Goal: Information Seeking & Learning: Find specific fact

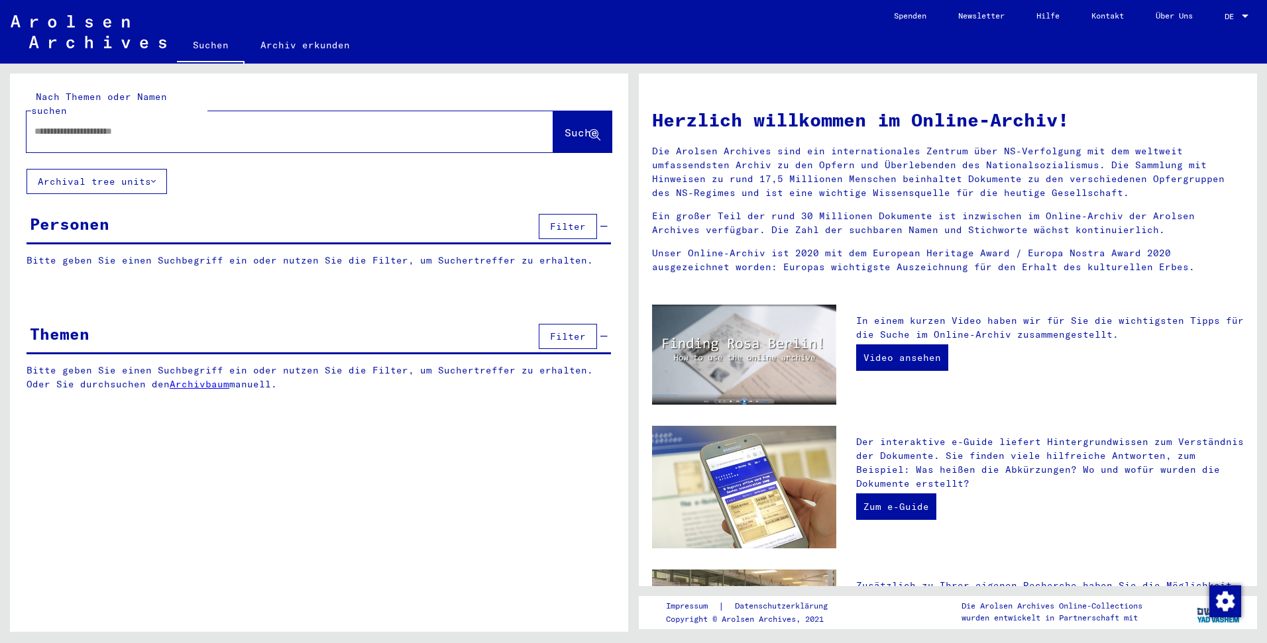
type input "**********"
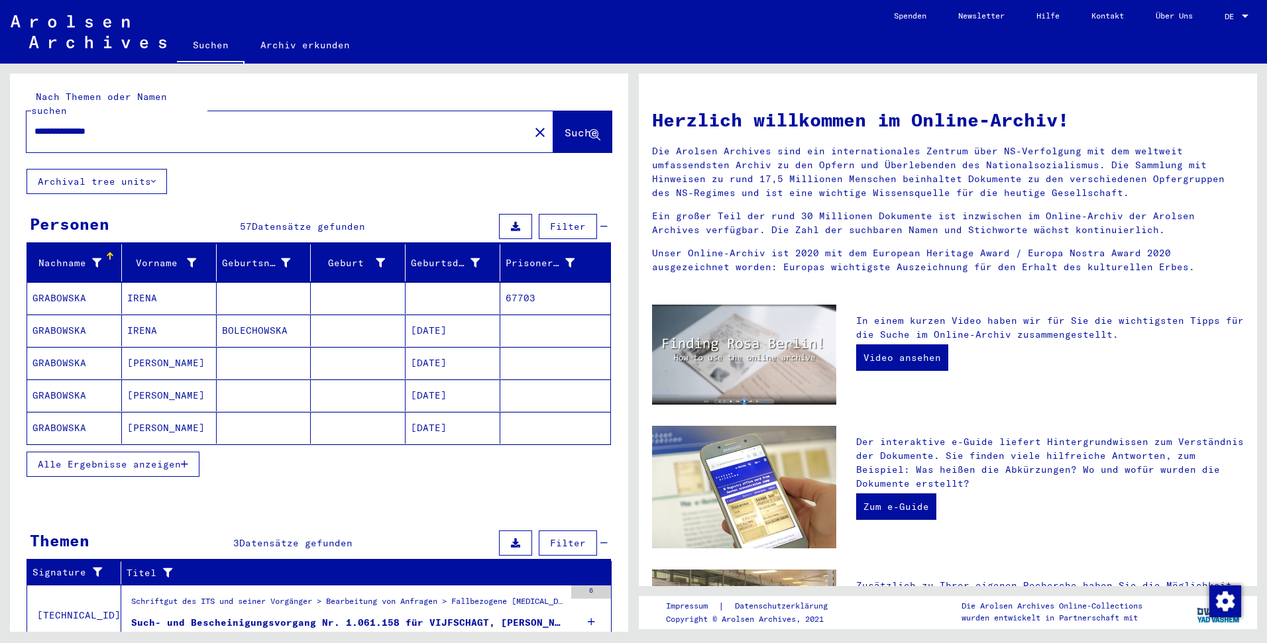
click at [161, 459] on span "Alle Ergebnisse anzeigen" at bounding box center [109, 465] width 143 height 12
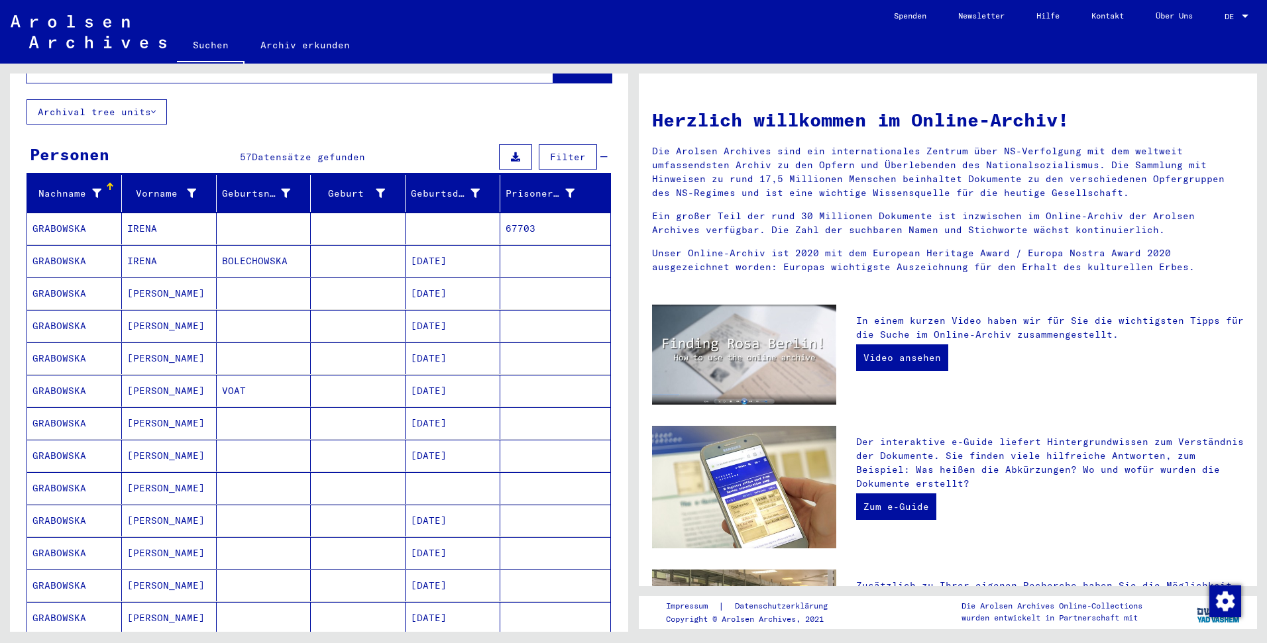
scroll to position [72, 0]
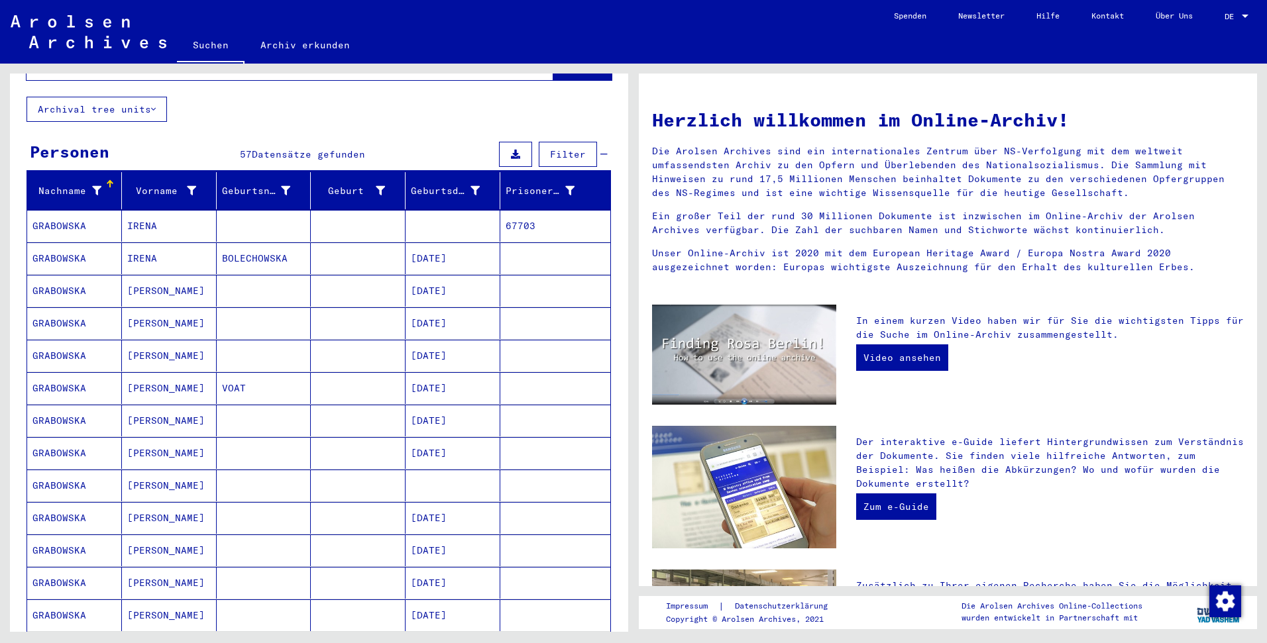
click at [183, 470] on mat-cell "[PERSON_NAME]" at bounding box center [169, 486] width 95 height 32
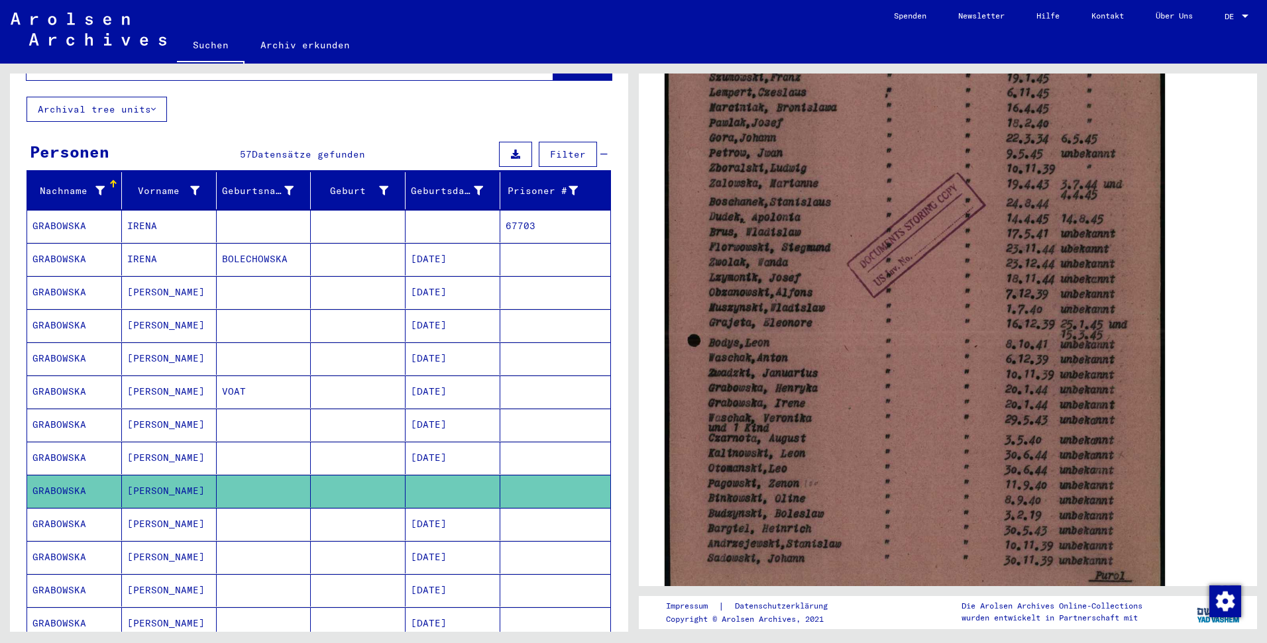
scroll to position [395, 0]
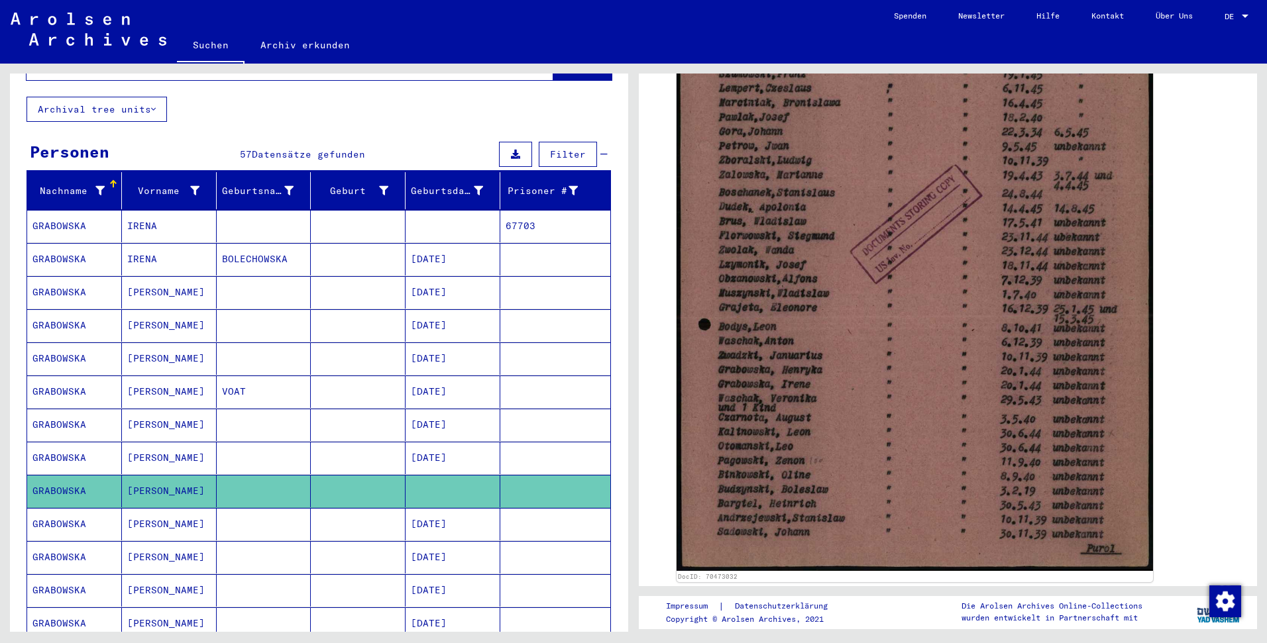
click at [429, 444] on mat-cell "[DATE]" at bounding box center [453, 458] width 95 height 32
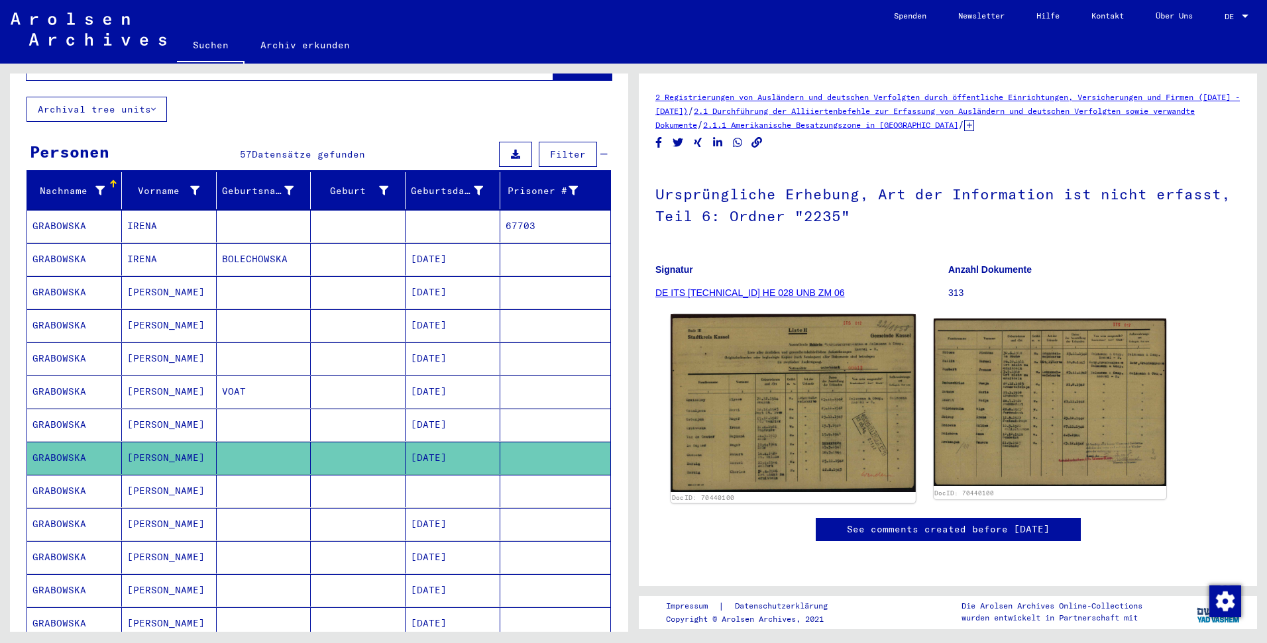
click at [829, 407] on img at bounding box center [793, 403] width 244 height 178
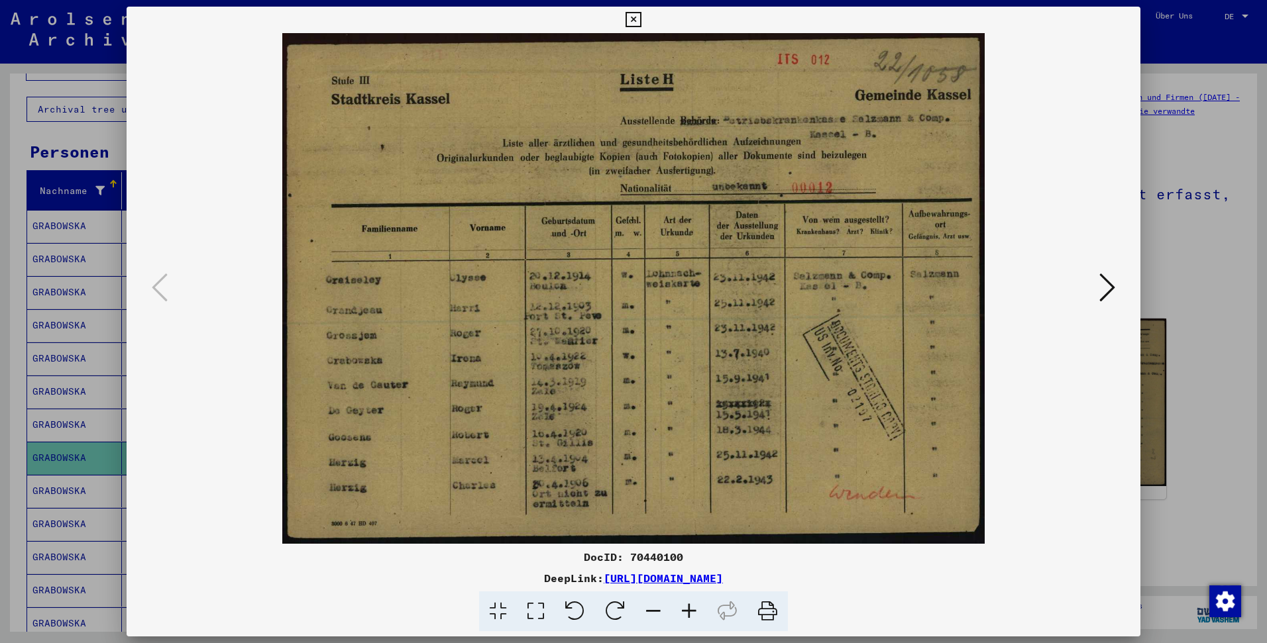
click at [1085, 292] on img at bounding box center [634, 288] width 924 height 511
click at [1096, 292] on button at bounding box center [1107, 289] width 24 height 38
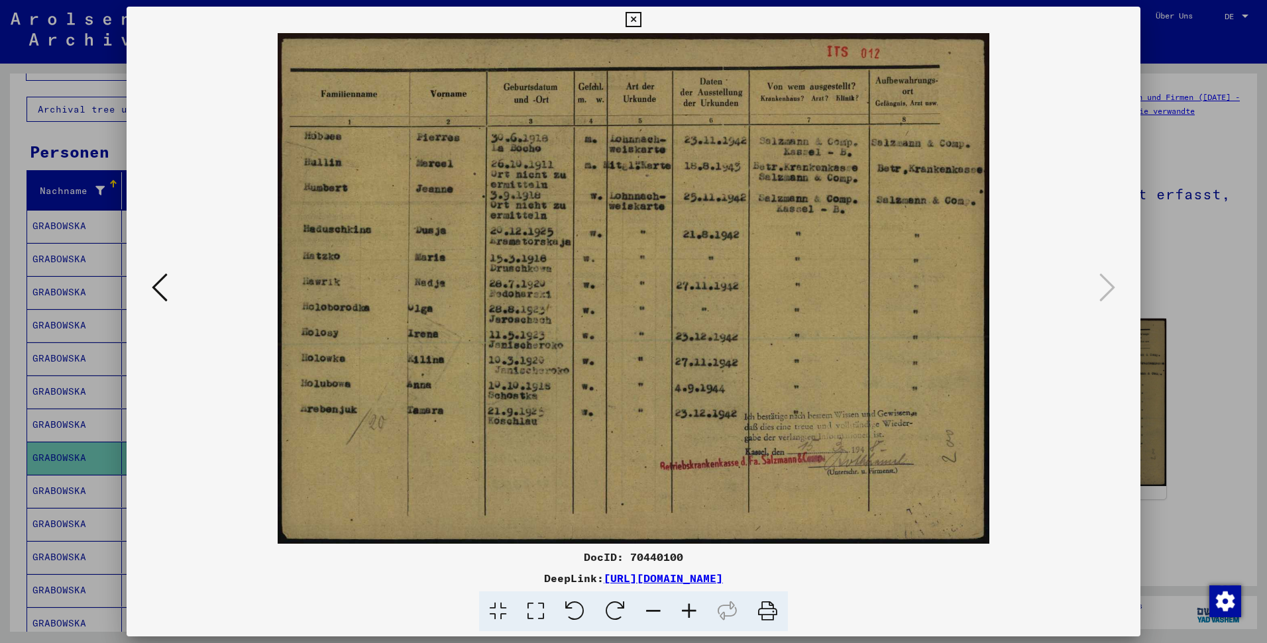
click at [1187, 312] on div at bounding box center [633, 321] width 1267 height 643
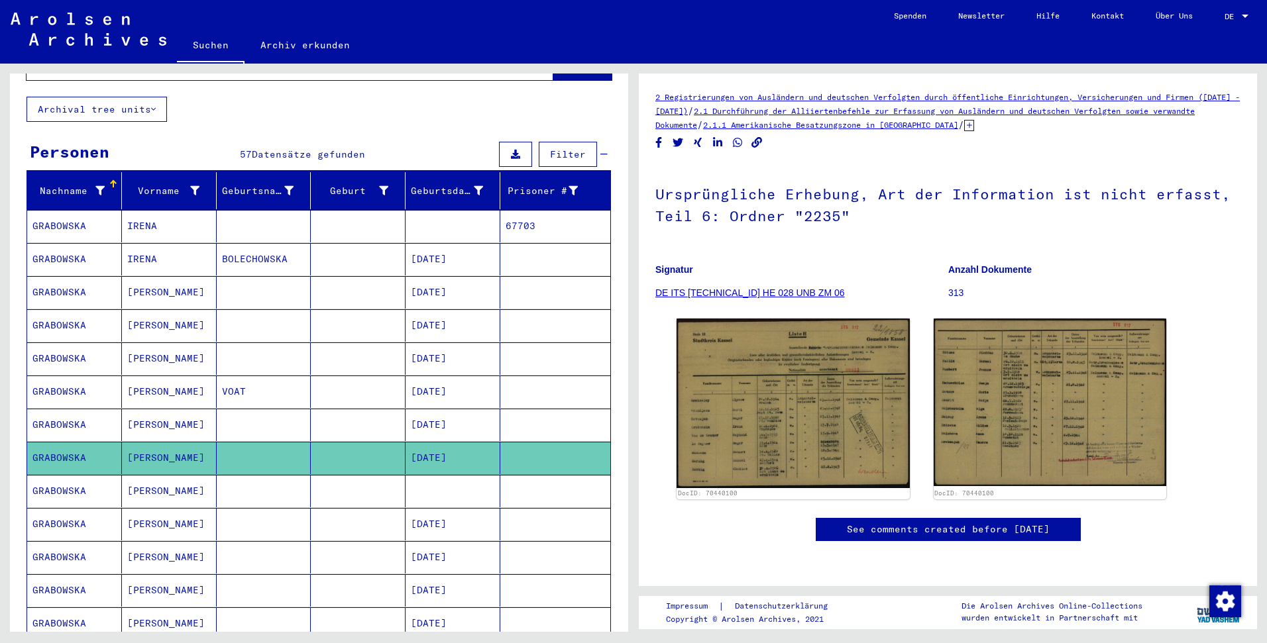
click at [406, 409] on mat-cell "[DATE]" at bounding box center [453, 425] width 95 height 32
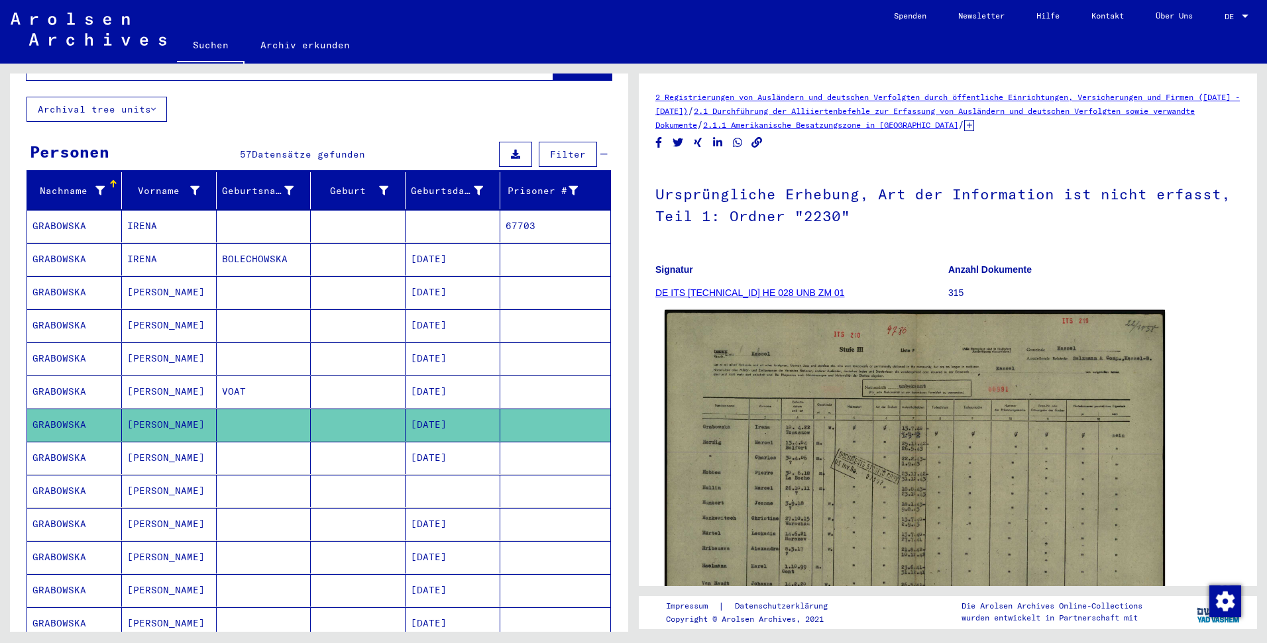
click at [922, 505] on img at bounding box center [915, 488] width 500 height 357
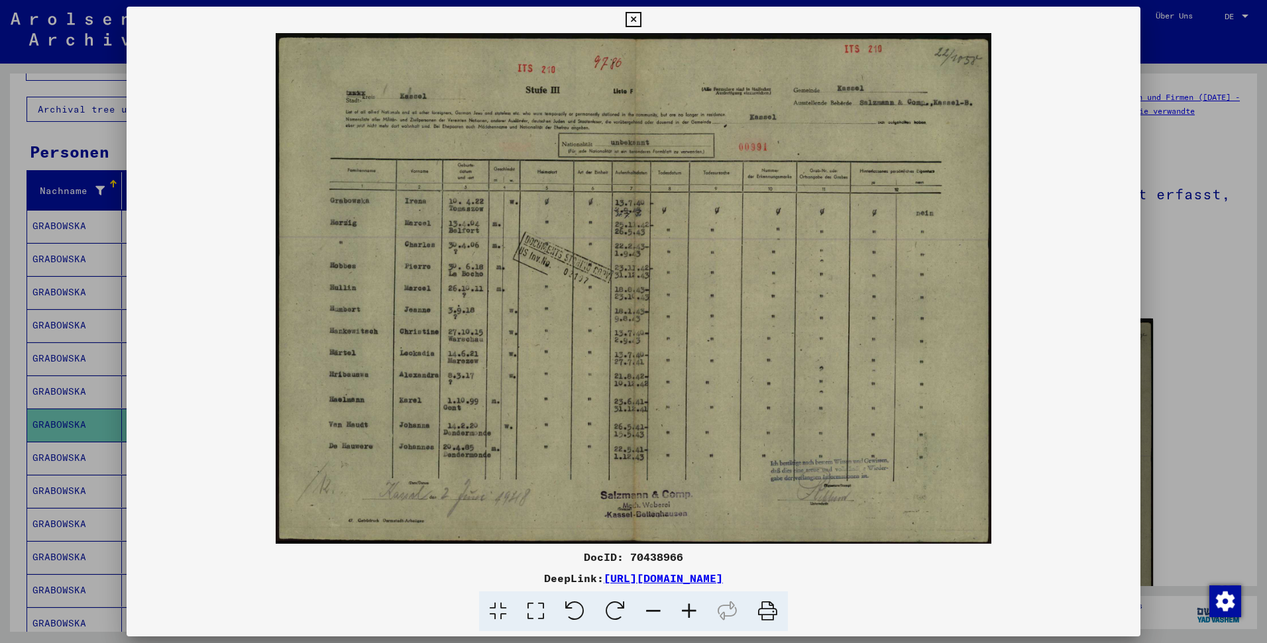
click at [1178, 332] on div at bounding box center [633, 321] width 1267 height 643
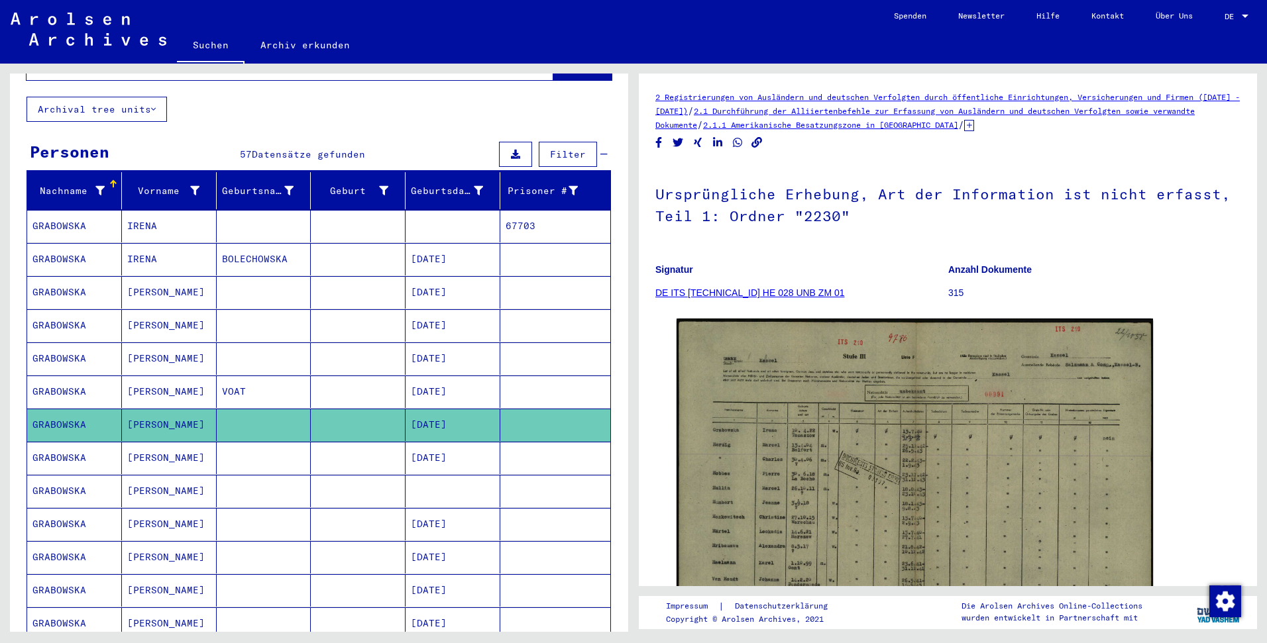
click at [425, 382] on mat-cell "[DATE]" at bounding box center [453, 392] width 95 height 32
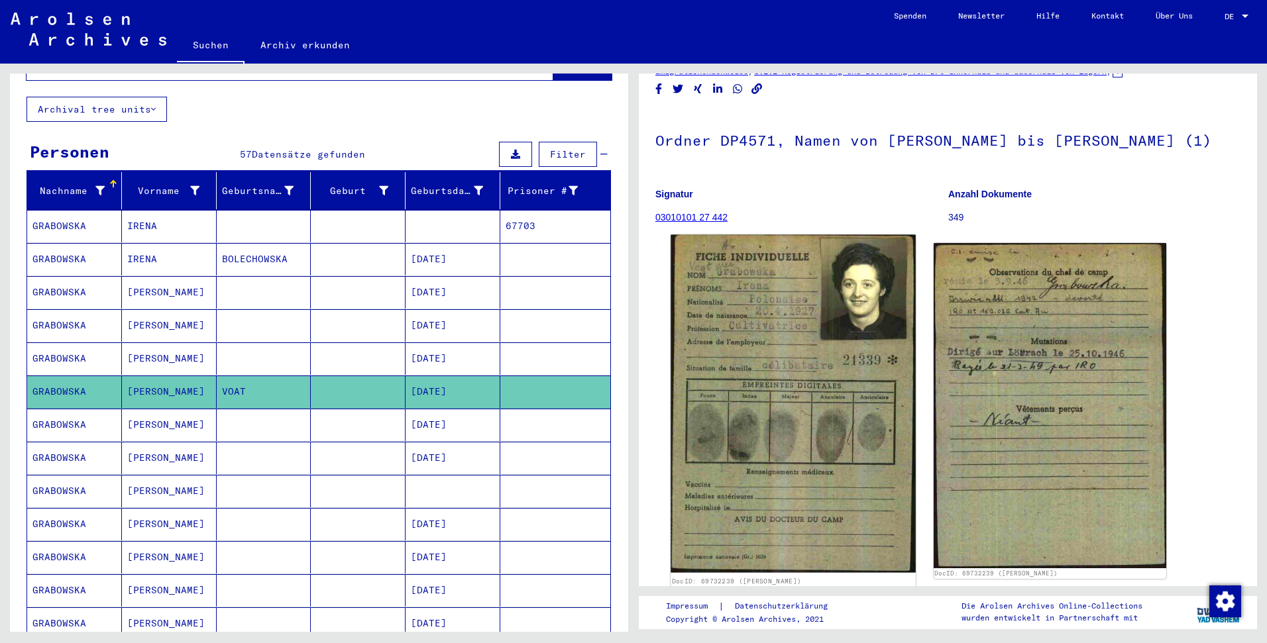
scroll to position [66, 0]
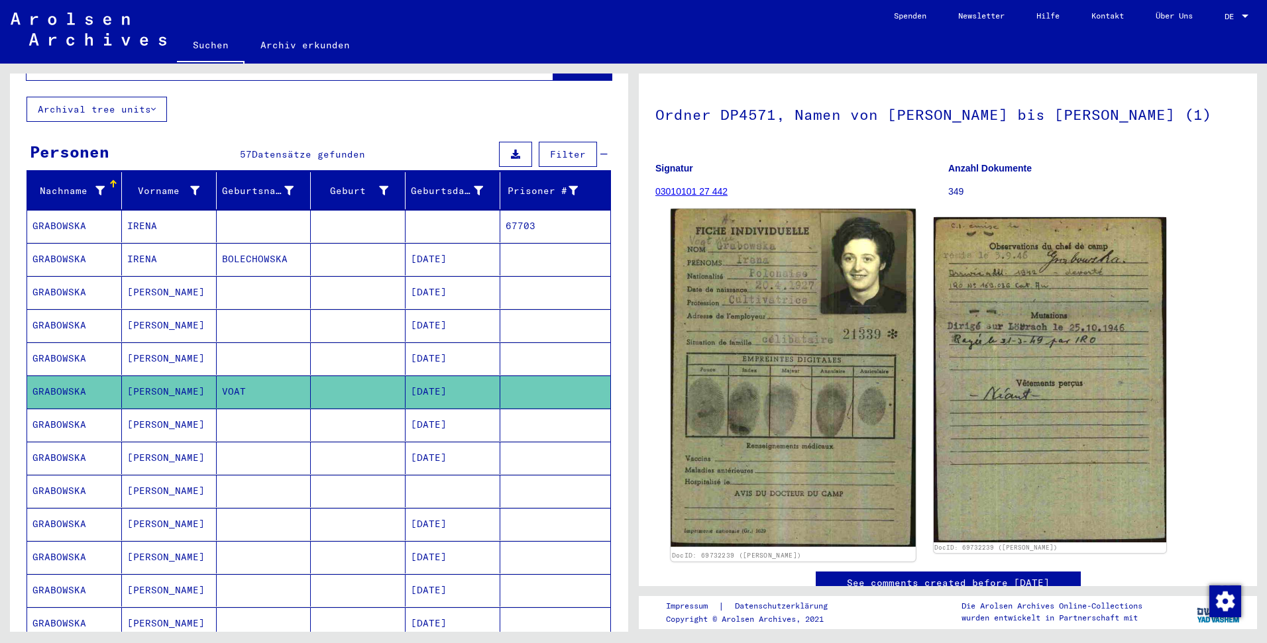
click at [694, 376] on img at bounding box center [793, 378] width 244 height 338
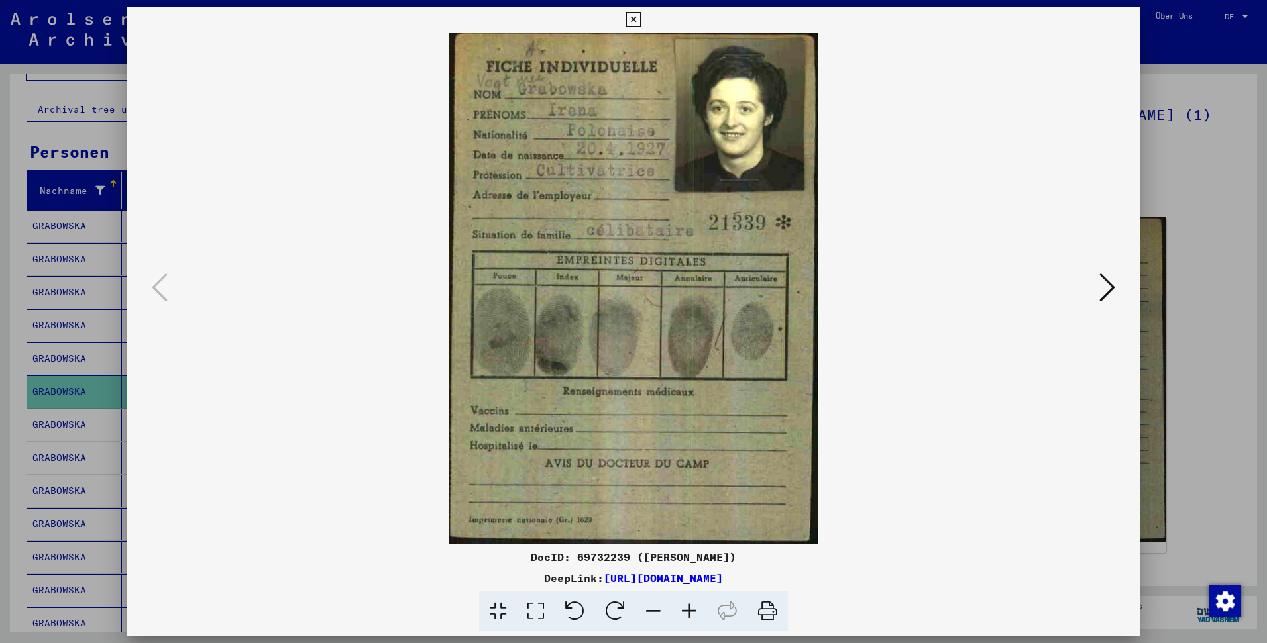
click at [1107, 297] on icon at bounding box center [1107, 288] width 16 height 32
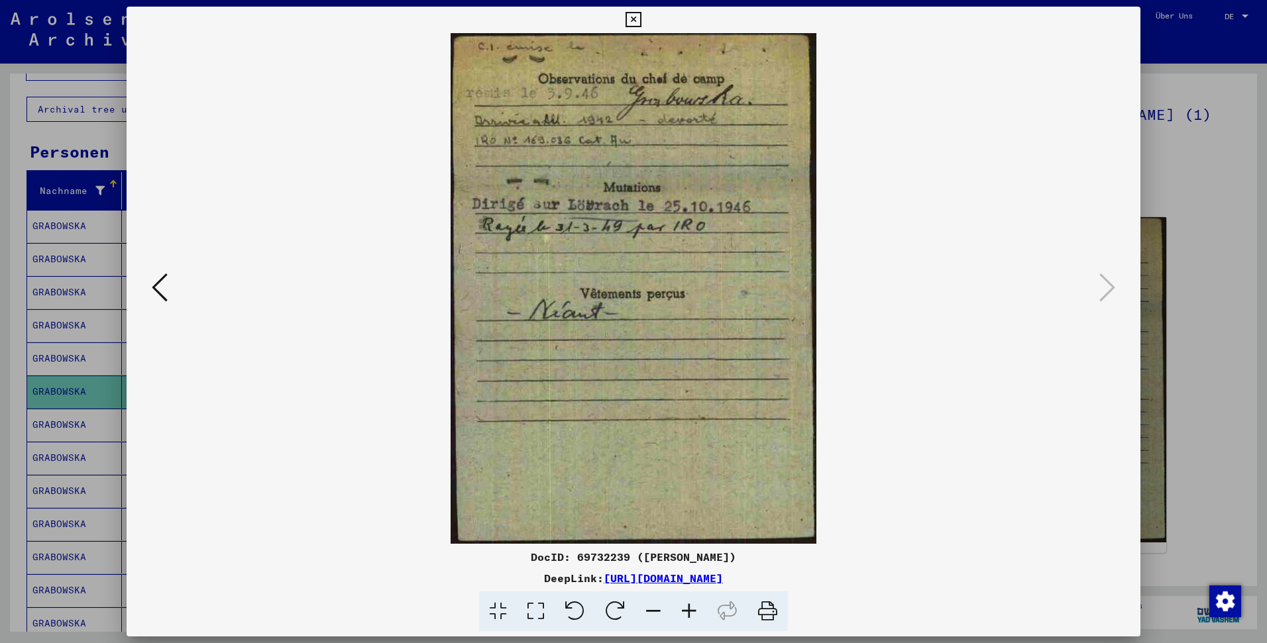
click at [166, 285] on icon at bounding box center [160, 288] width 16 height 32
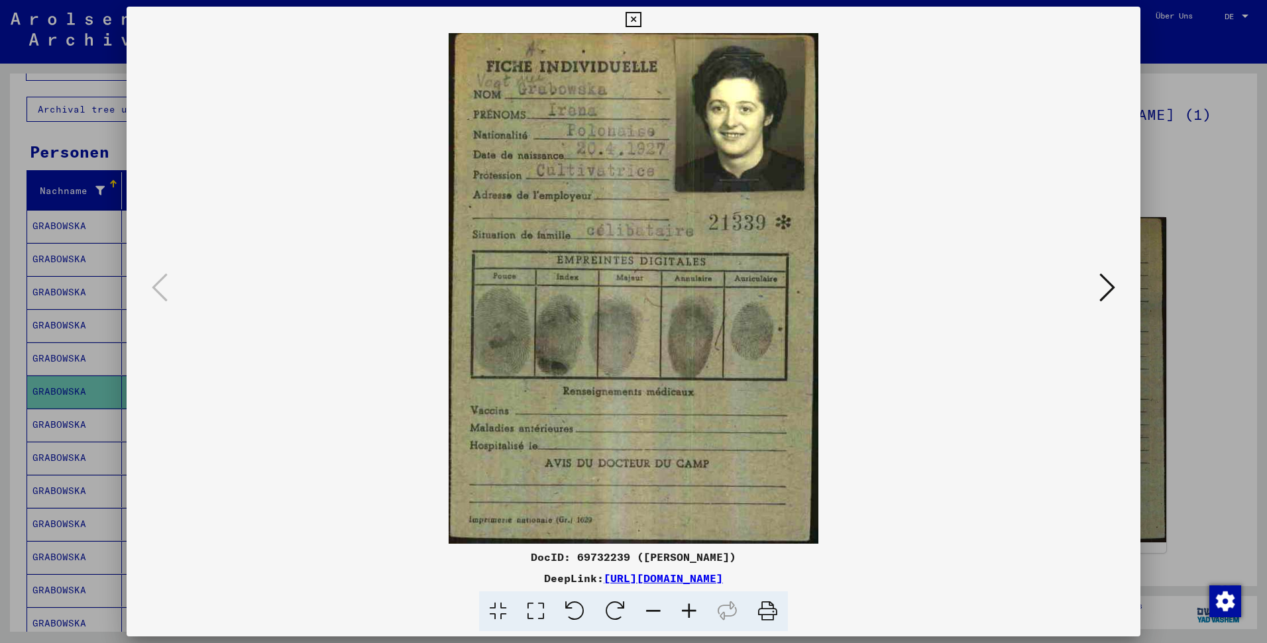
click at [82, 292] on div at bounding box center [633, 321] width 1267 height 643
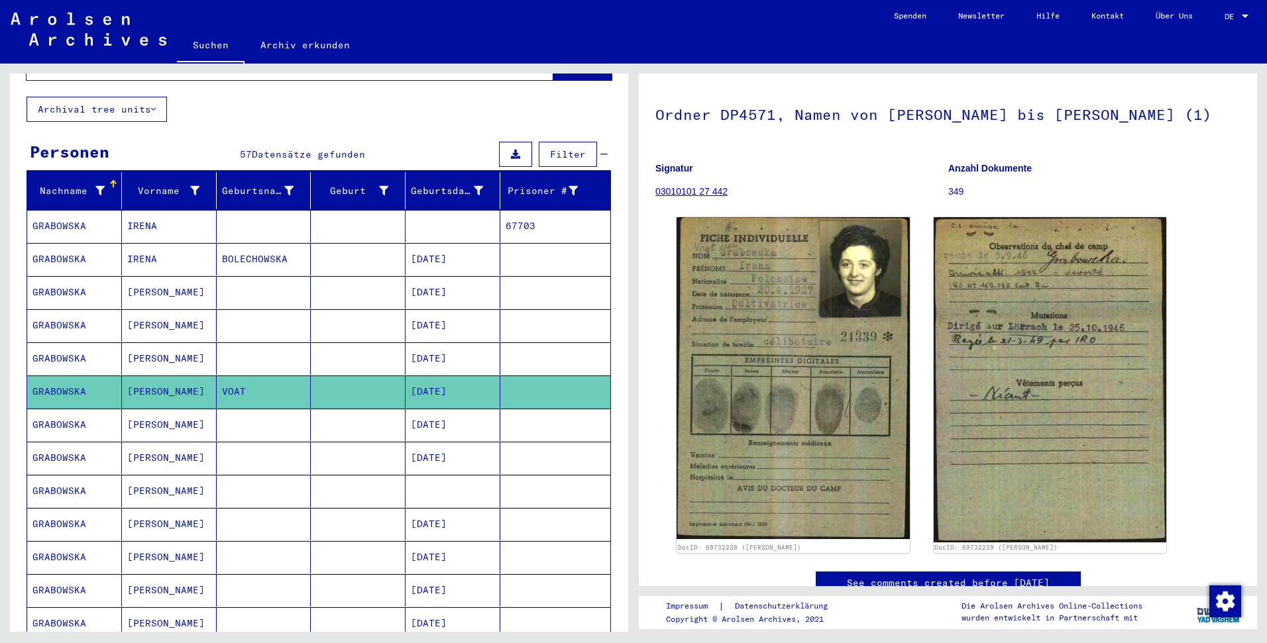
click at [390, 349] on mat-cell at bounding box center [358, 359] width 95 height 32
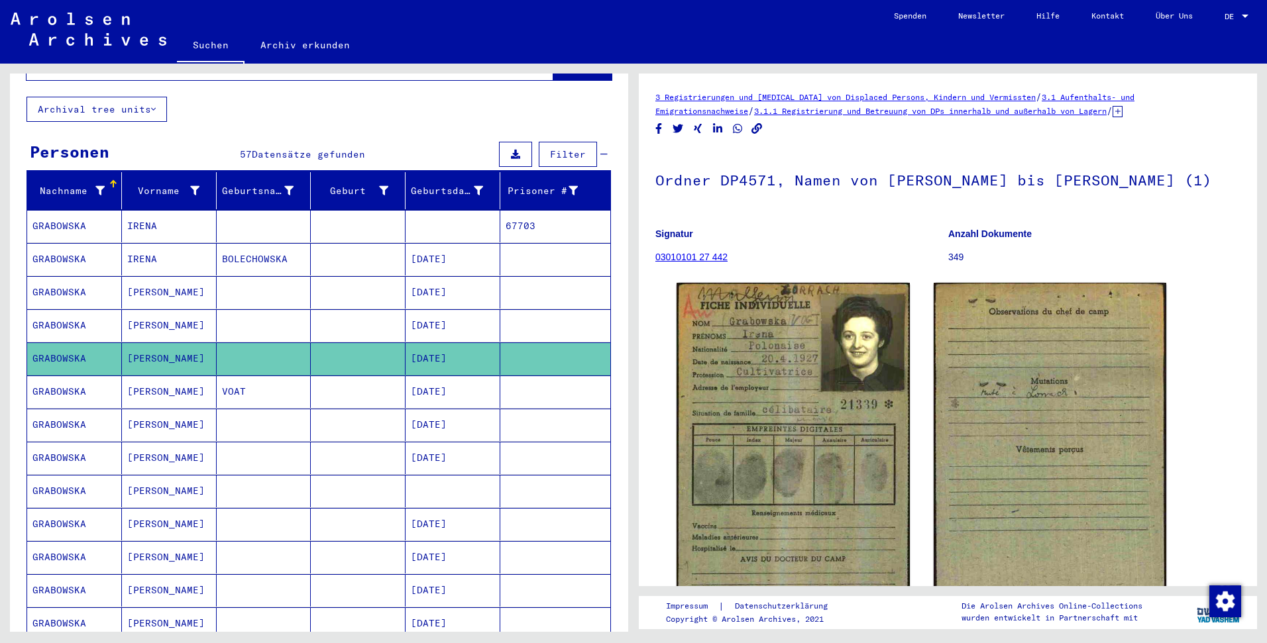
click at [421, 314] on mat-cell "[DATE]" at bounding box center [453, 325] width 95 height 32
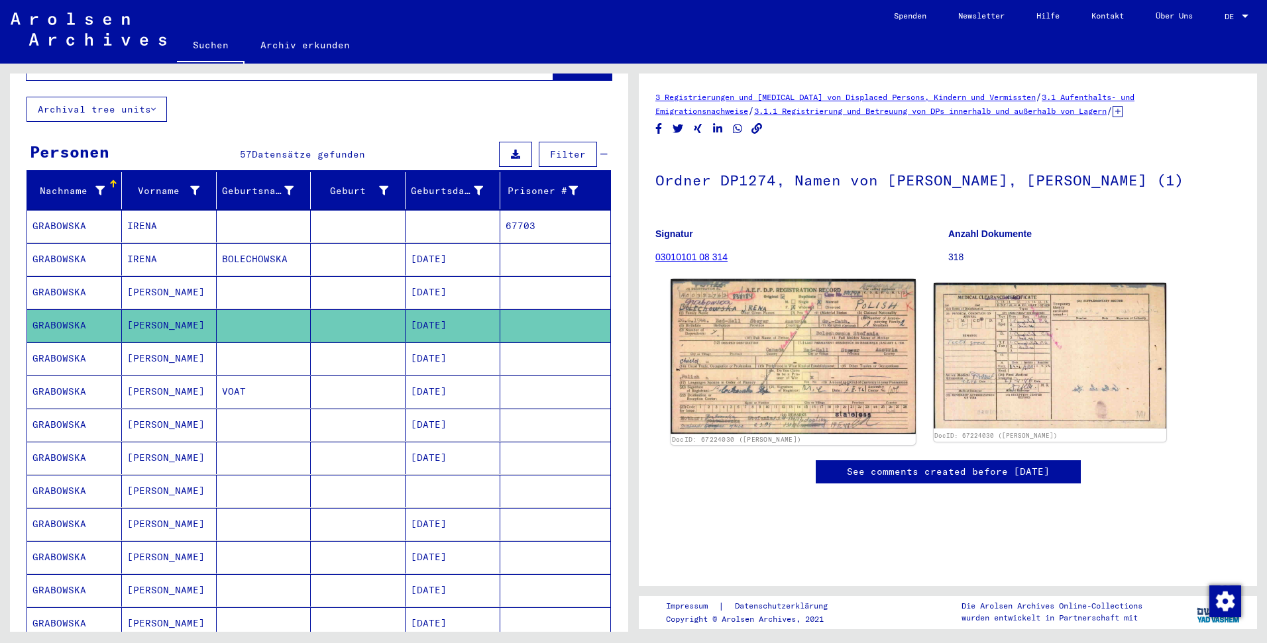
click at [720, 382] on img at bounding box center [793, 356] width 244 height 155
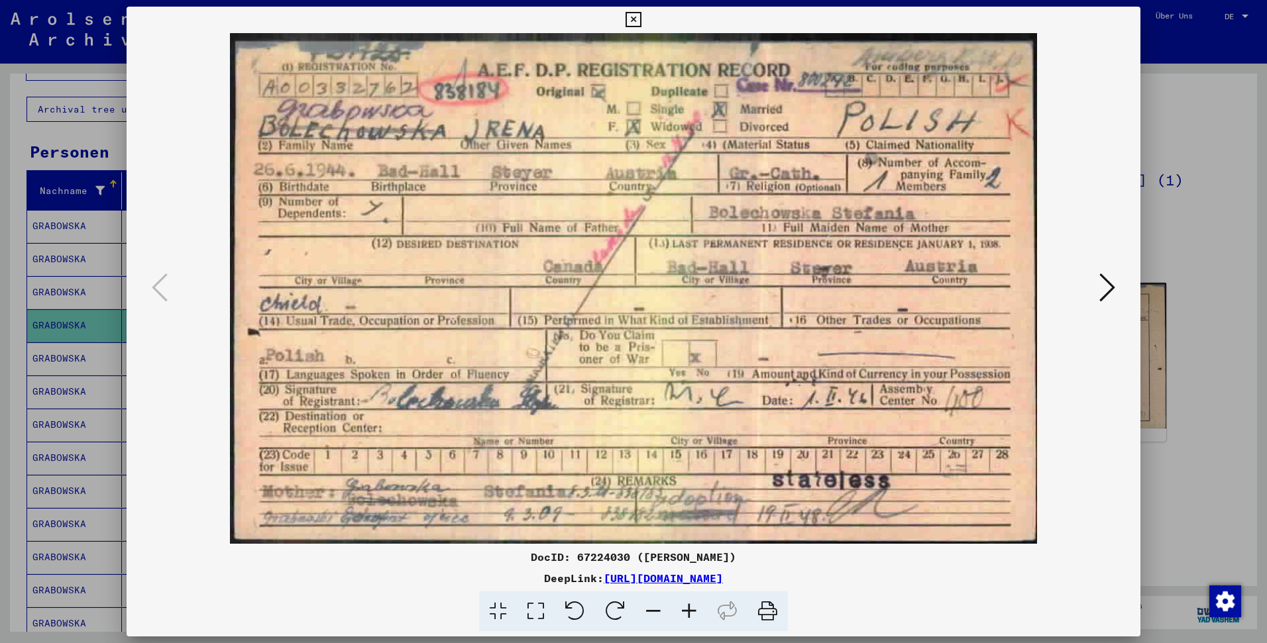
click at [136, 380] on div at bounding box center [634, 288] width 1014 height 511
click at [112, 388] on div at bounding box center [633, 321] width 1267 height 643
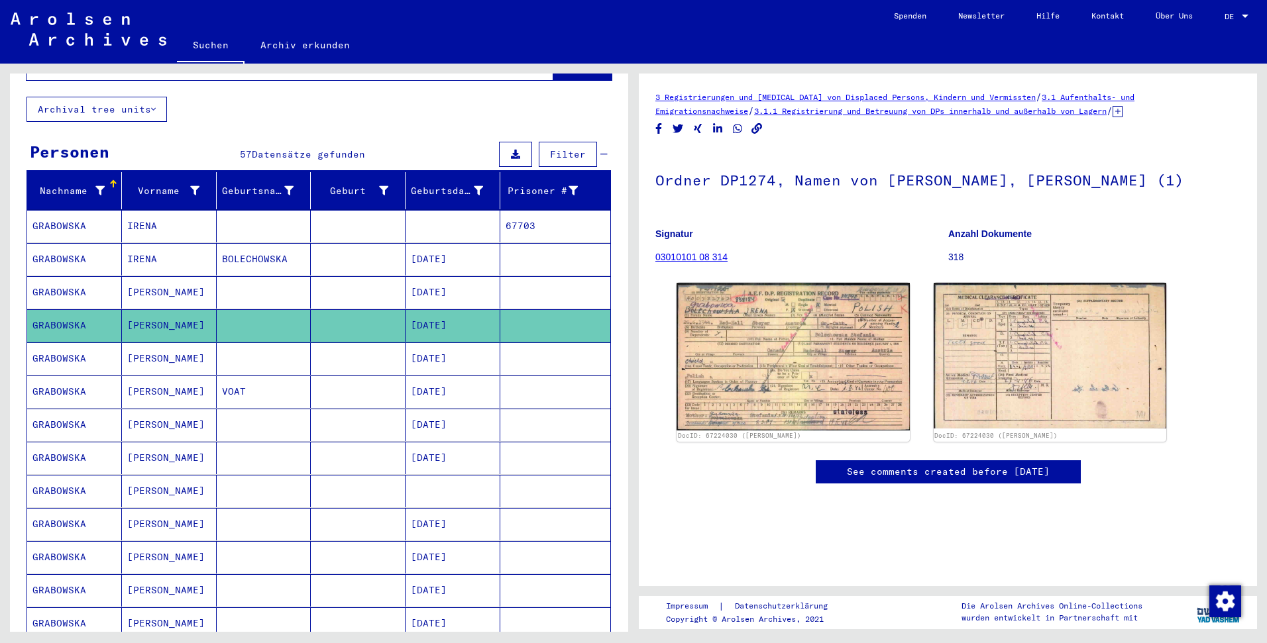
click at [282, 279] on mat-cell at bounding box center [264, 292] width 95 height 32
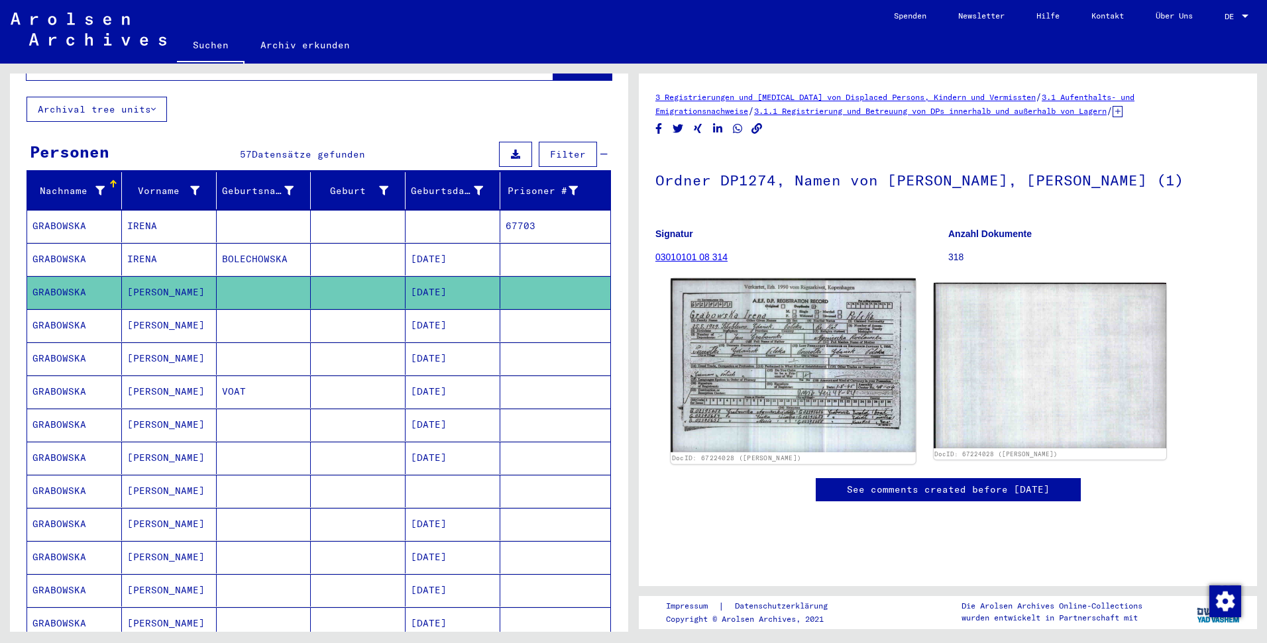
click at [824, 412] on img at bounding box center [793, 366] width 244 height 174
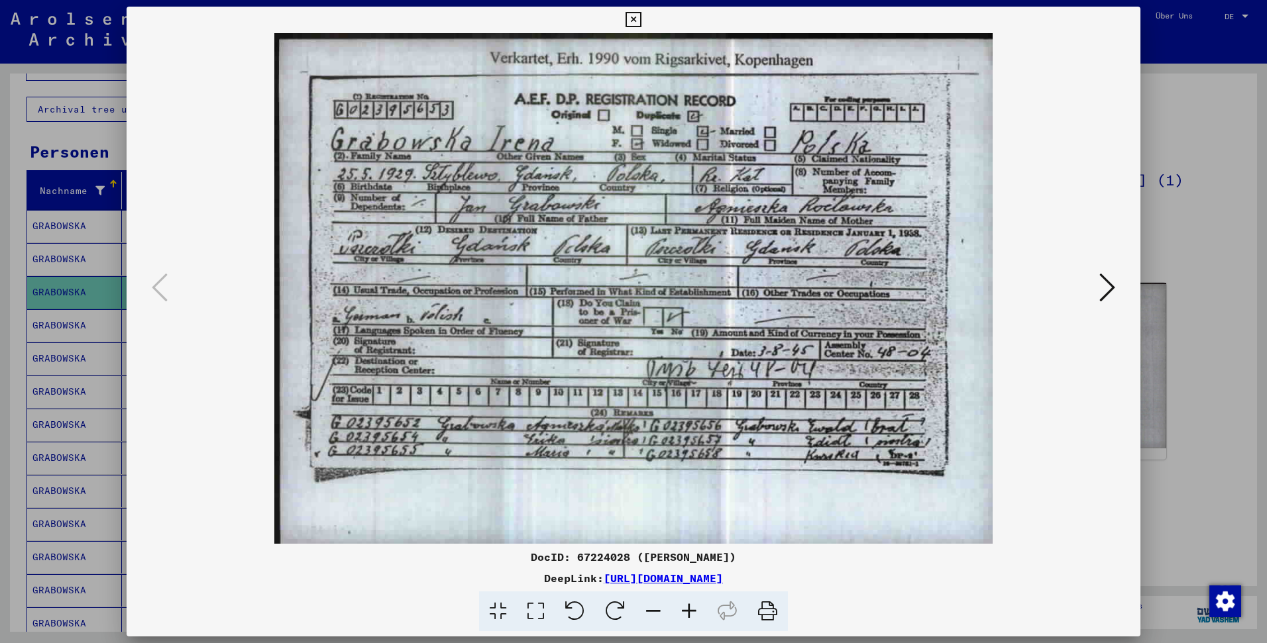
click at [68, 343] on div at bounding box center [633, 321] width 1267 height 643
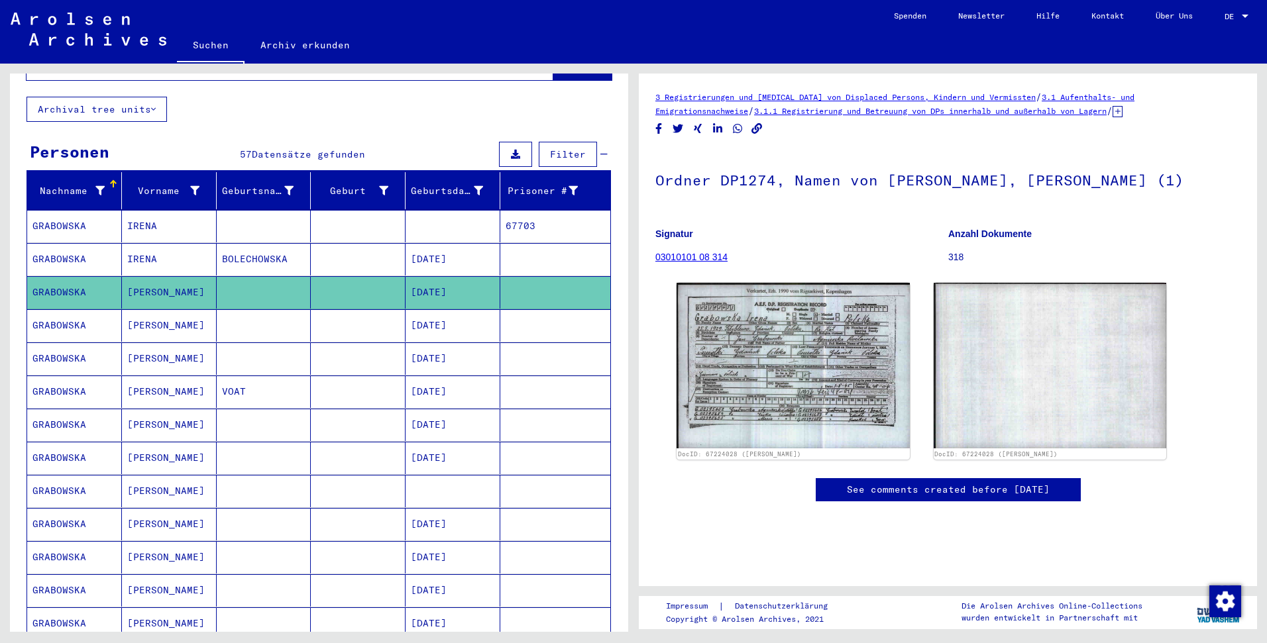
click at [191, 254] on mat-cell "IRENA" at bounding box center [169, 259] width 95 height 32
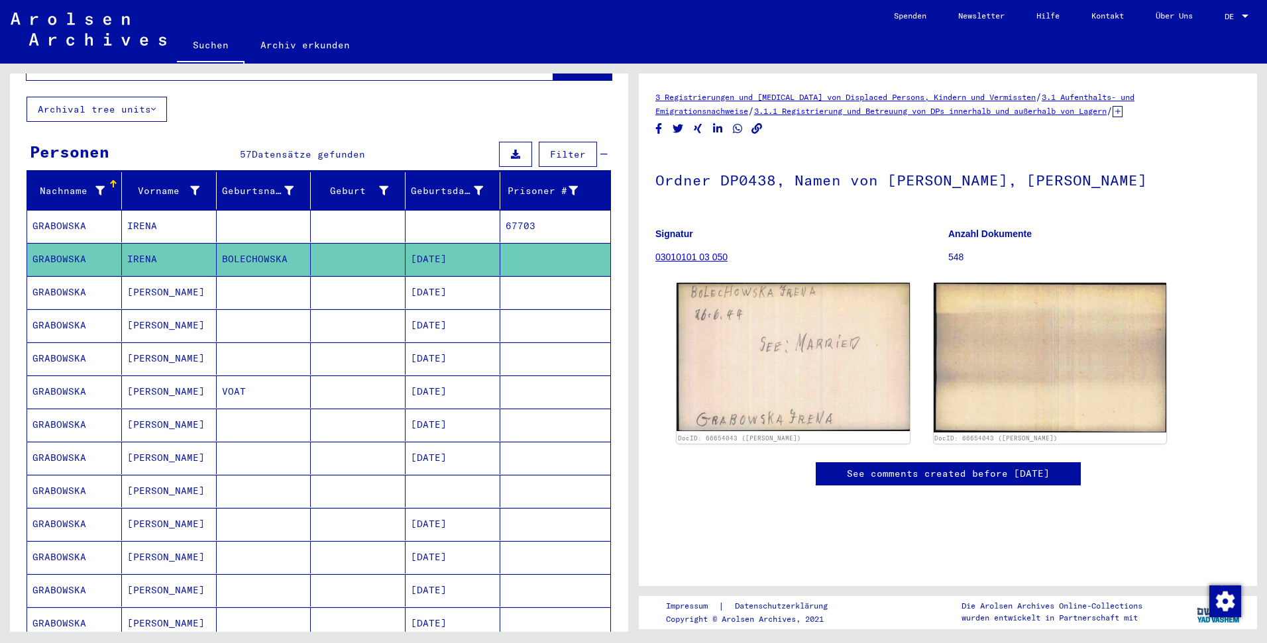
click at [192, 214] on mat-cell "IRENA" at bounding box center [169, 226] width 95 height 32
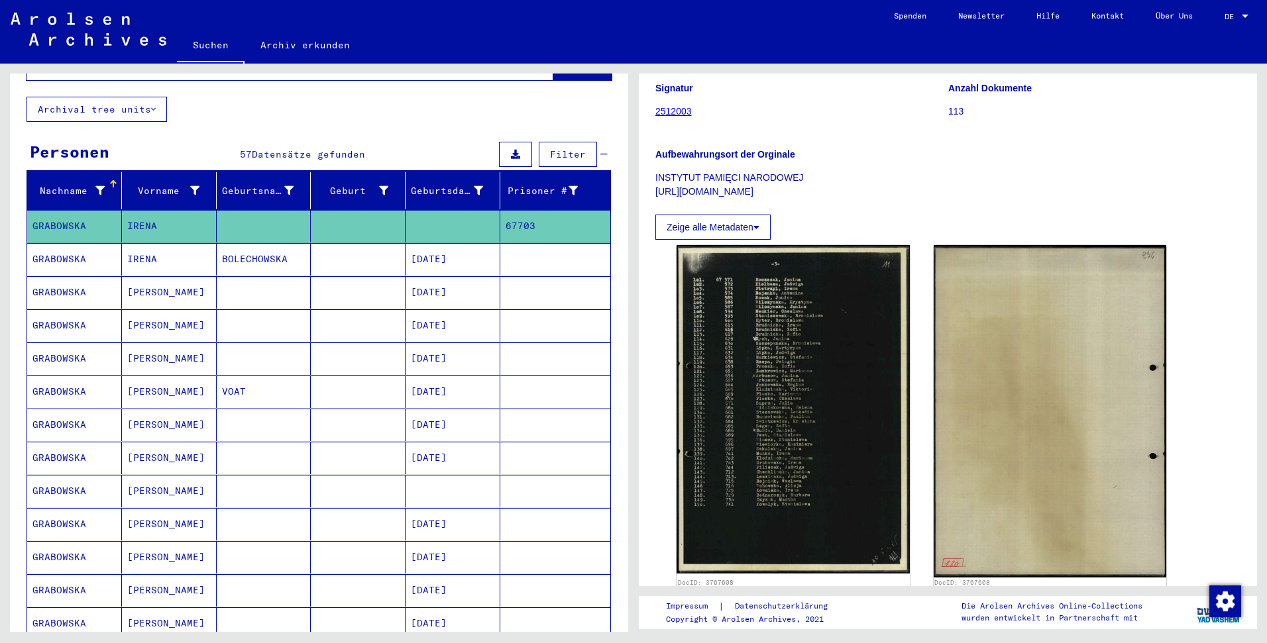
scroll to position [173, 0]
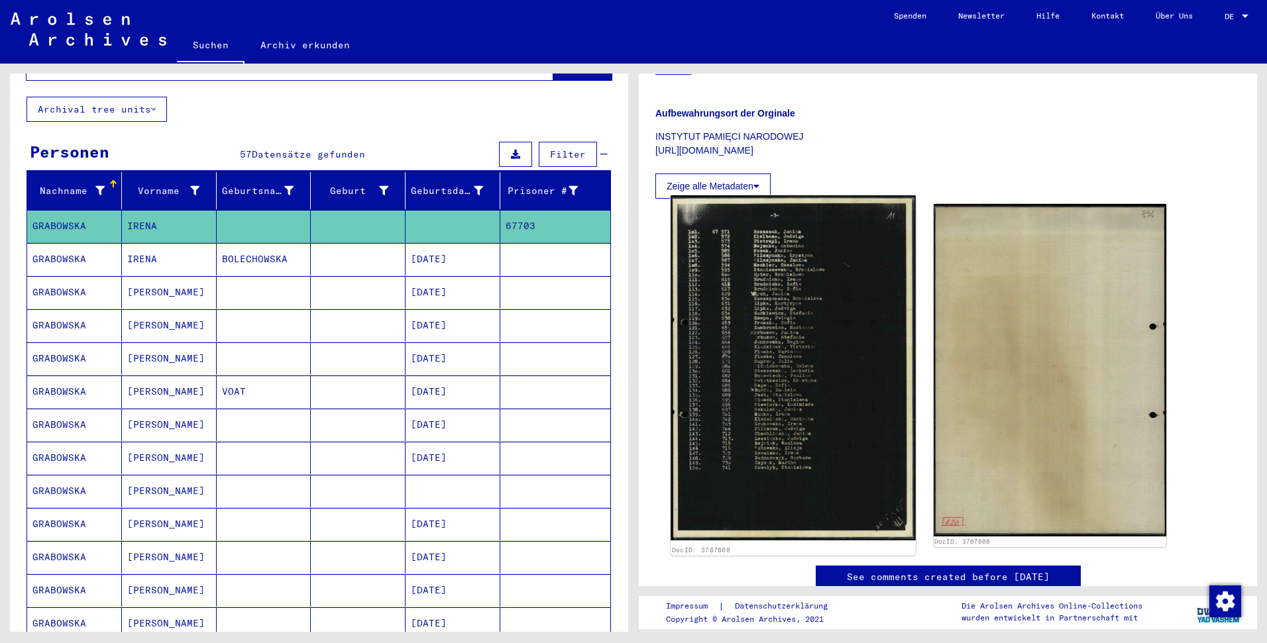
click at [737, 451] on img at bounding box center [793, 367] width 244 height 345
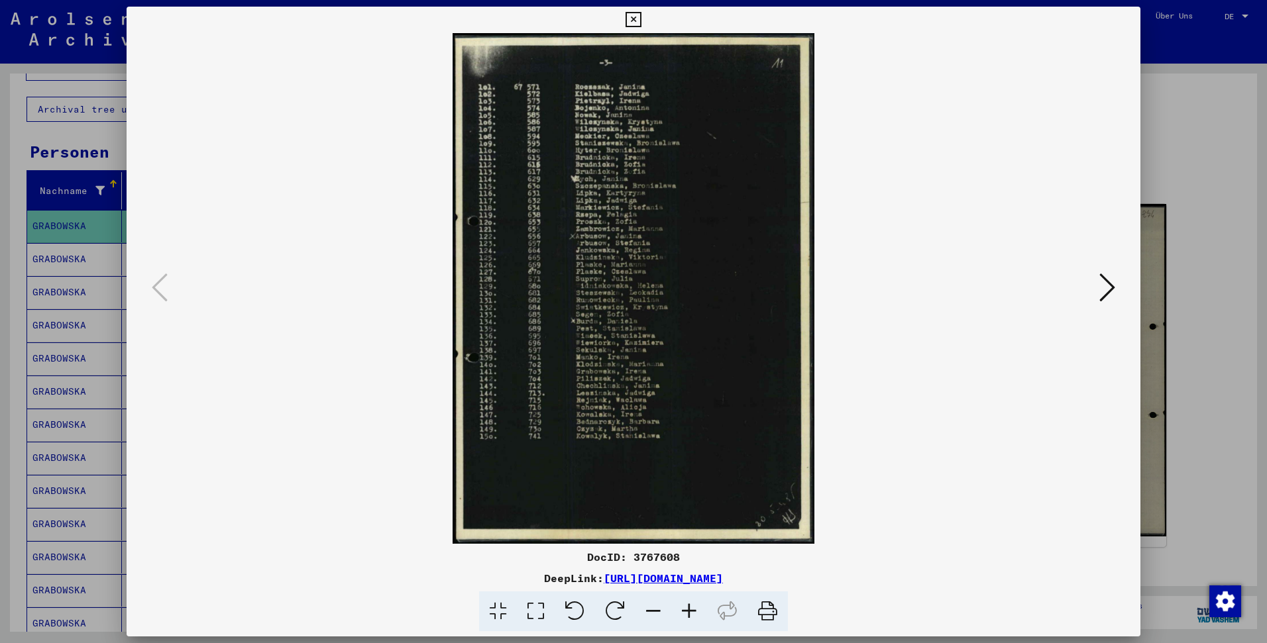
click at [684, 614] on icon at bounding box center [689, 612] width 36 height 40
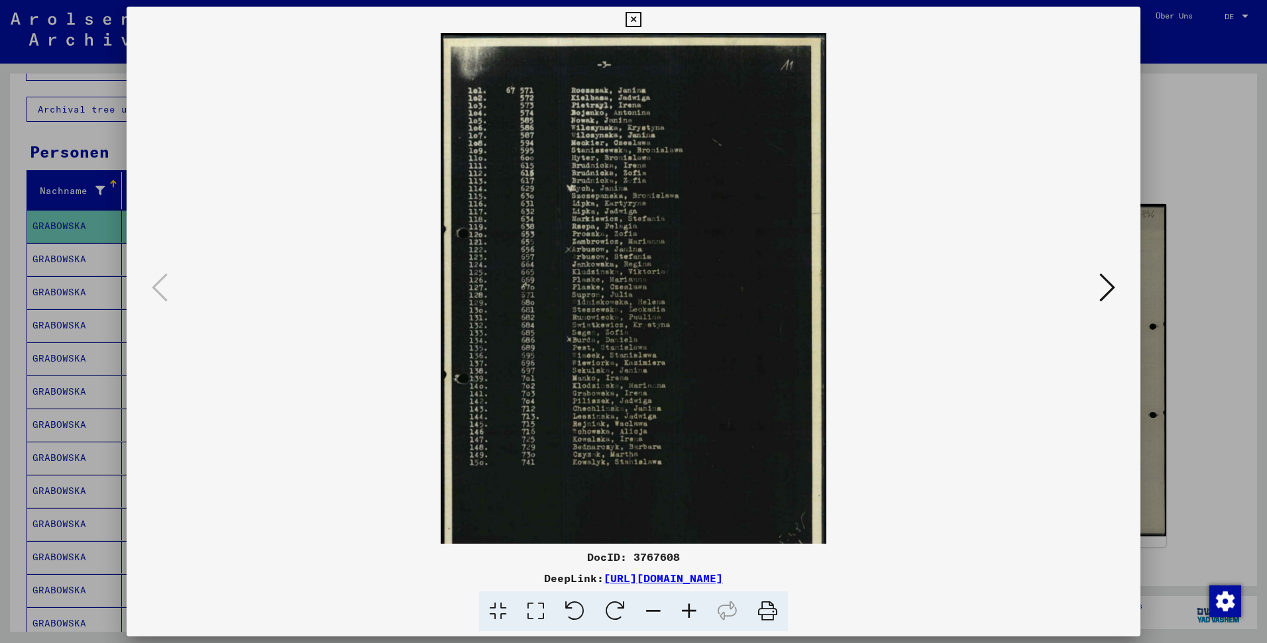
click at [686, 613] on icon at bounding box center [689, 612] width 36 height 40
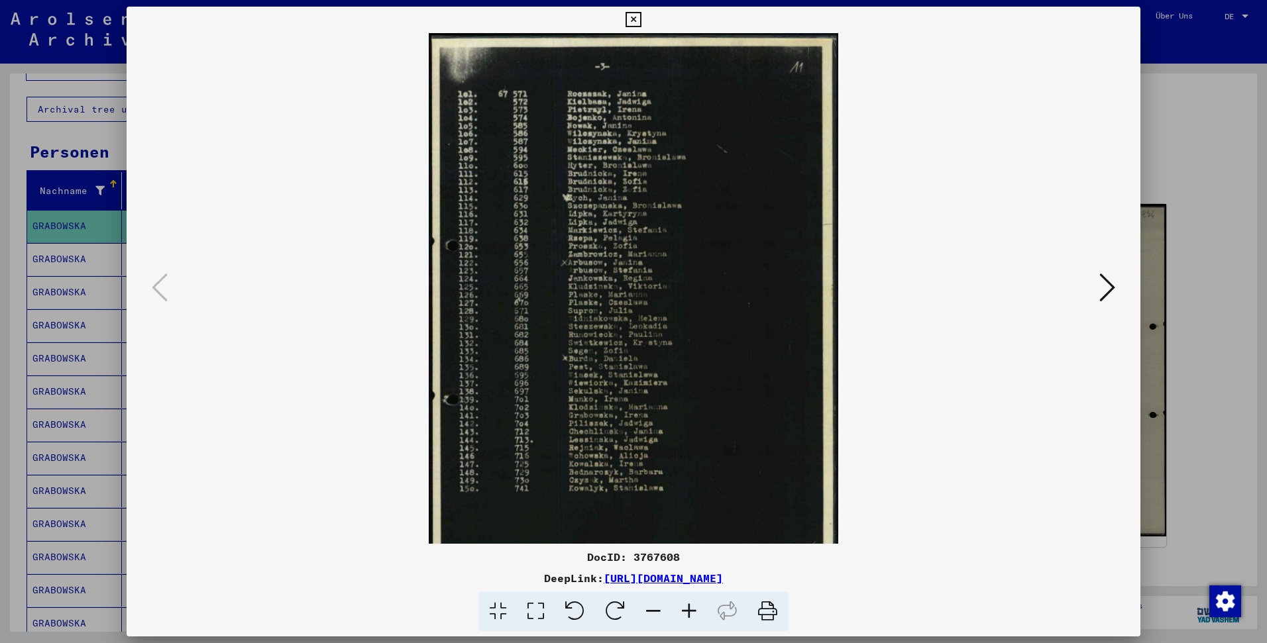
click at [686, 613] on icon at bounding box center [689, 612] width 36 height 40
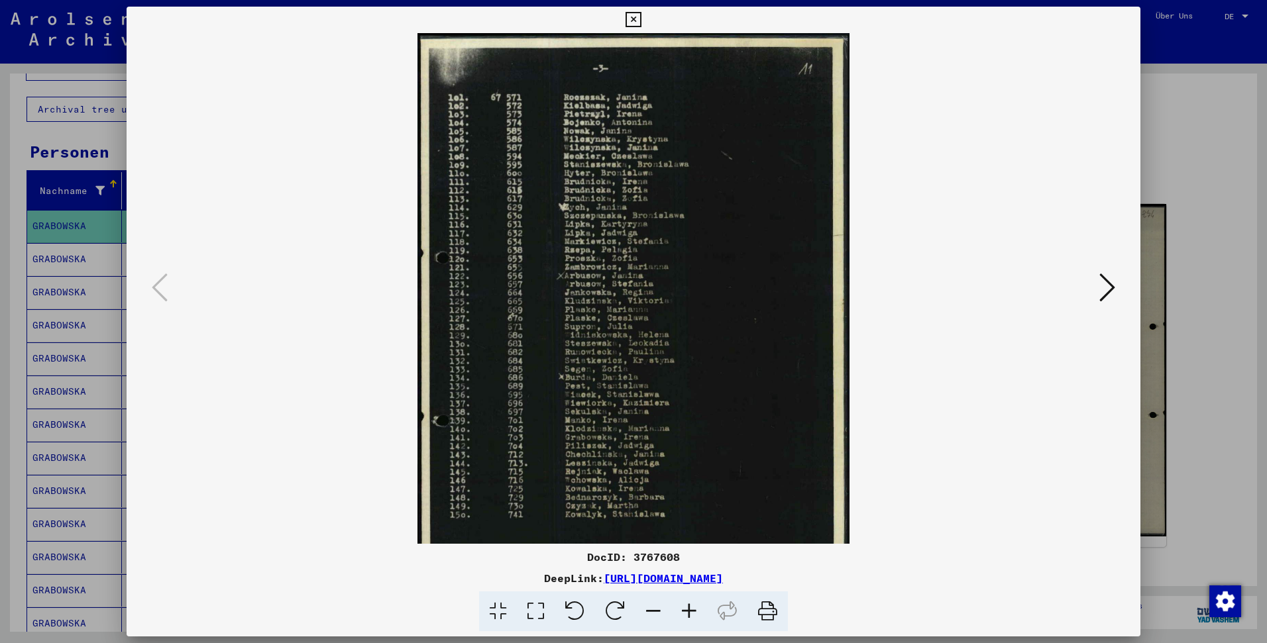
click at [686, 613] on icon at bounding box center [689, 612] width 36 height 40
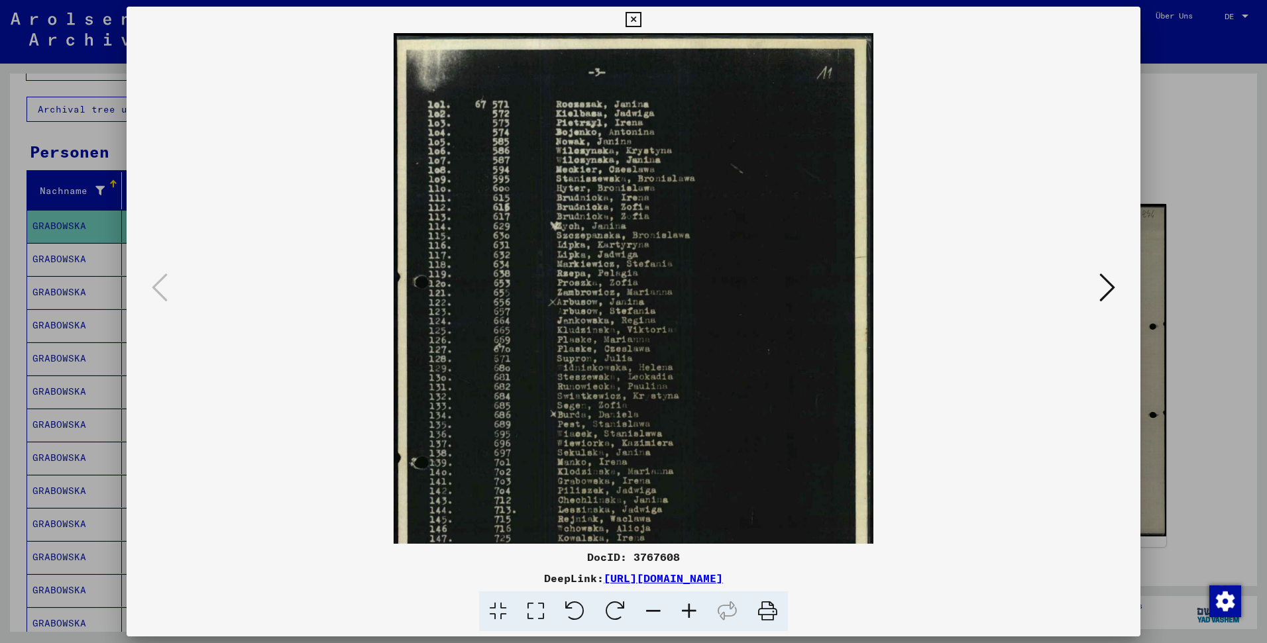
click at [686, 613] on icon at bounding box center [689, 612] width 36 height 40
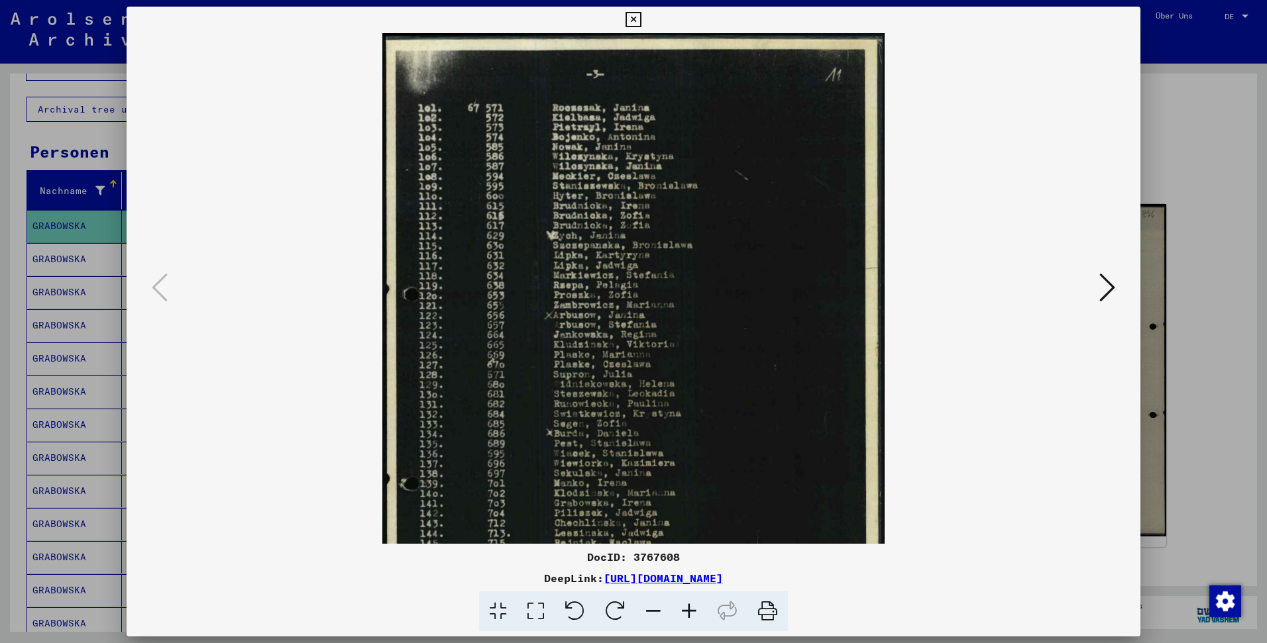
click at [686, 613] on icon at bounding box center [689, 612] width 36 height 40
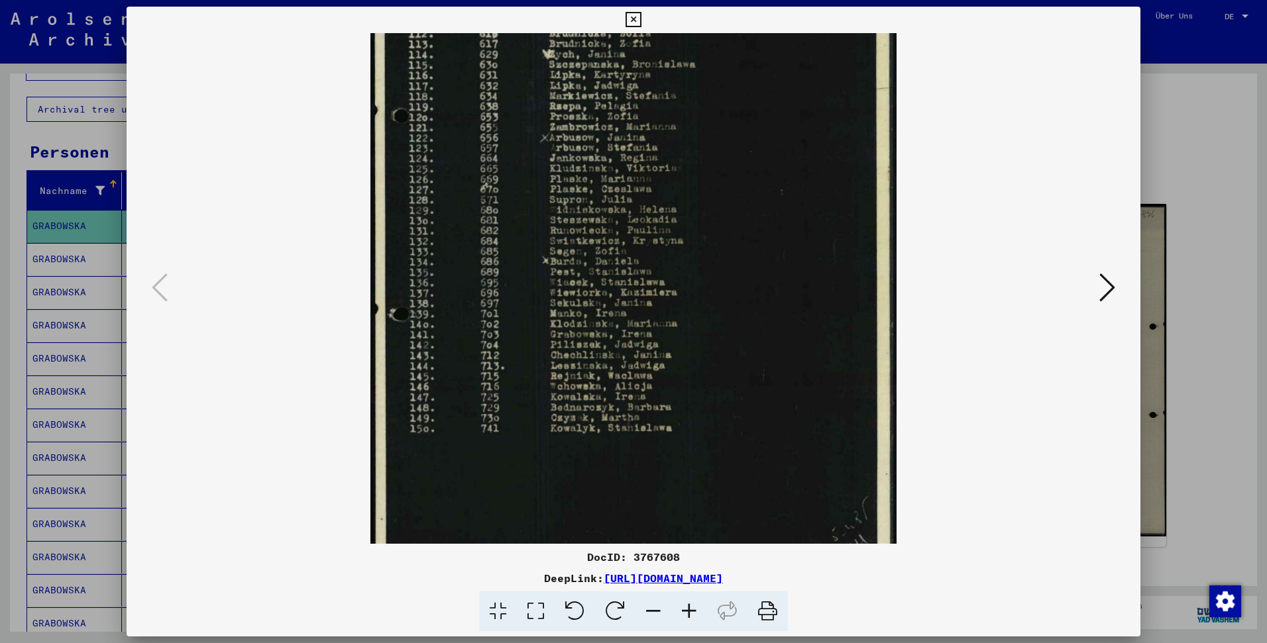
drag, startPoint x: 480, startPoint y: 478, endPoint x: 480, endPoint y: 275, distance: 202.8
click at [480, 275] on img at bounding box center [633, 213] width 526 height 743
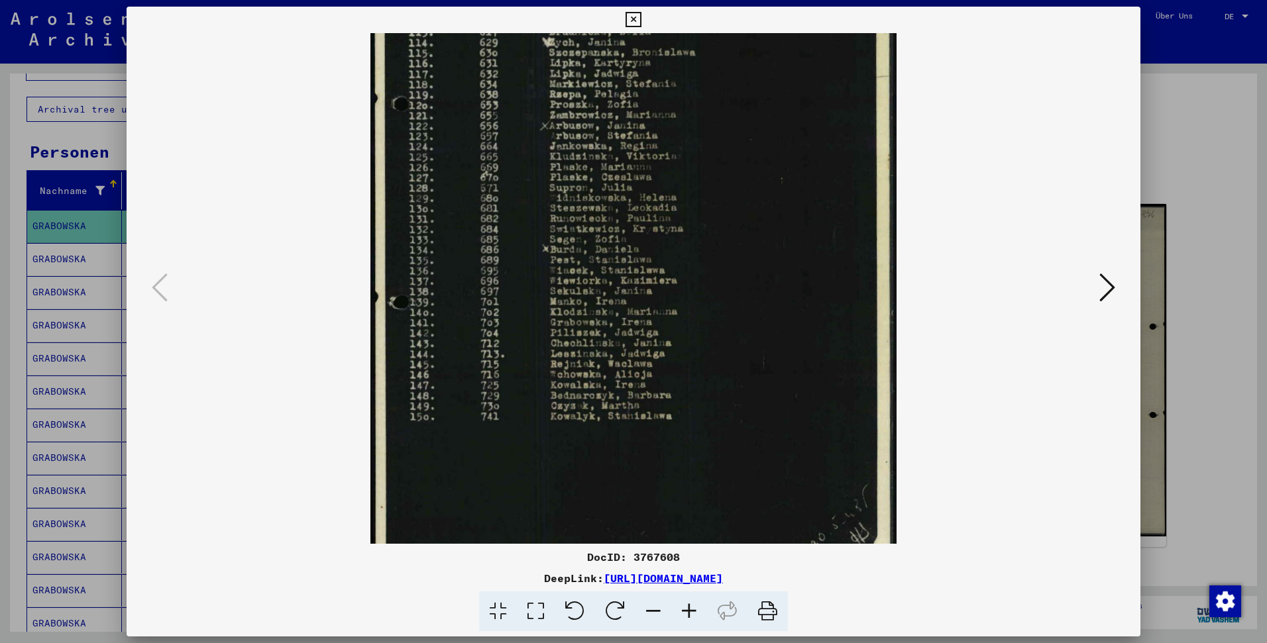
click at [679, 580] on link "[URL][DOMAIN_NAME]" at bounding box center [663, 578] width 119 height 13
click at [1194, 108] on div at bounding box center [633, 321] width 1267 height 643
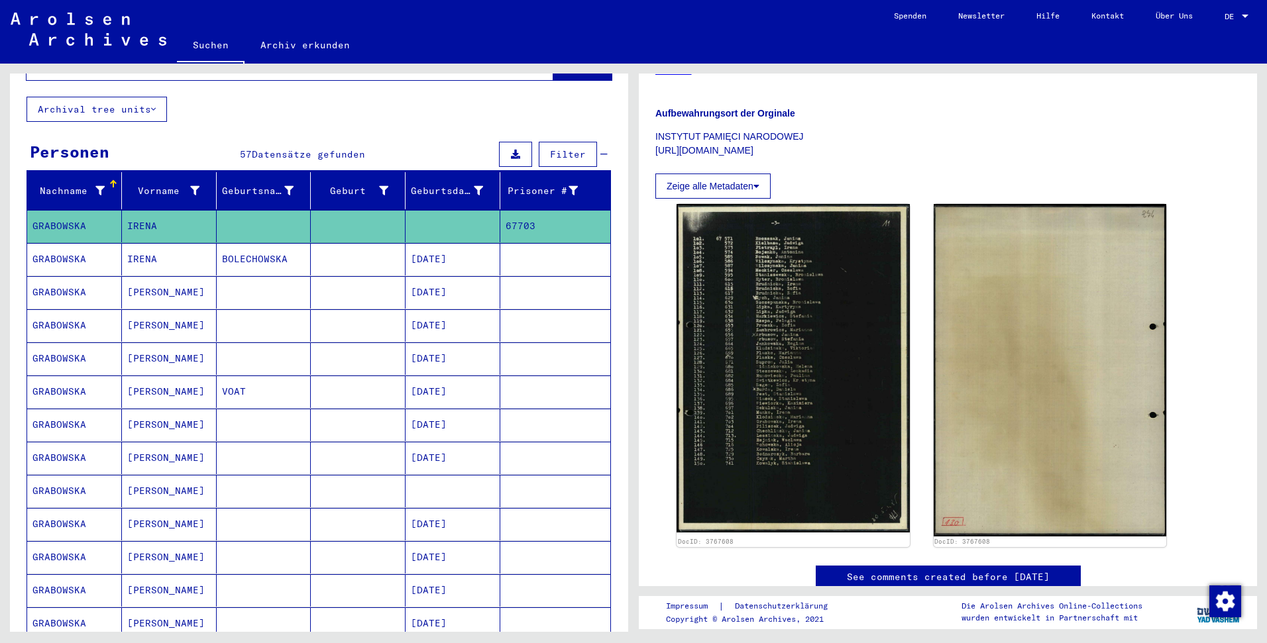
scroll to position [75, 0]
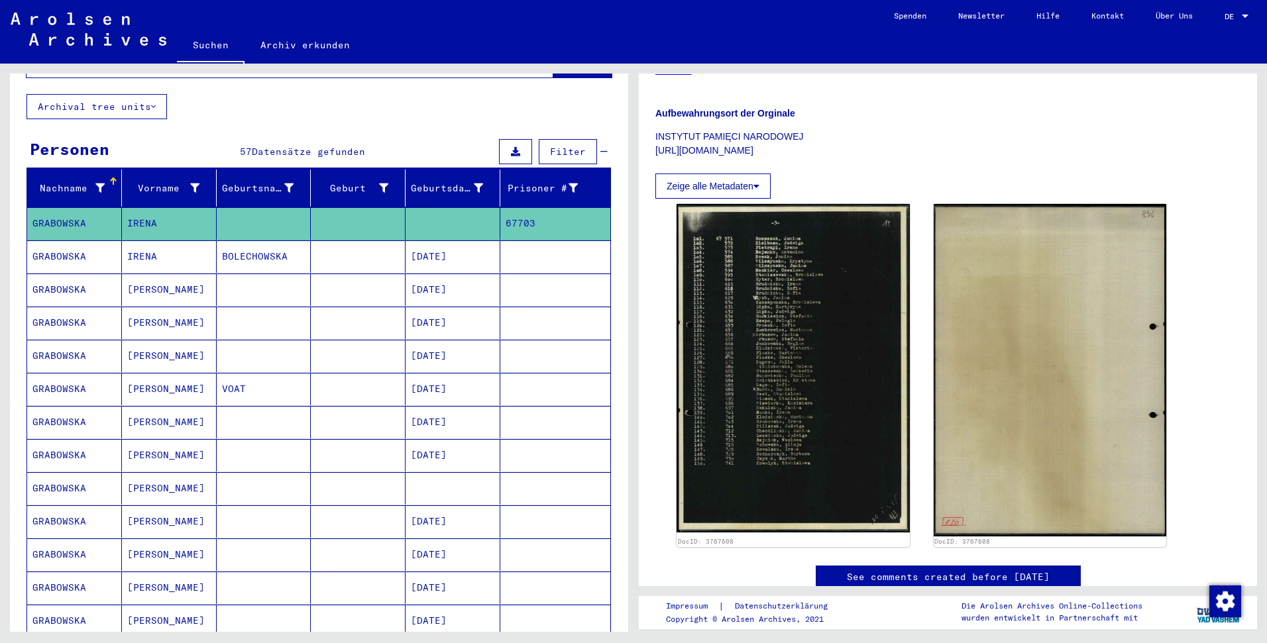
click at [361, 472] on mat-cell at bounding box center [358, 488] width 95 height 32
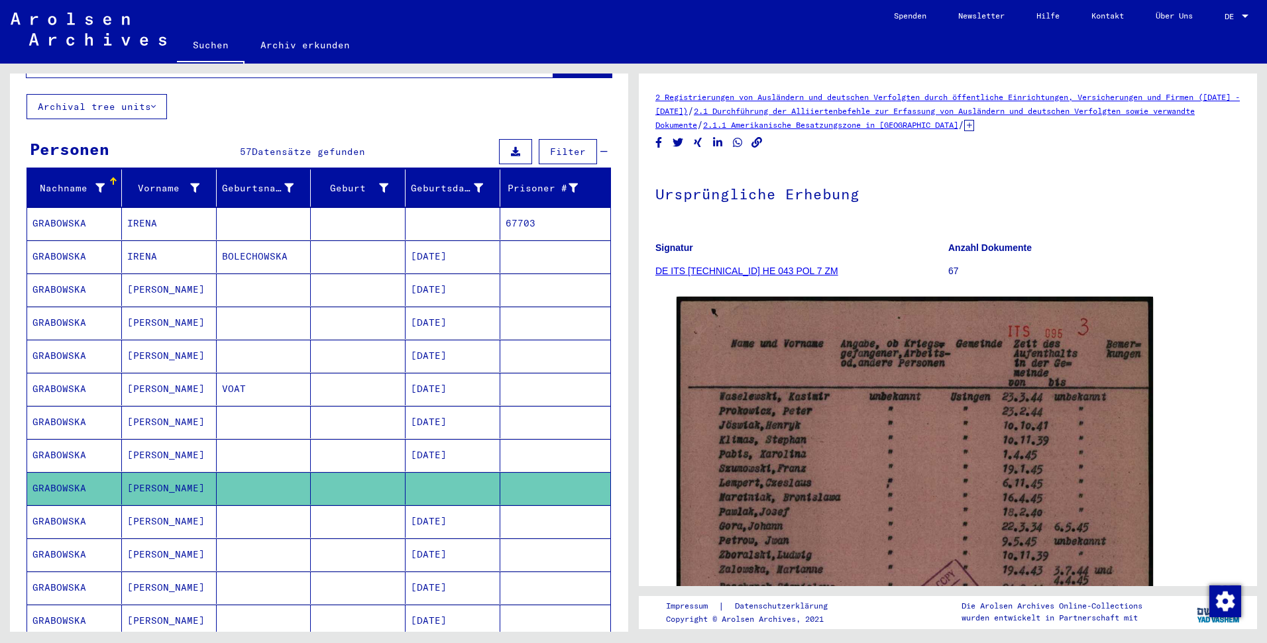
click at [357, 506] on mat-cell at bounding box center [358, 522] width 95 height 32
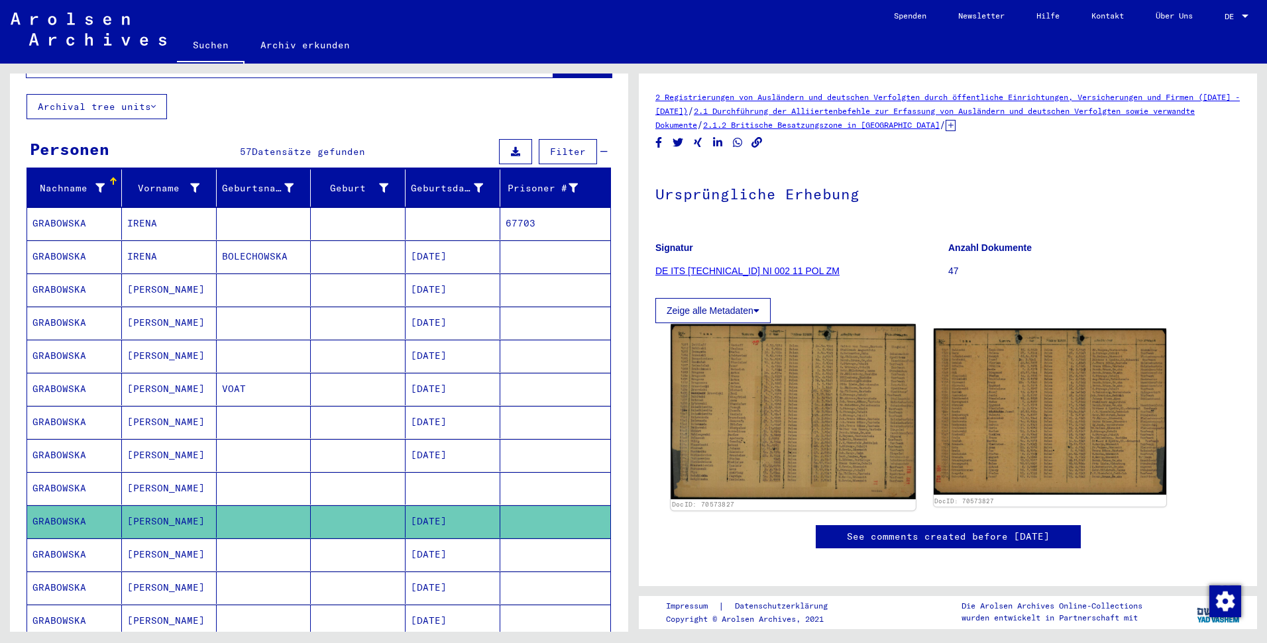
click at [842, 370] on img at bounding box center [793, 412] width 244 height 175
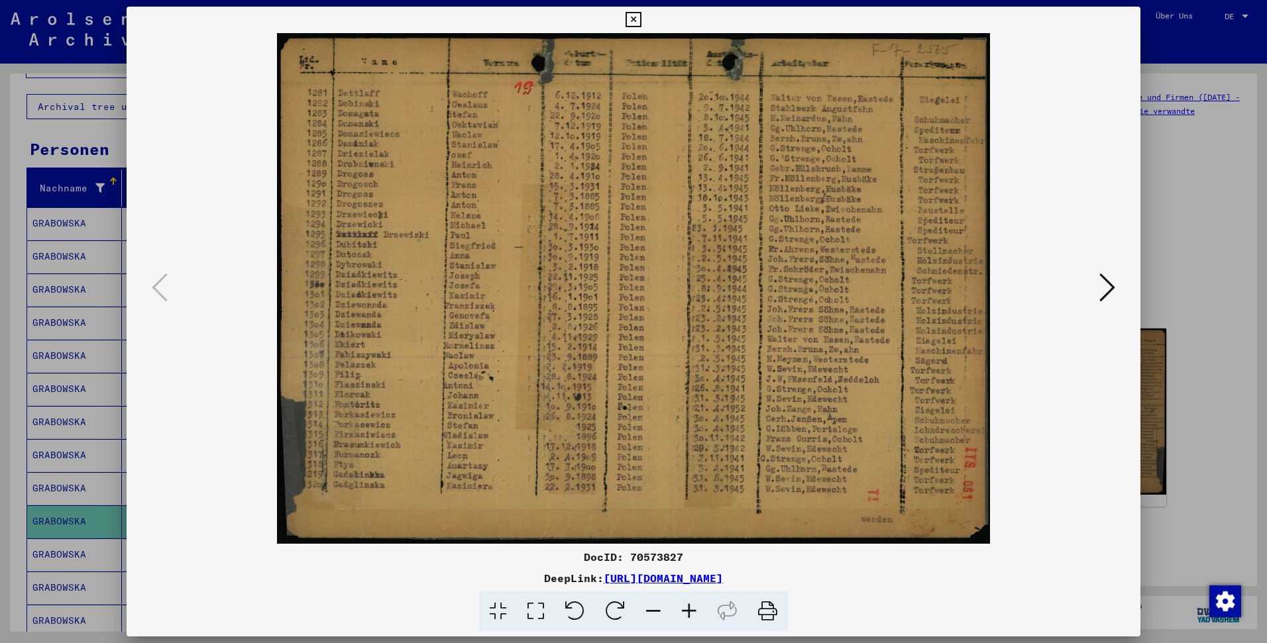
click at [1104, 285] on icon at bounding box center [1107, 288] width 16 height 32
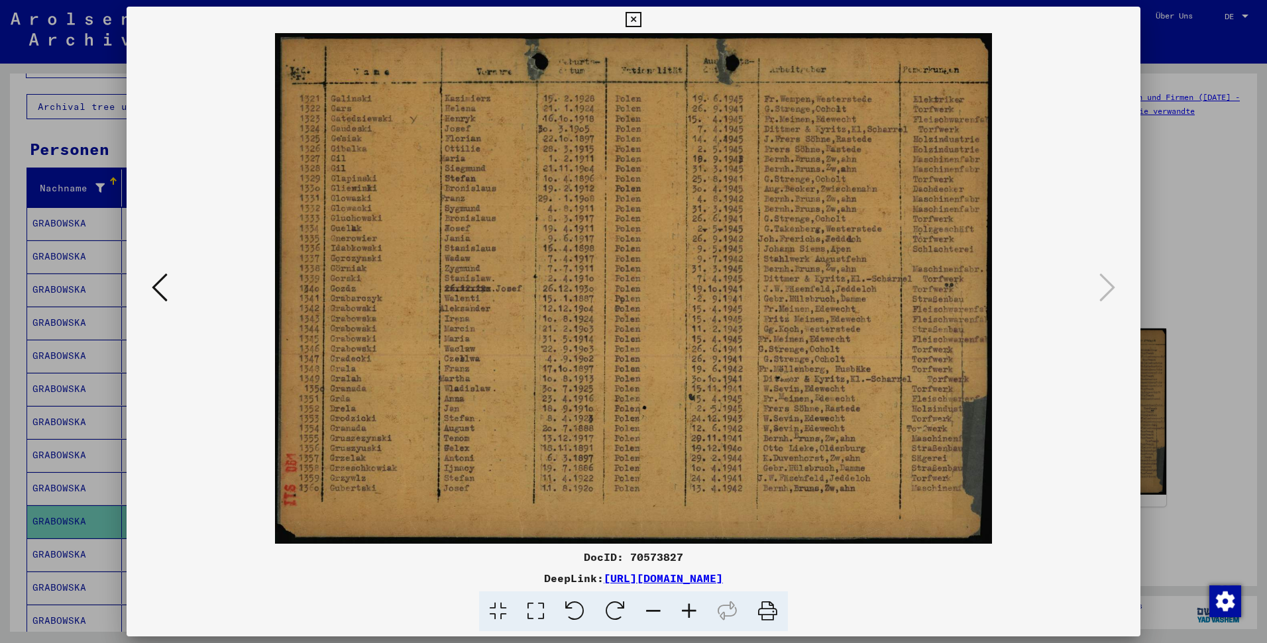
click at [1150, 280] on div at bounding box center [633, 321] width 1267 height 643
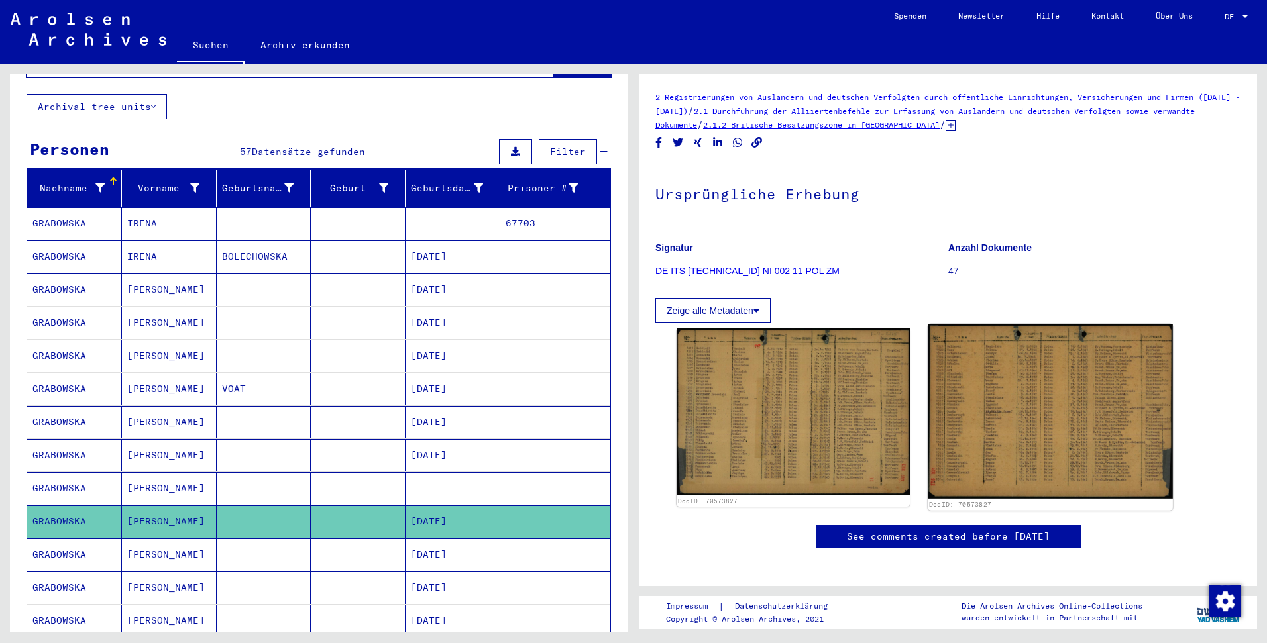
click at [1079, 366] on img at bounding box center [1050, 412] width 244 height 174
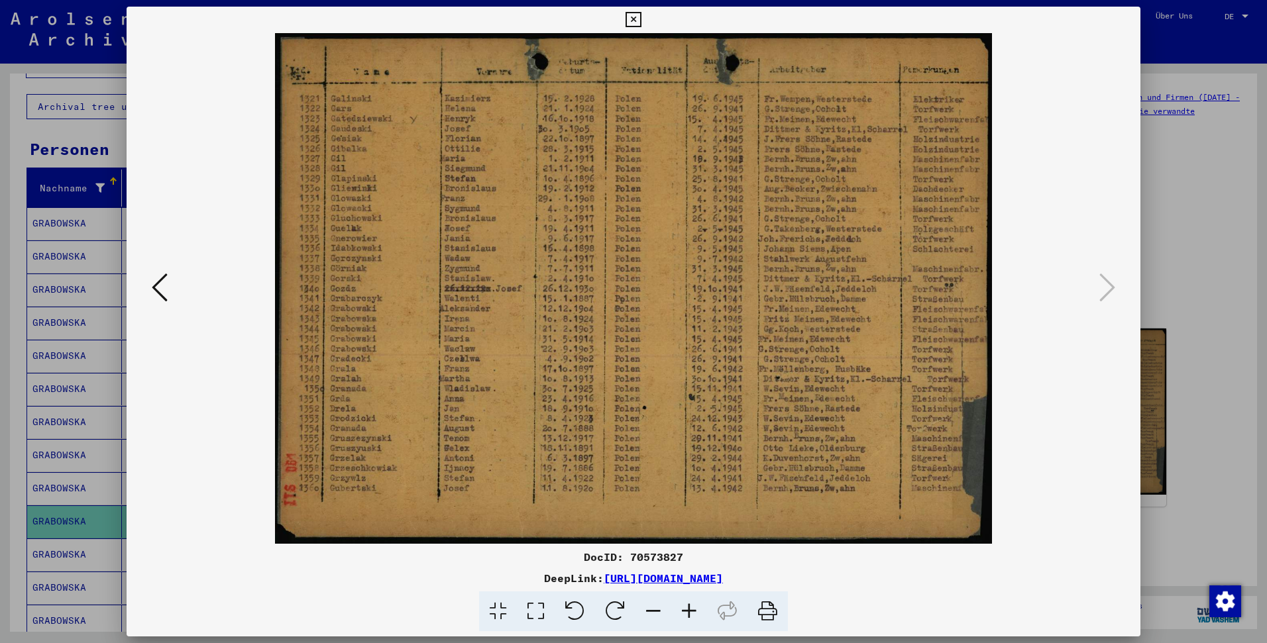
click at [103, 400] on div at bounding box center [633, 321] width 1267 height 643
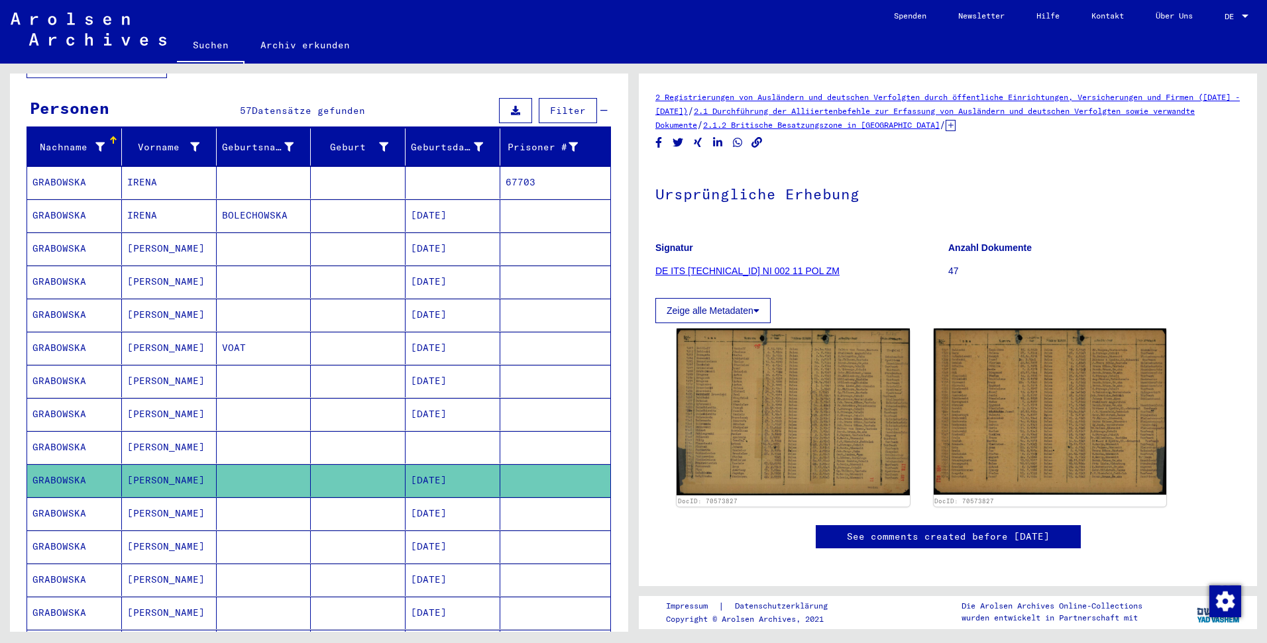
scroll to position [258, 0]
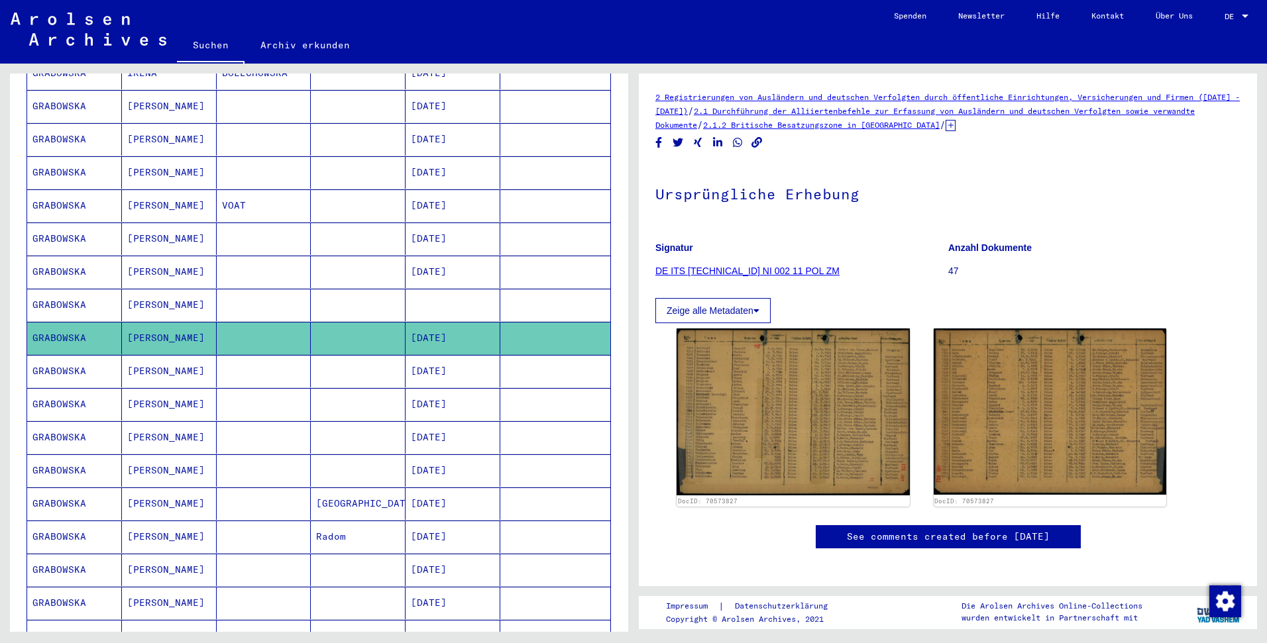
click at [425, 355] on mat-cell "[DATE]" at bounding box center [453, 371] width 95 height 32
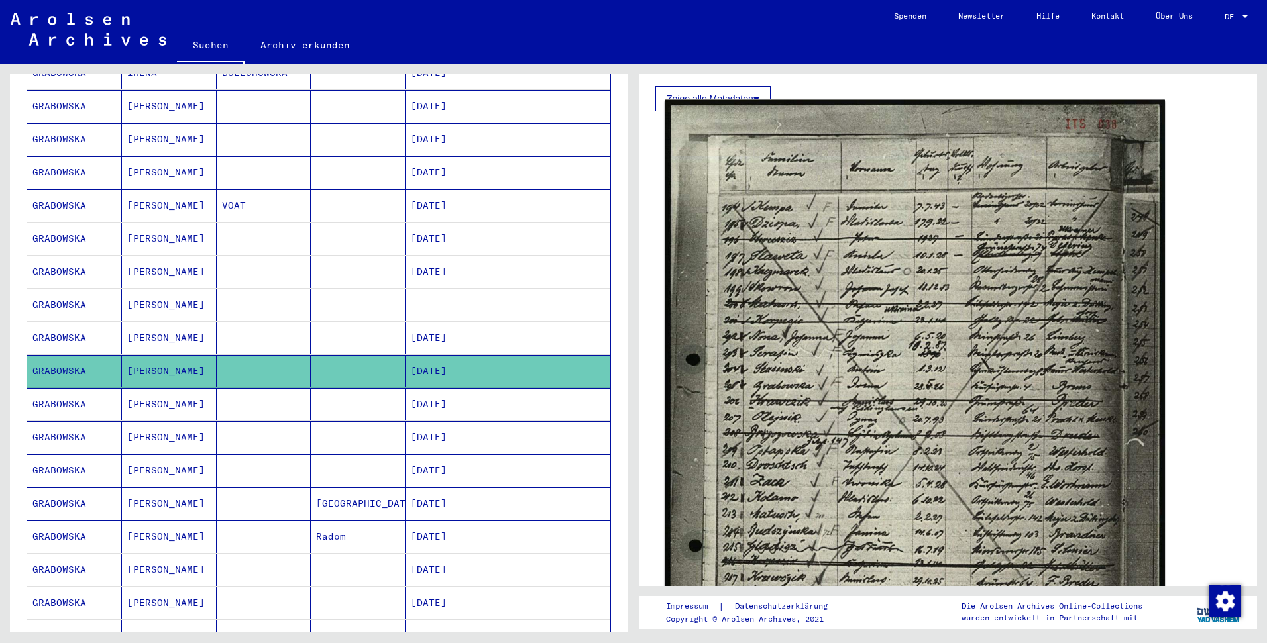
scroll to position [392, 0]
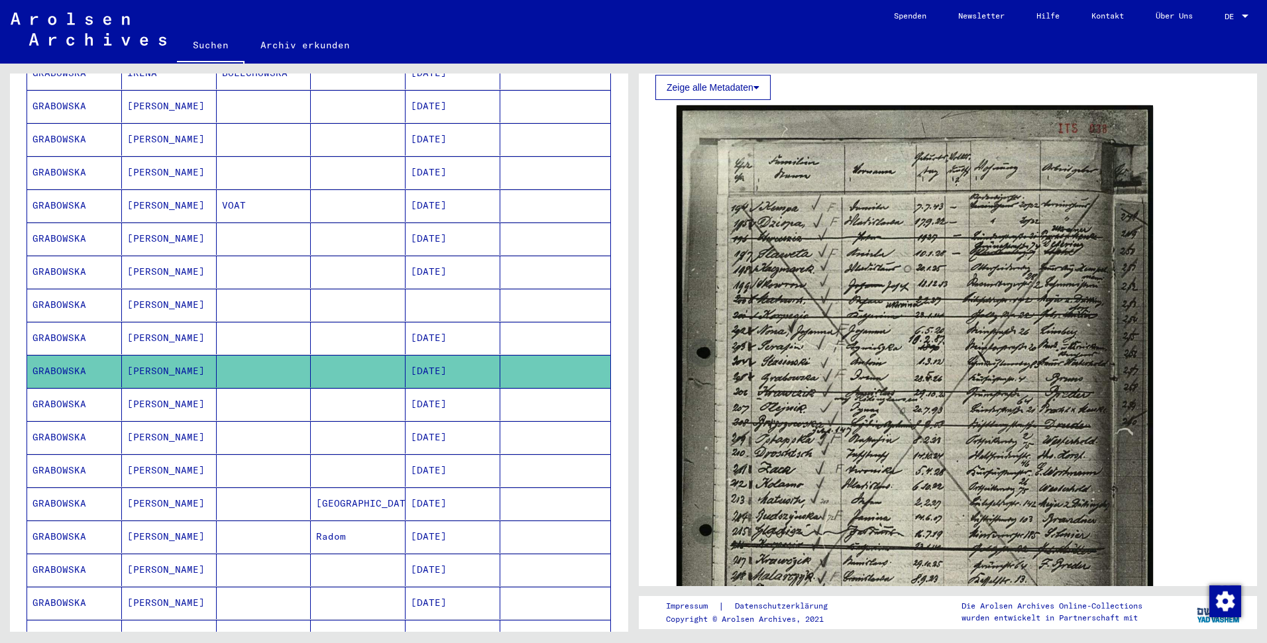
click at [501, 388] on mat-cell at bounding box center [555, 404] width 110 height 32
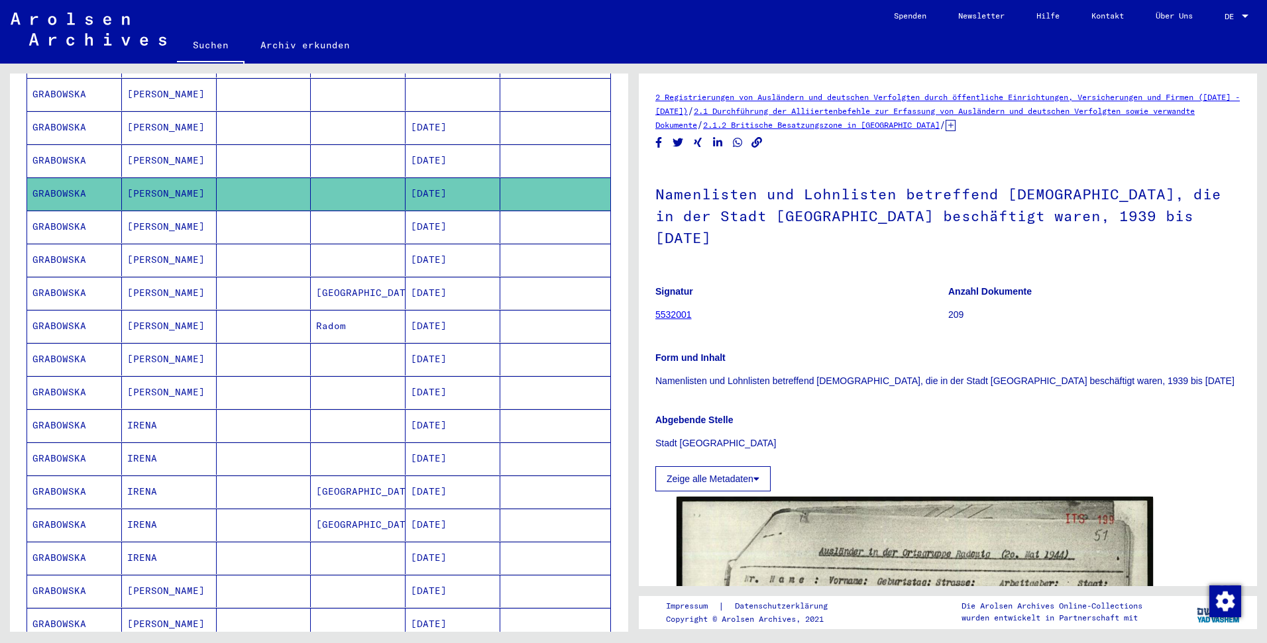
scroll to position [532, 0]
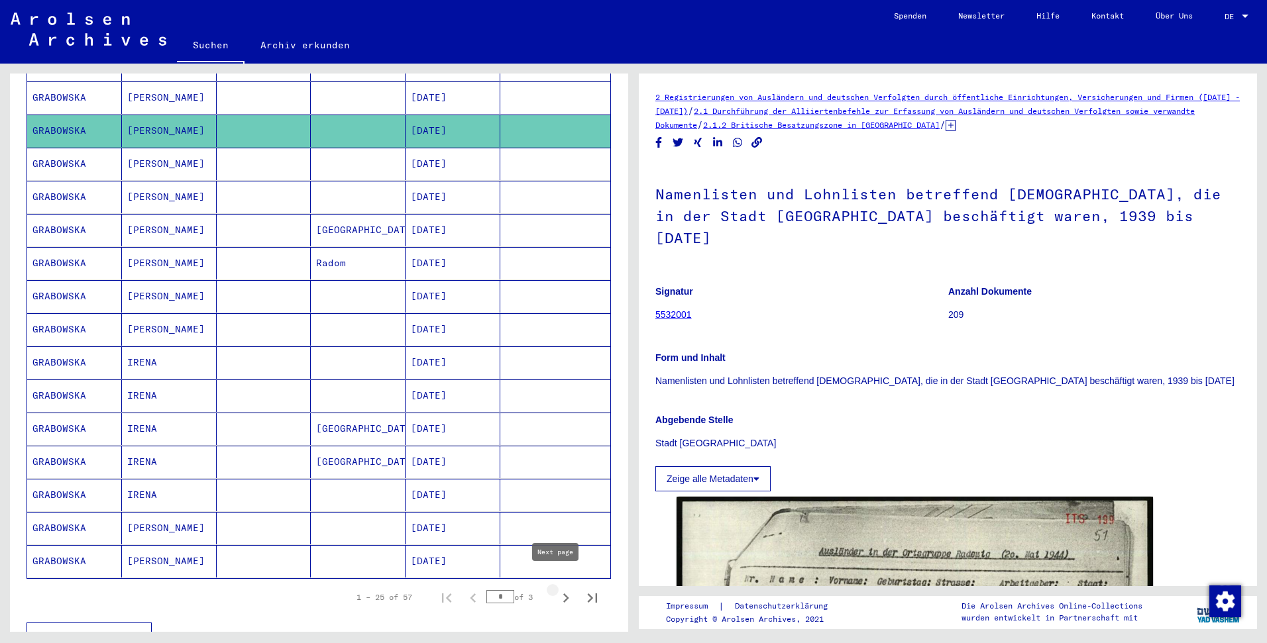
click at [557, 589] on icon "Next page" at bounding box center [566, 598] width 19 height 19
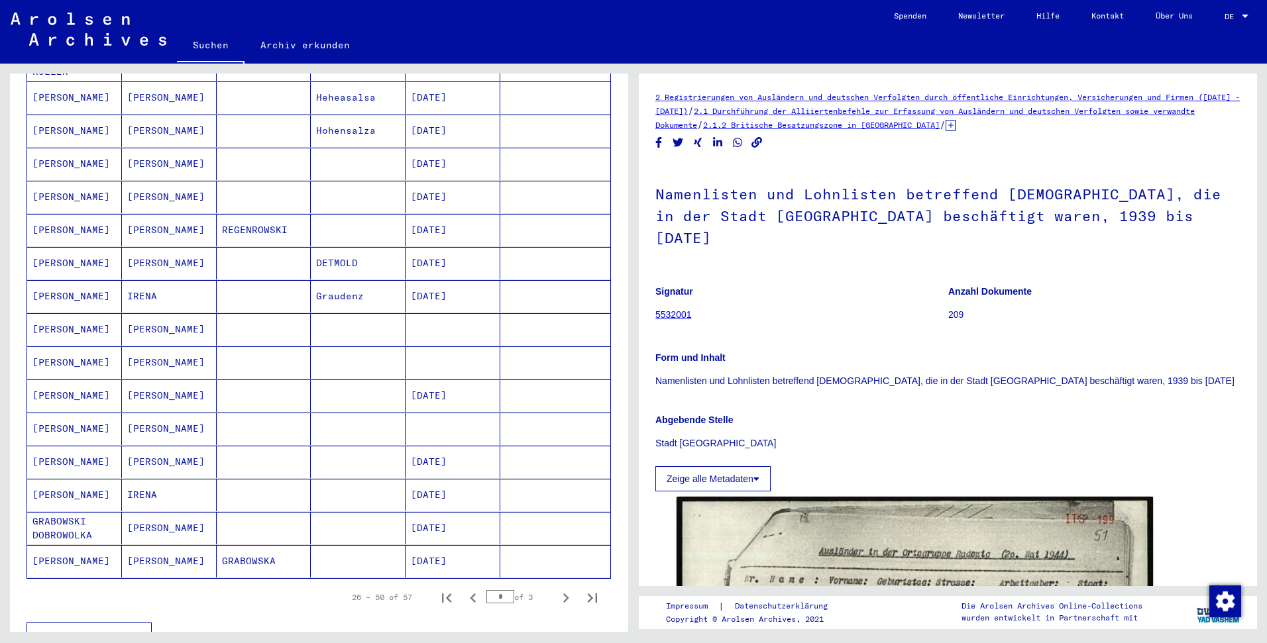
click at [421, 413] on mat-cell at bounding box center [453, 429] width 95 height 32
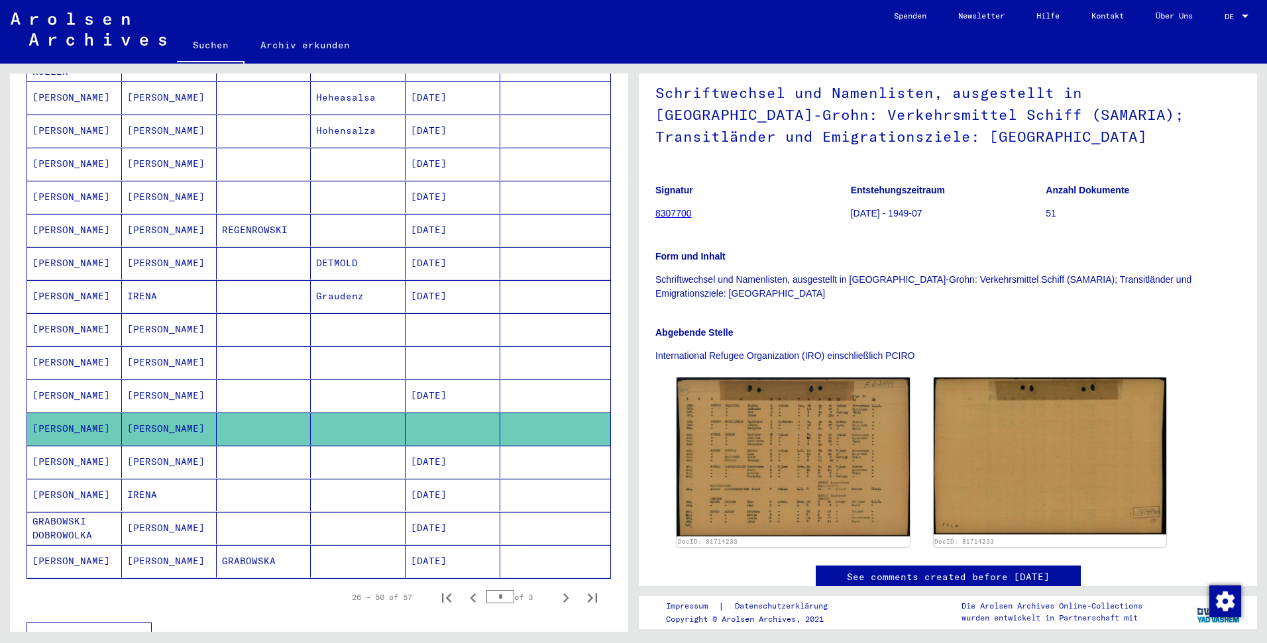
scroll to position [316, 0]
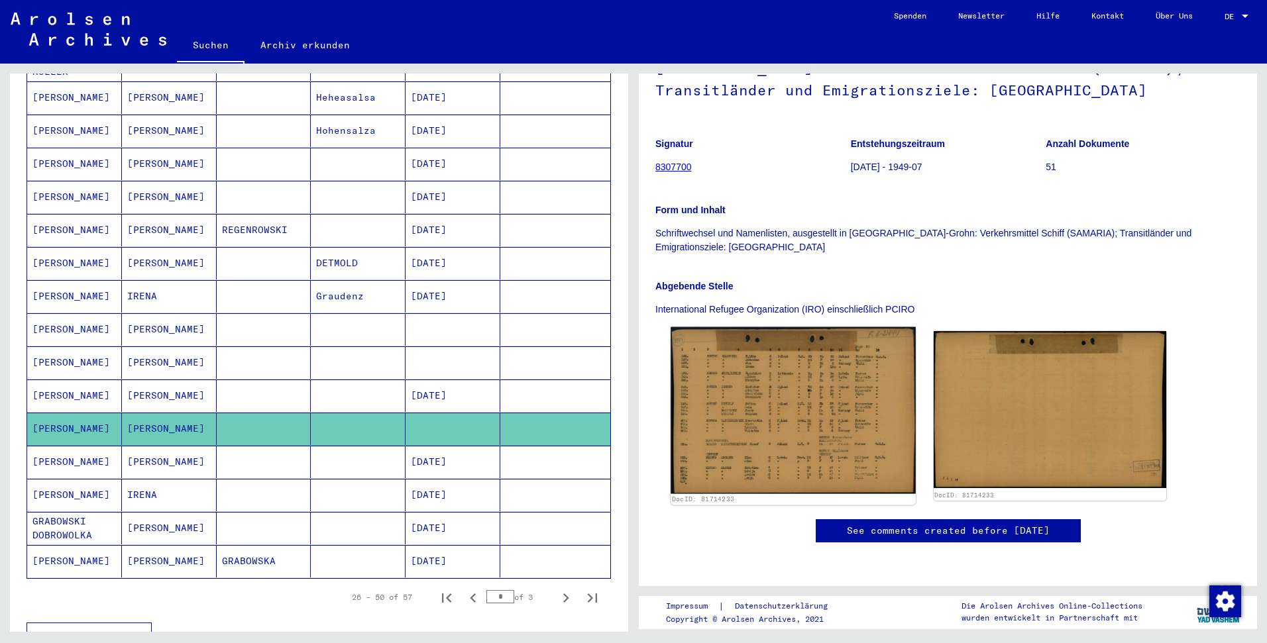
click at [794, 327] on img at bounding box center [793, 410] width 244 height 166
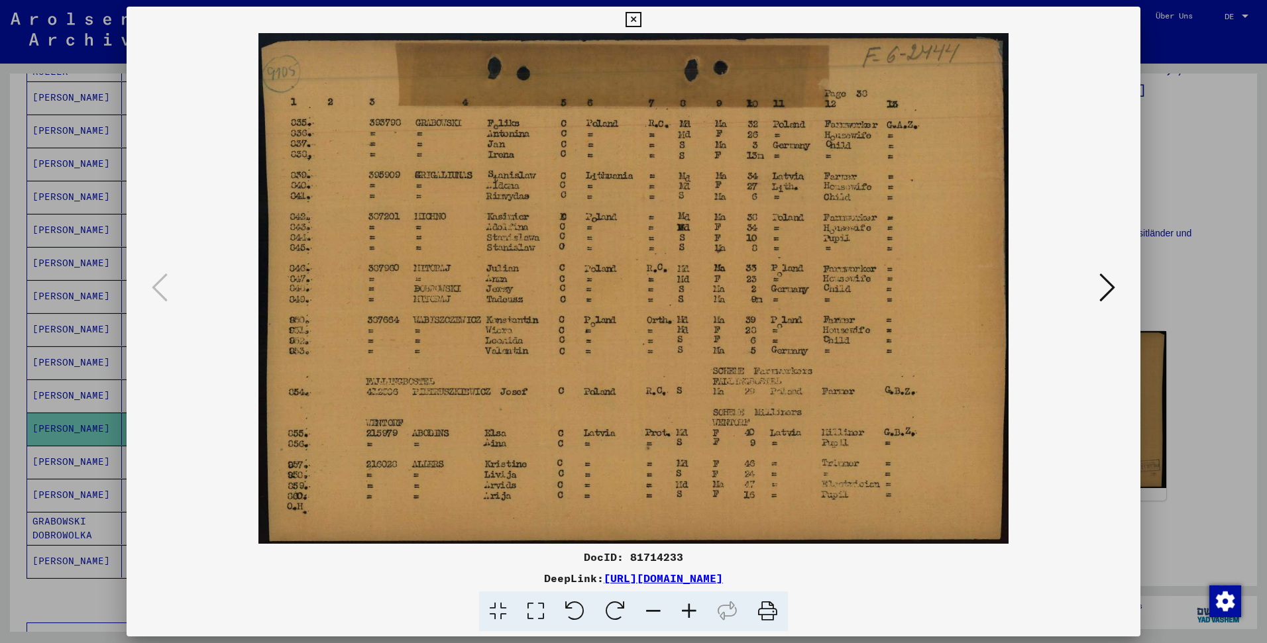
click at [1204, 222] on div at bounding box center [633, 321] width 1267 height 643
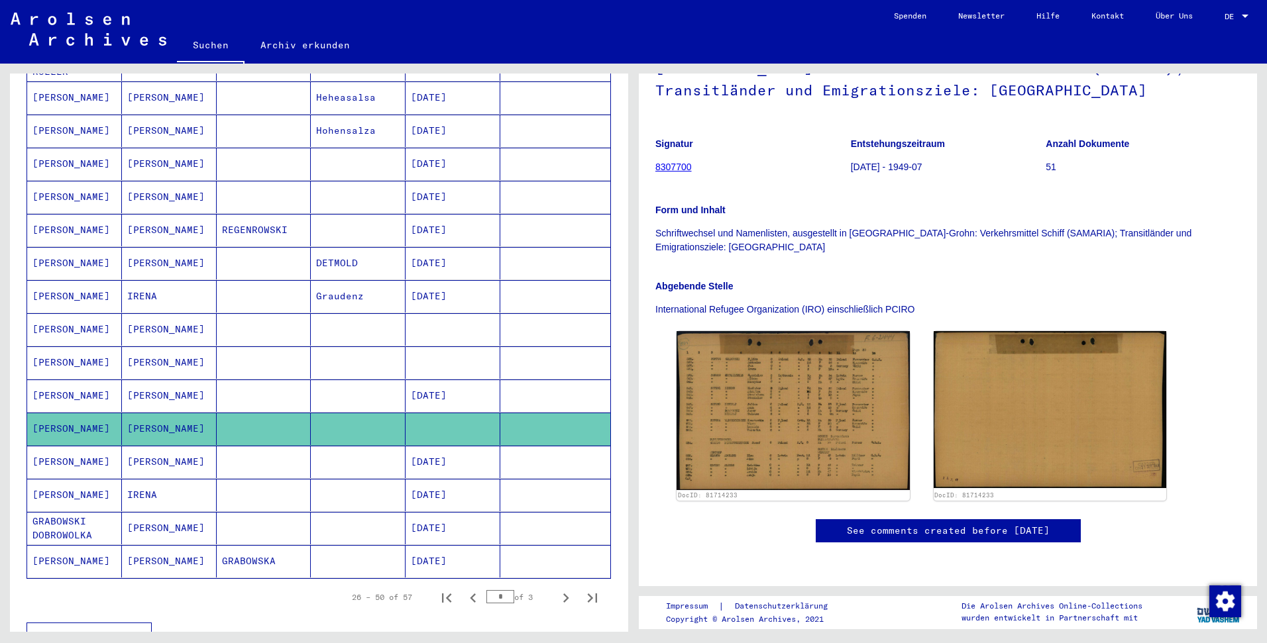
click at [386, 358] on mat-cell at bounding box center [358, 363] width 95 height 32
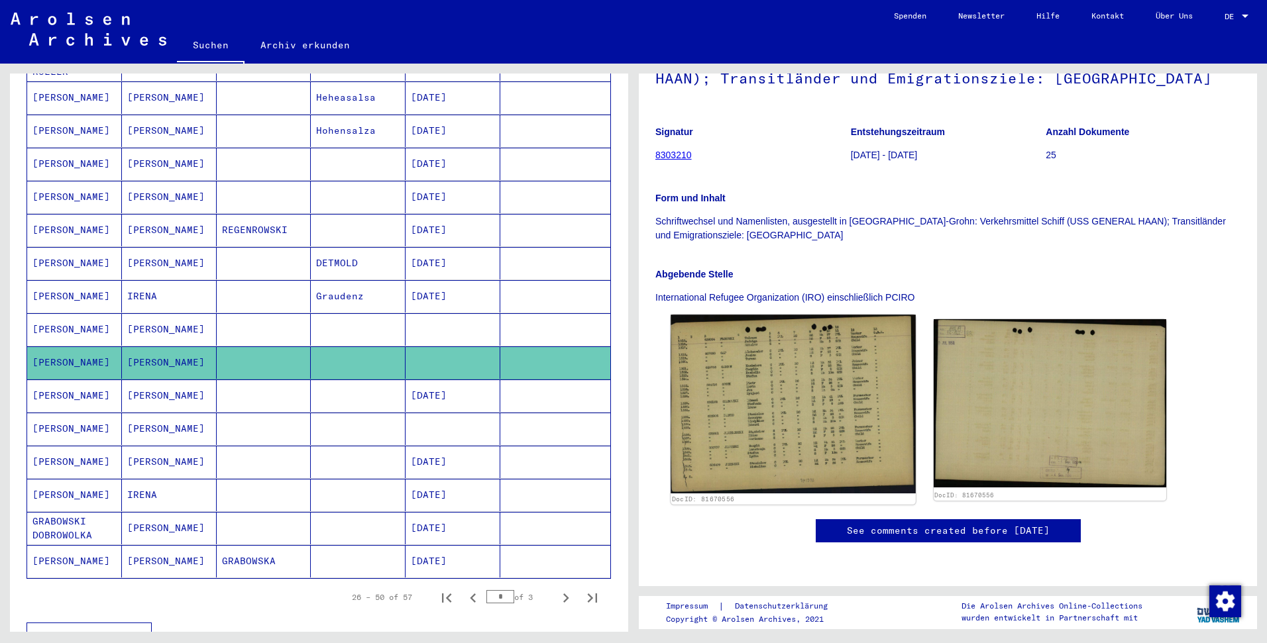
scroll to position [193, 0]
click at [799, 345] on img at bounding box center [793, 404] width 244 height 179
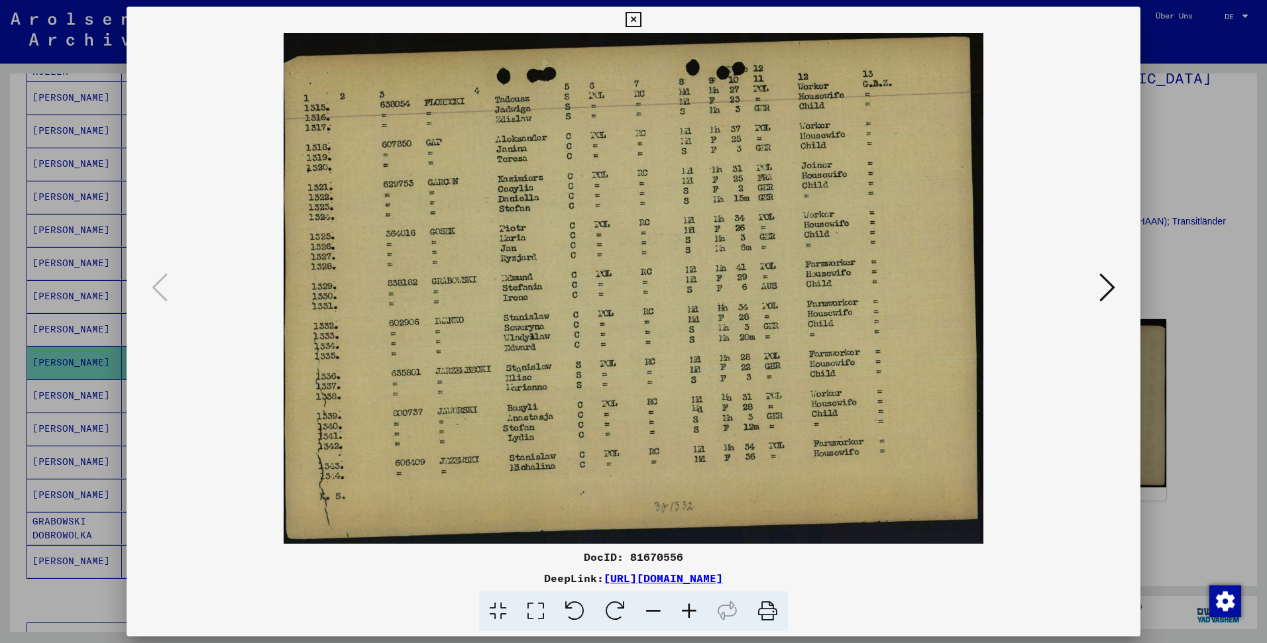
click at [1129, 196] on div at bounding box center [634, 288] width 1014 height 511
click at [1171, 197] on div at bounding box center [633, 321] width 1267 height 643
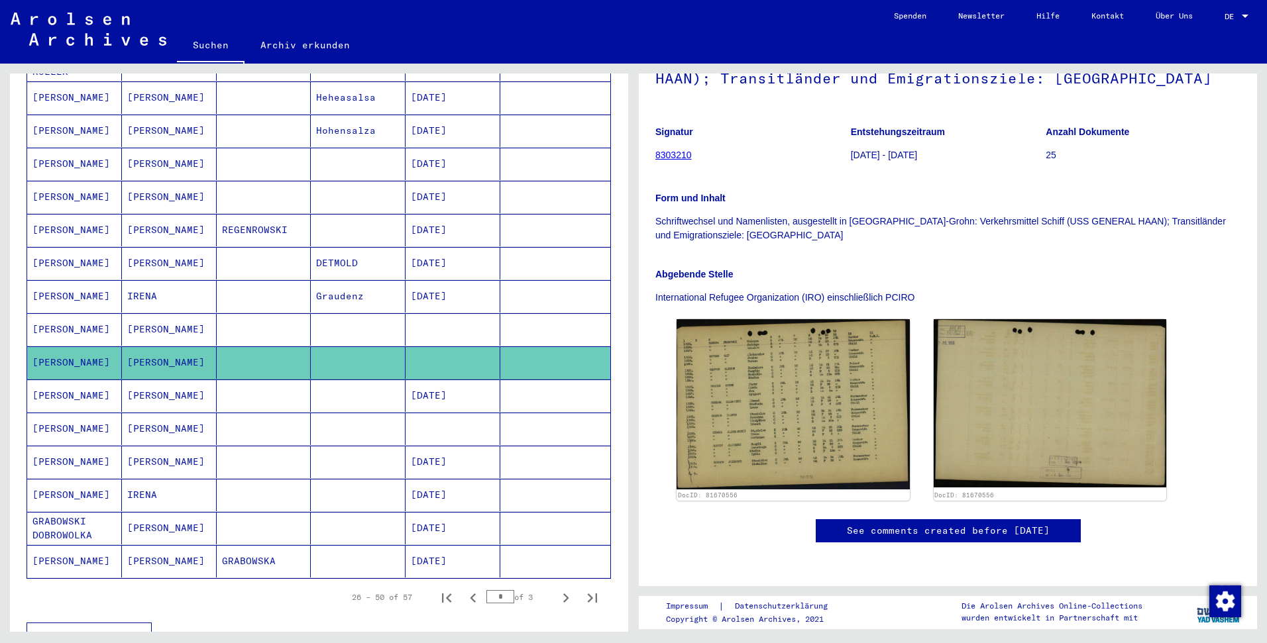
click at [367, 313] on mat-cell at bounding box center [358, 329] width 95 height 32
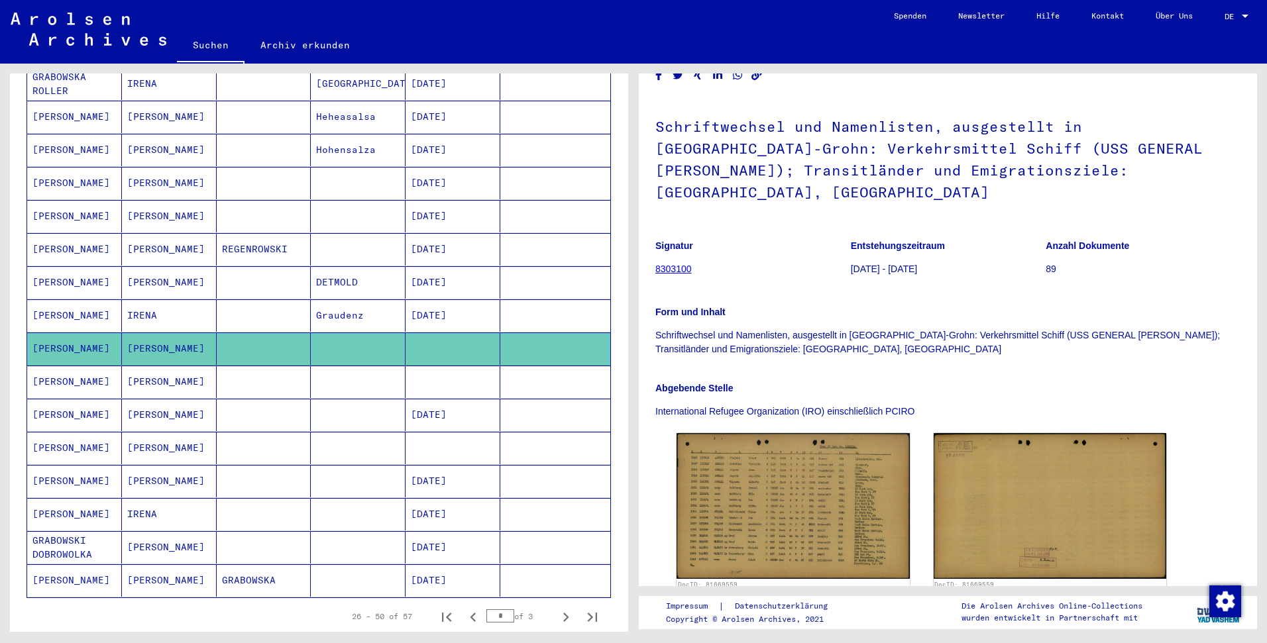
scroll to position [307, 0]
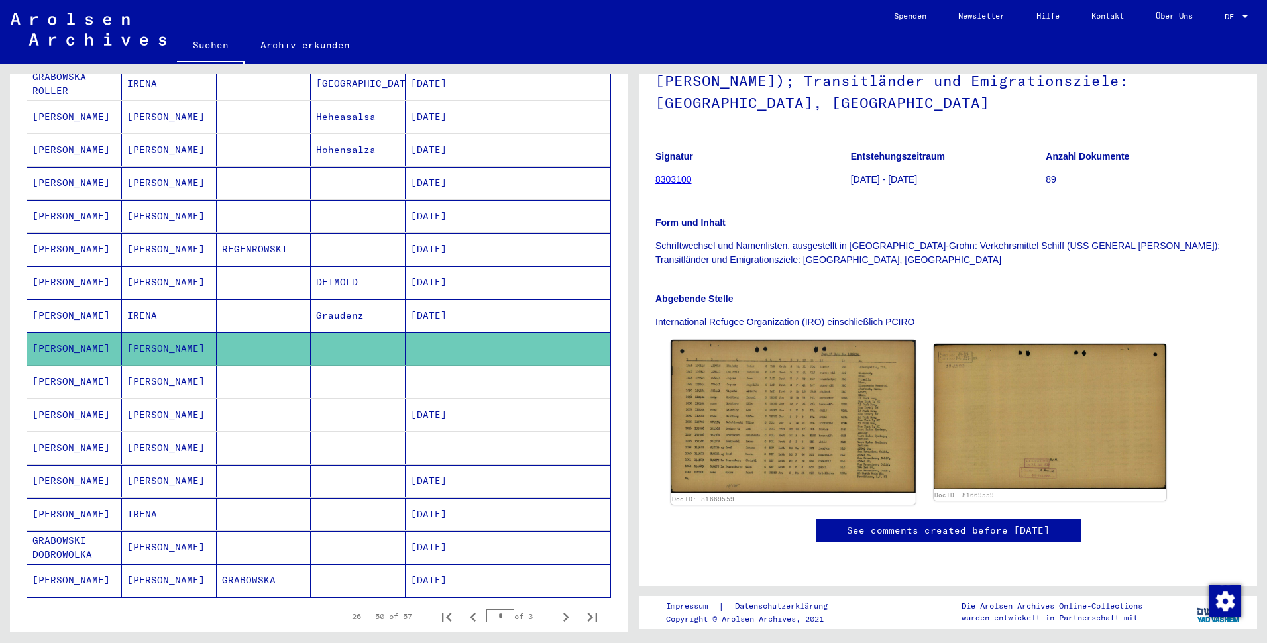
click at [821, 340] on img at bounding box center [793, 416] width 244 height 153
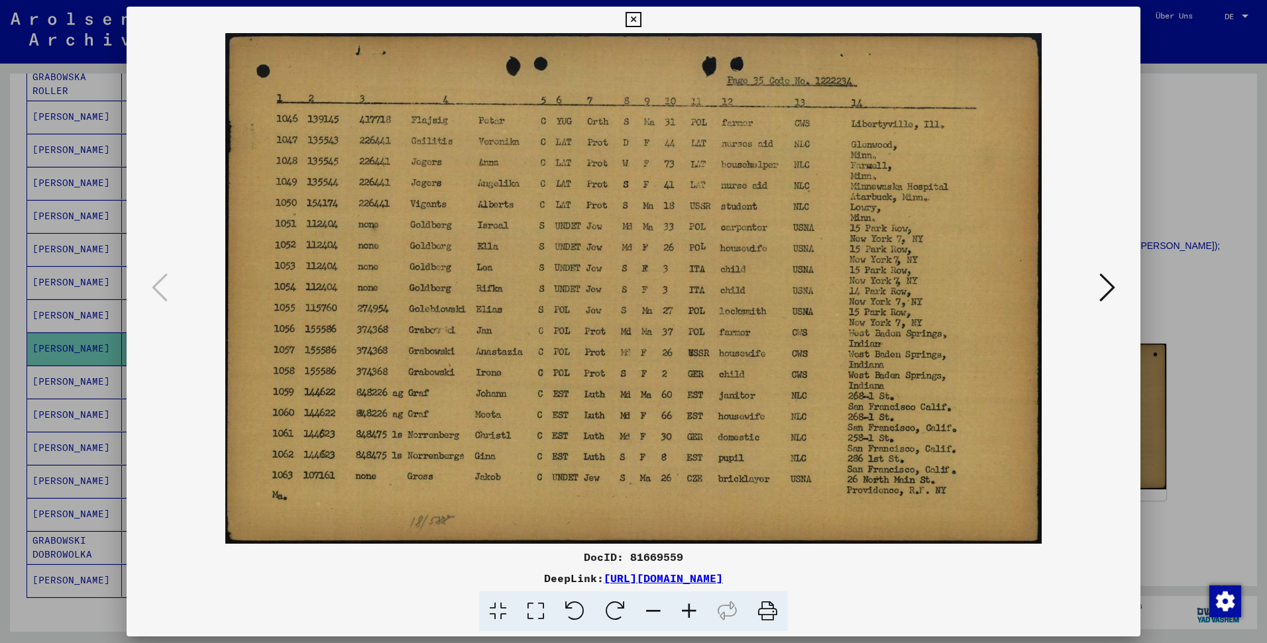
click at [1162, 169] on div at bounding box center [633, 321] width 1267 height 643
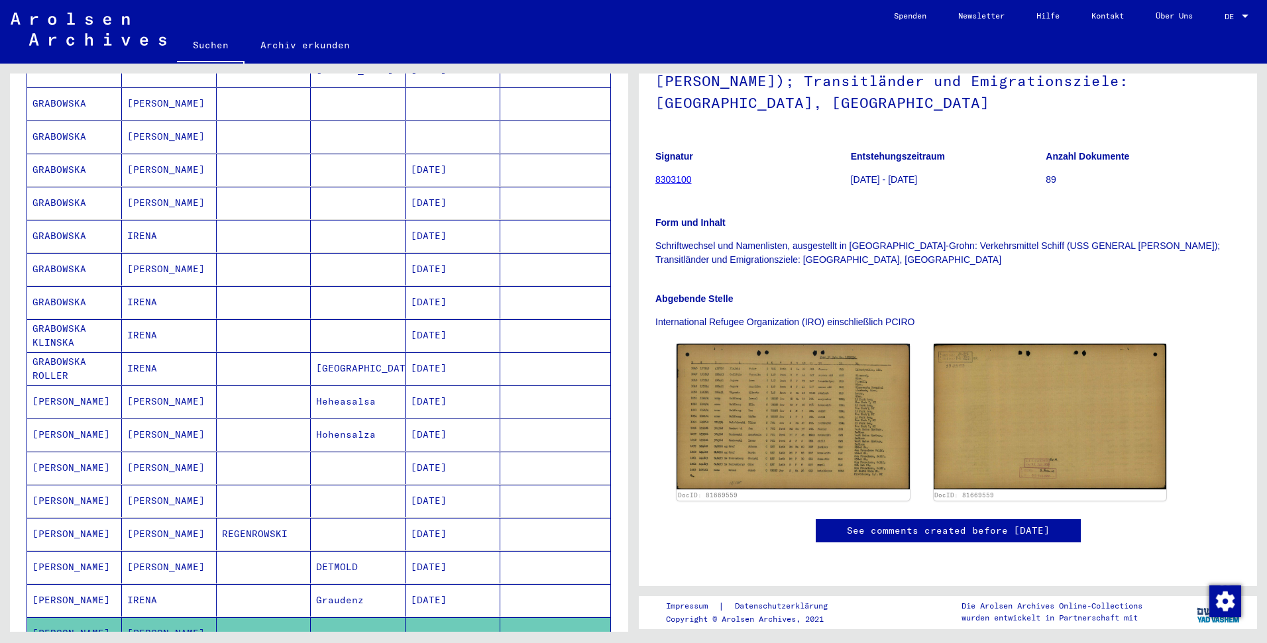
scroll to position [227, 0]
click at [408, 125] on mat-cell at bounding box center [453, 137] width 95 height 32
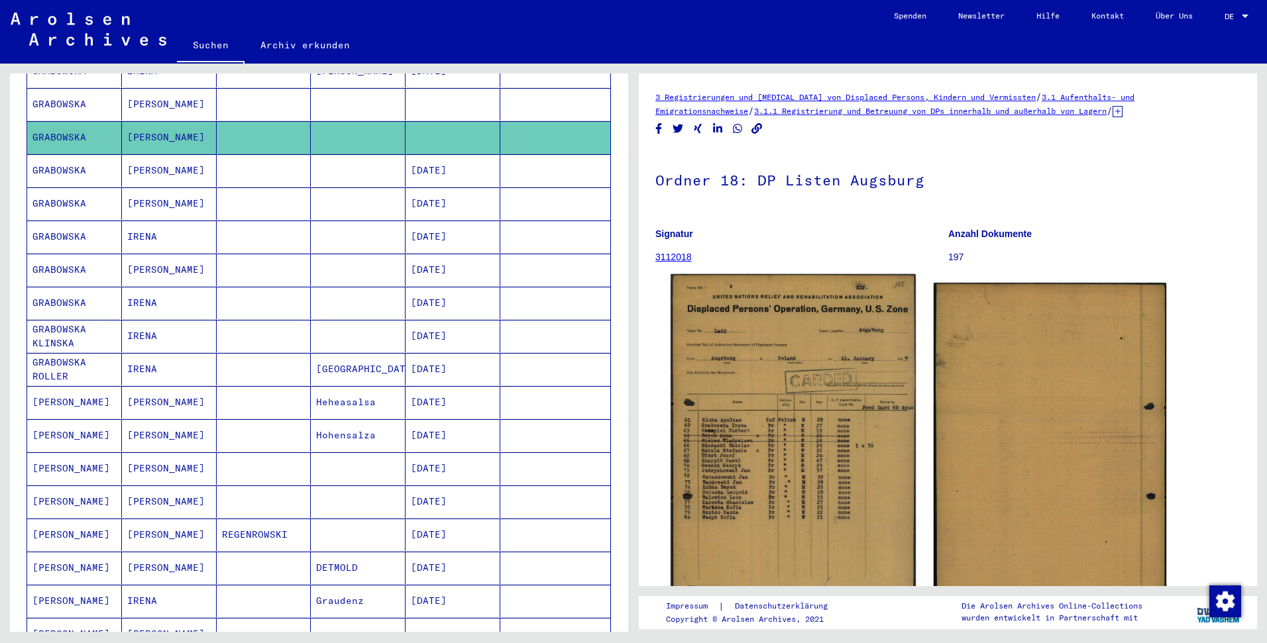
click at [819, 437] on img at bounding box center [793, 450] width 244 height 353
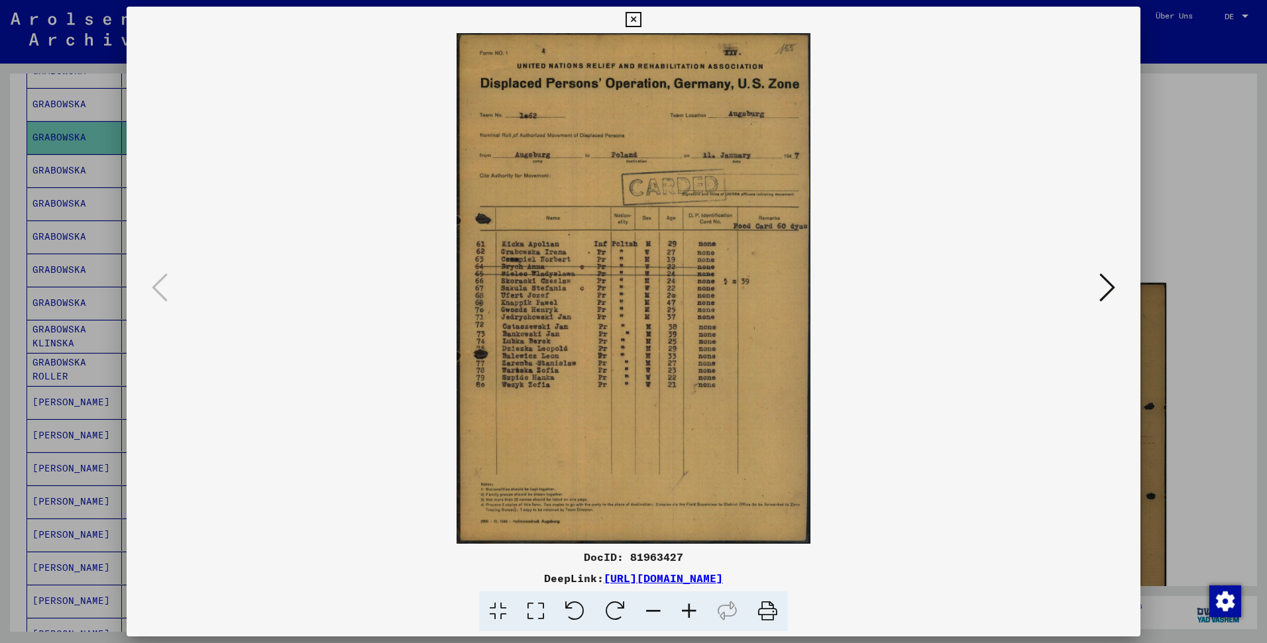
click at [682, 611] on icon at bounding box center [689, 612] width 36 height 40
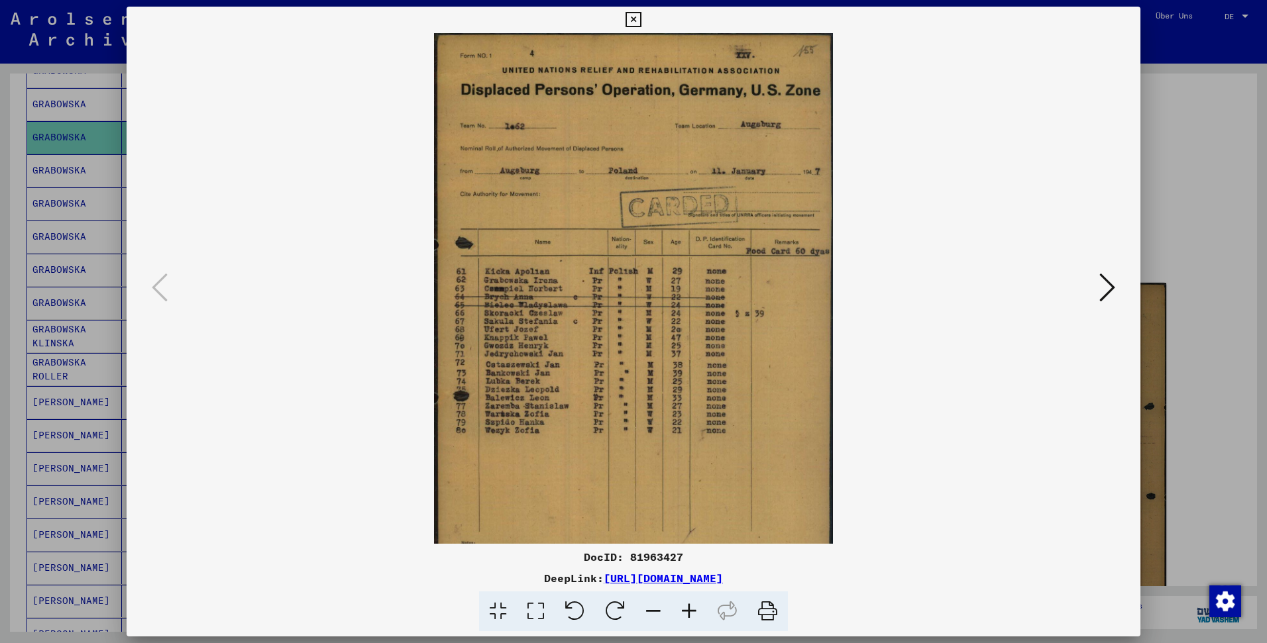
click at [682, 611] on icon at bounding box center [689, 612] width 36 height 40
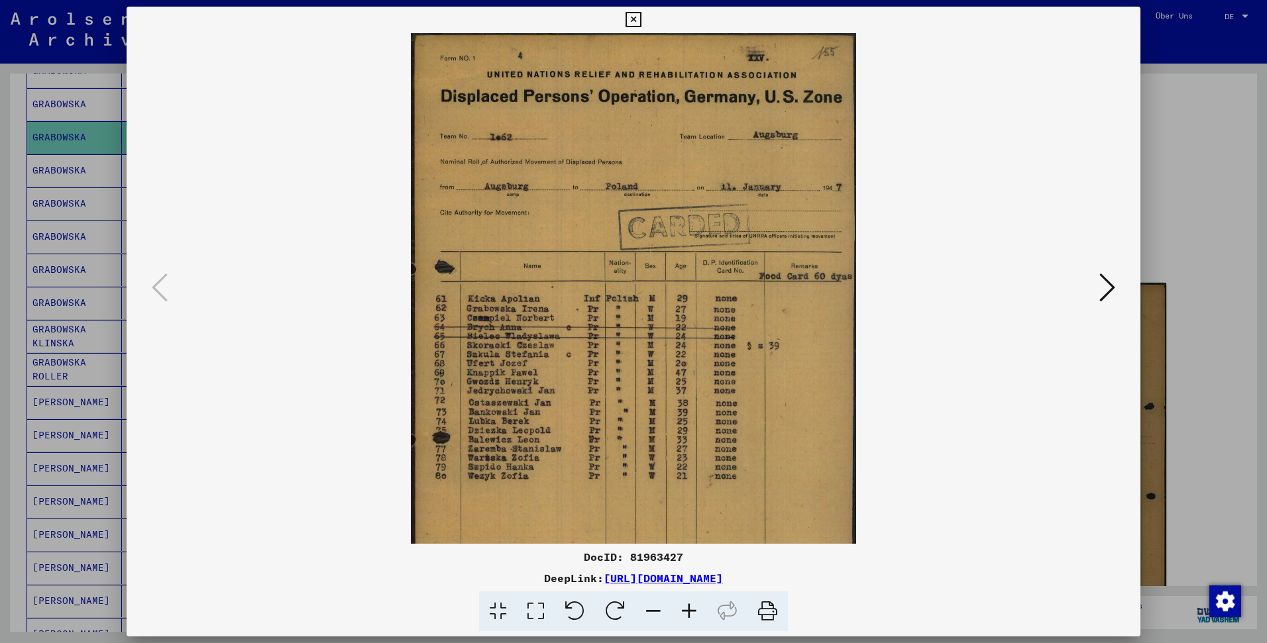
click at [682, 611] on icon at bounding box center [689, 612] width 36 height 40
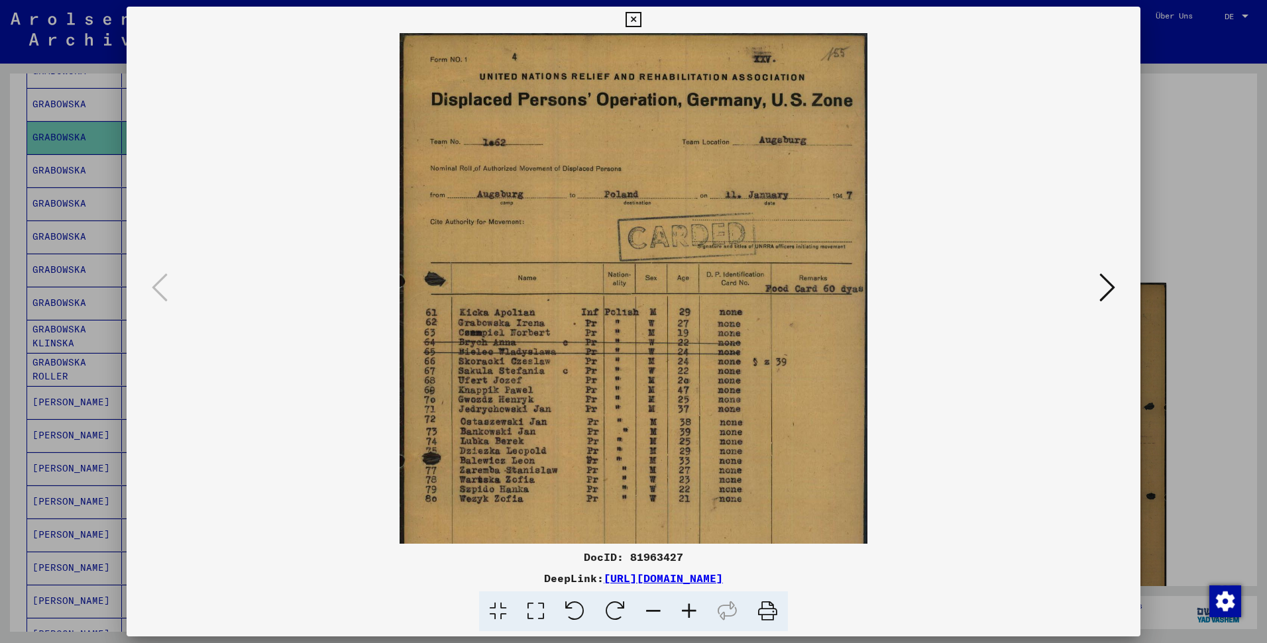
click at [682, 611] on icon at bounding box center [689, 612] width 36 height 40
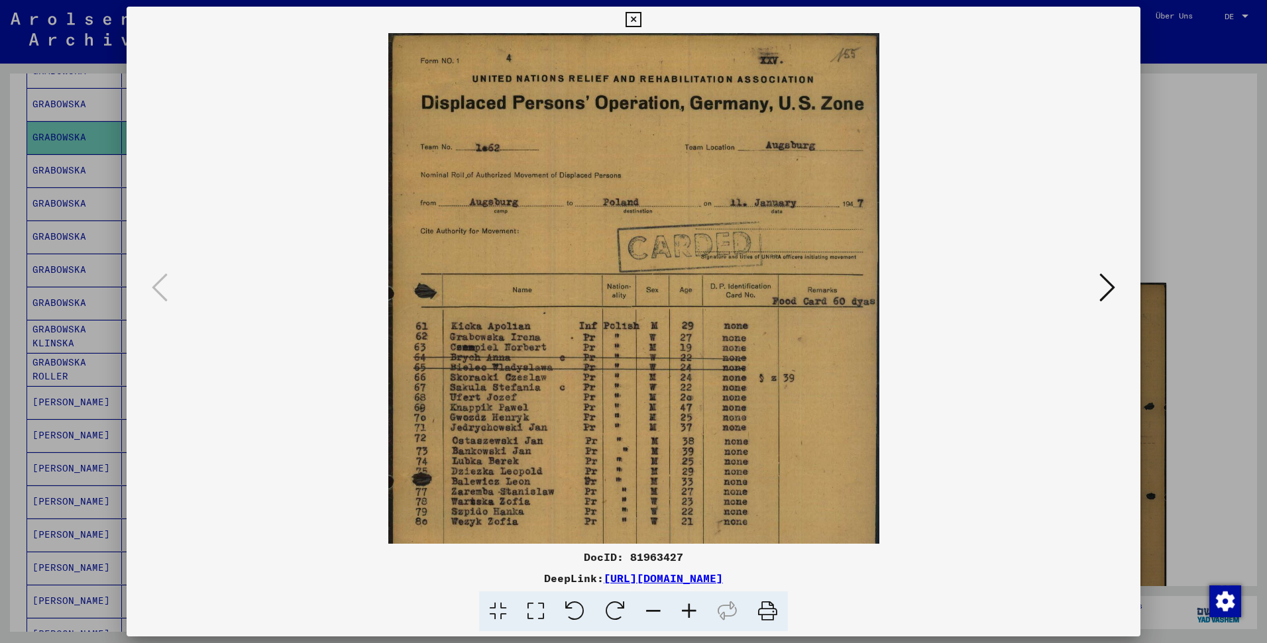
click at [682, 611] on icon at bounding box center [689, 612] width 36 height 40
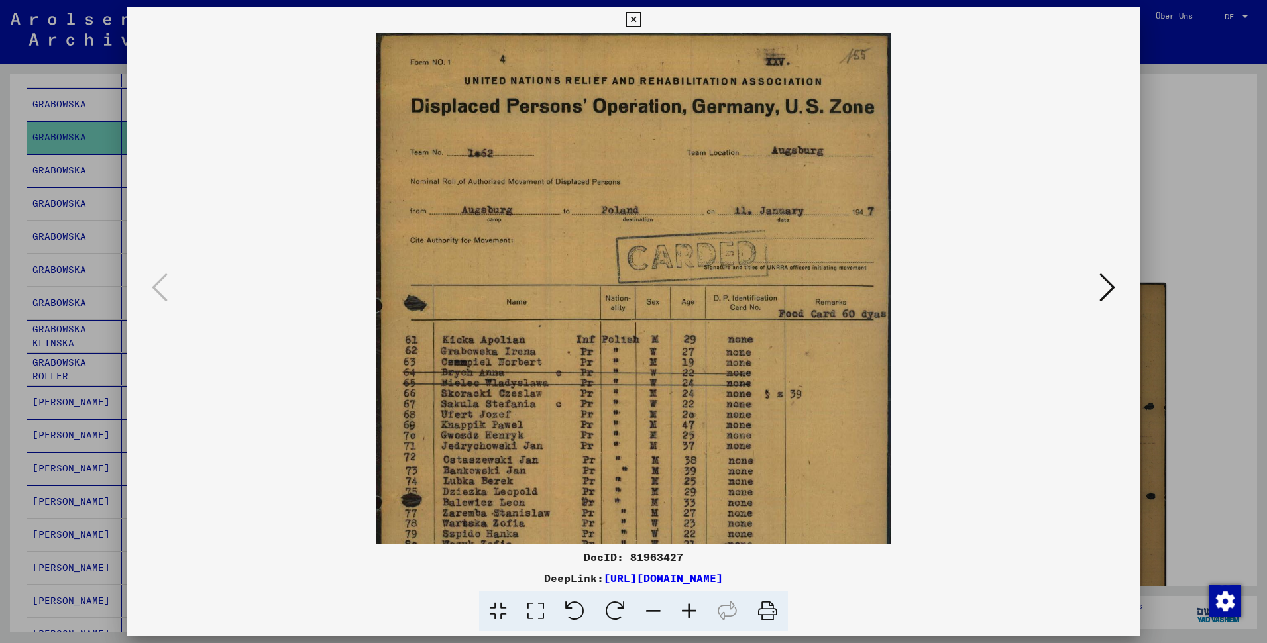
click at [682, 611] on icon at bounding box center [689, 612] width 36 height 40
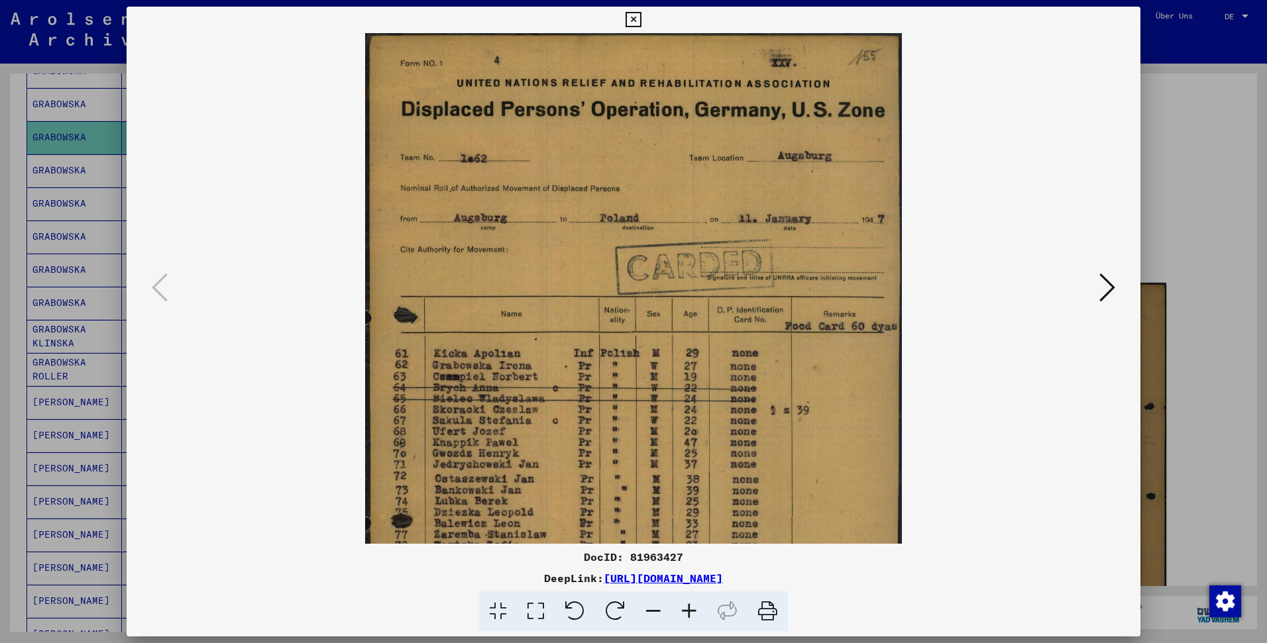
click at [682, 611] on icon at bounding box center [689, 612] width 36 height 40
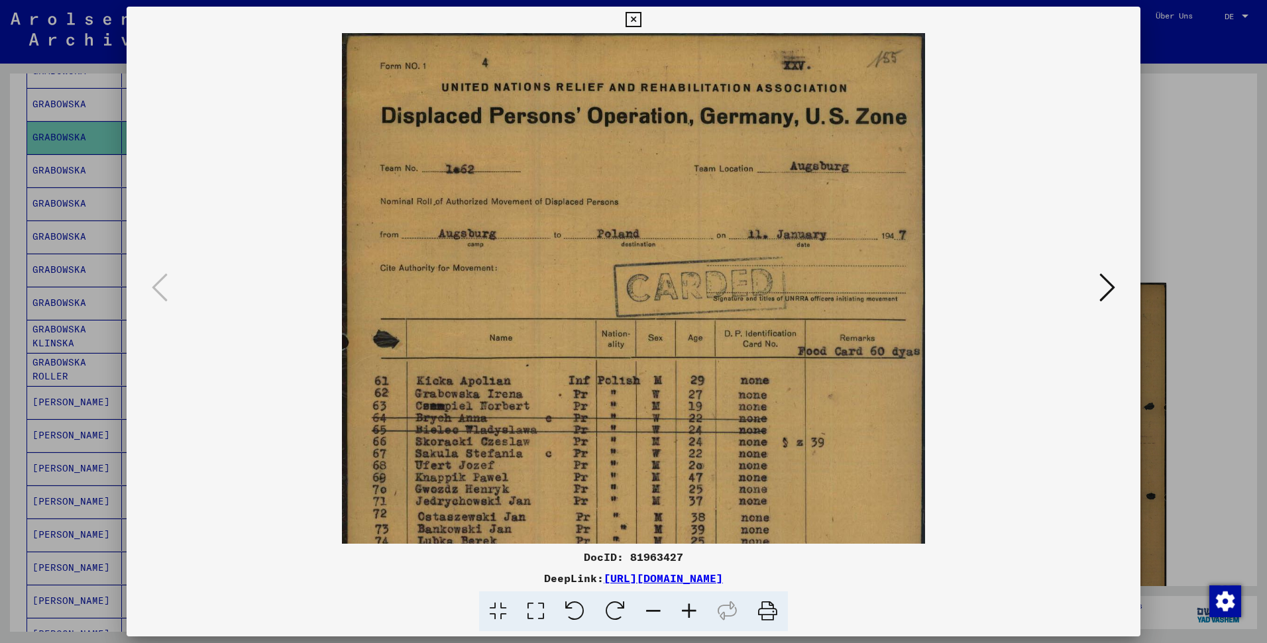
click at [682, 611] on icon at bounding box center [689, 612] width 36 height 40
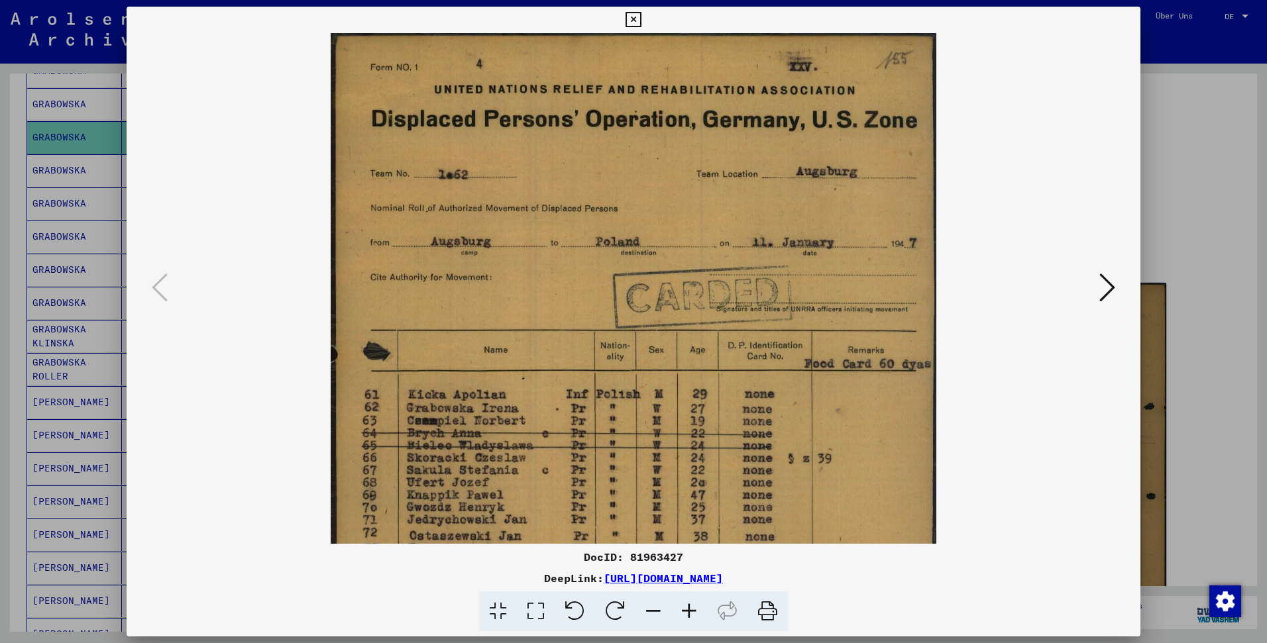
click at [65, 237] on div at bounding box center [633, 321] width 1267 height 643
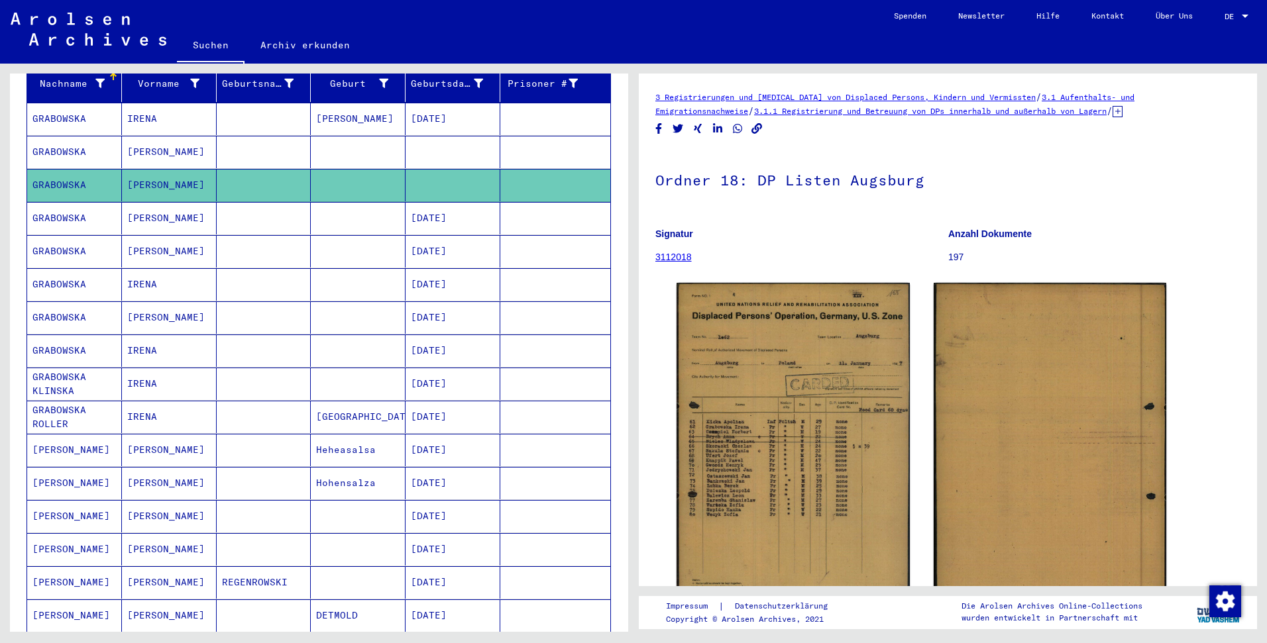
scroll to position [162, 0]
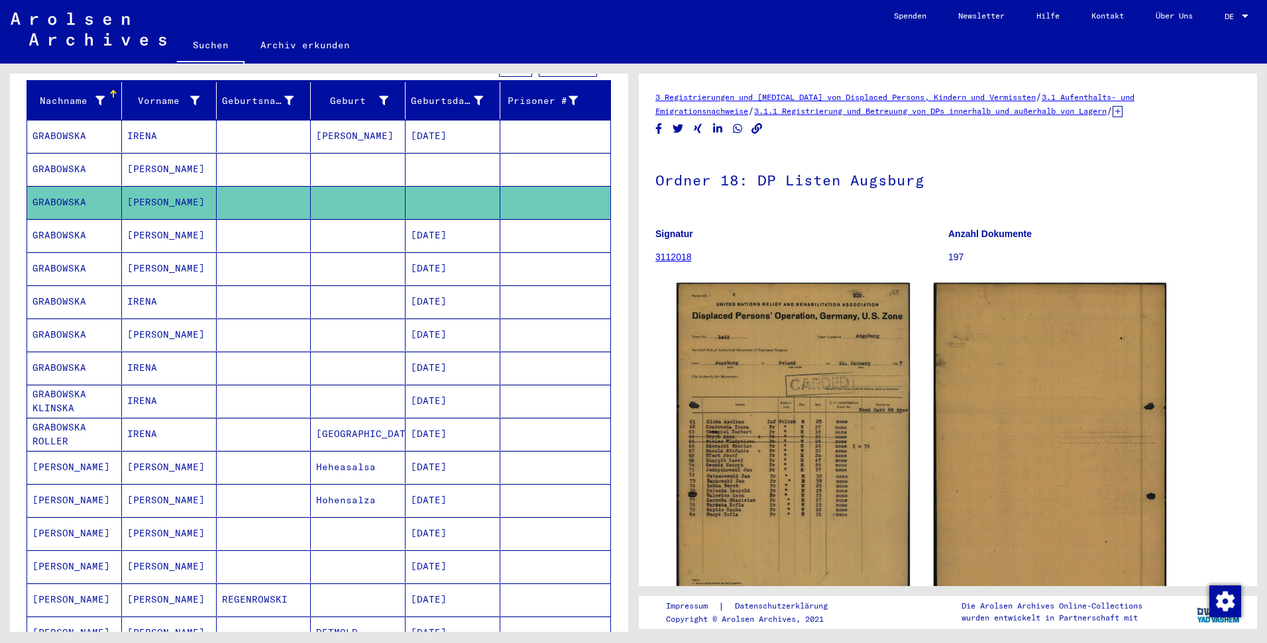
click at [253, 160] on mat-cell at bounding box center [264, 169] width 95 height 32
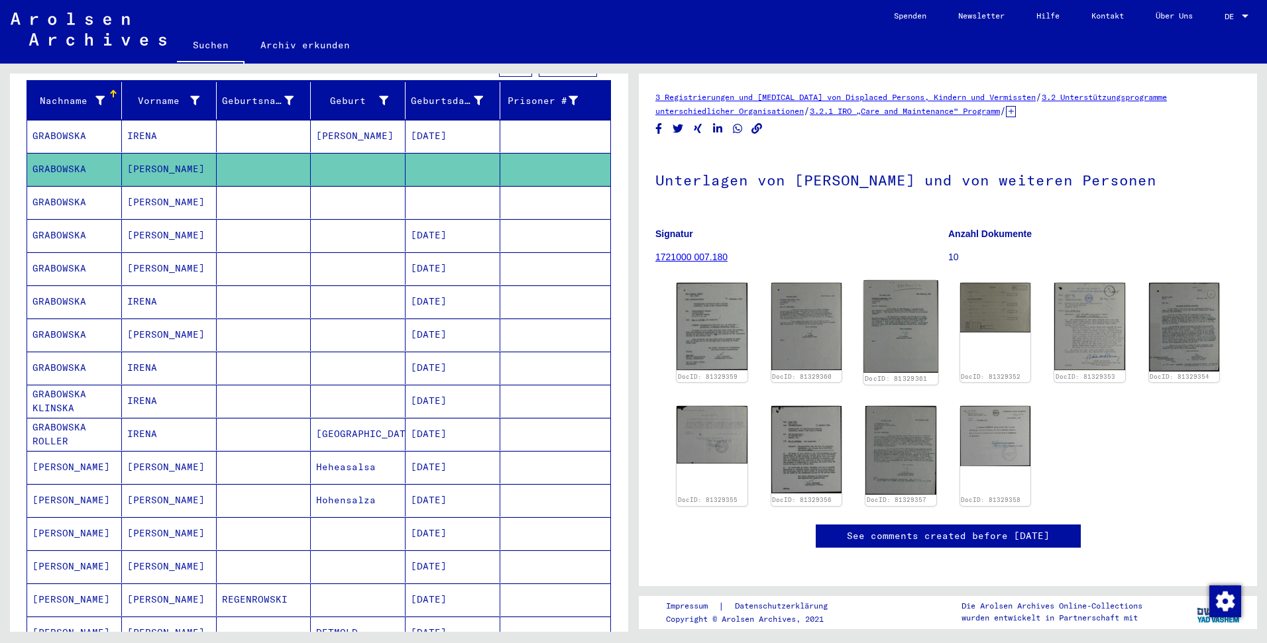
click at [918, 351] on img at bounding box center [900, 326] width 74 height 92
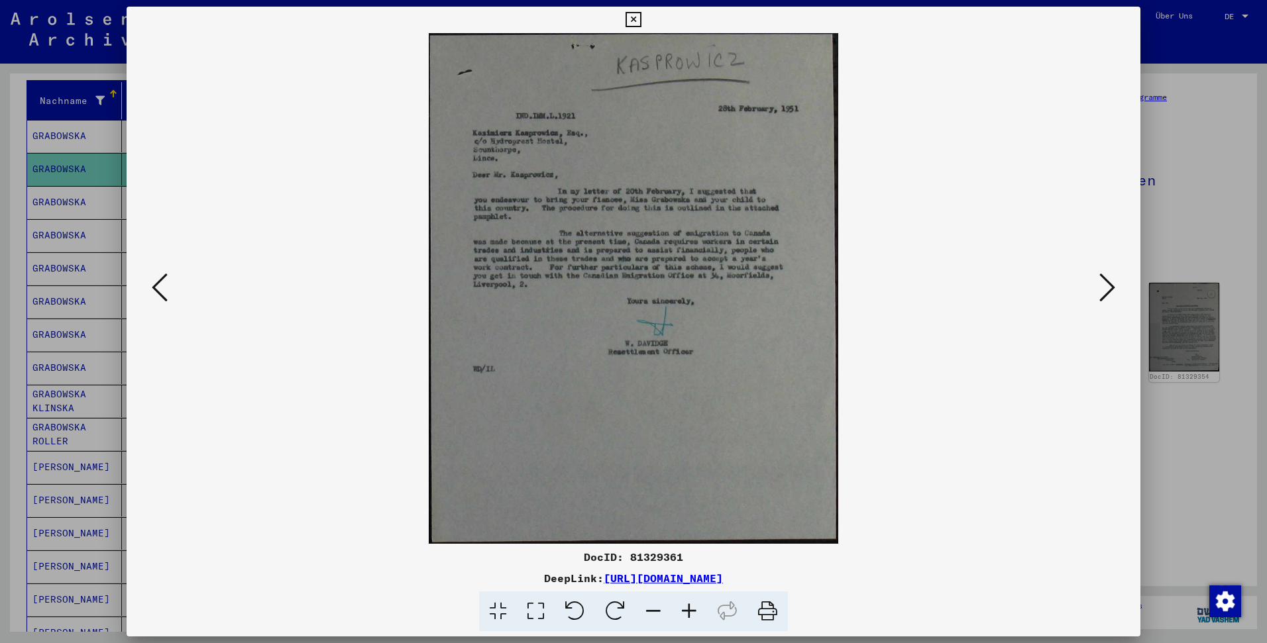
click at [1203, 425] on div at bounding box center [633, 321] width 1267 height 643
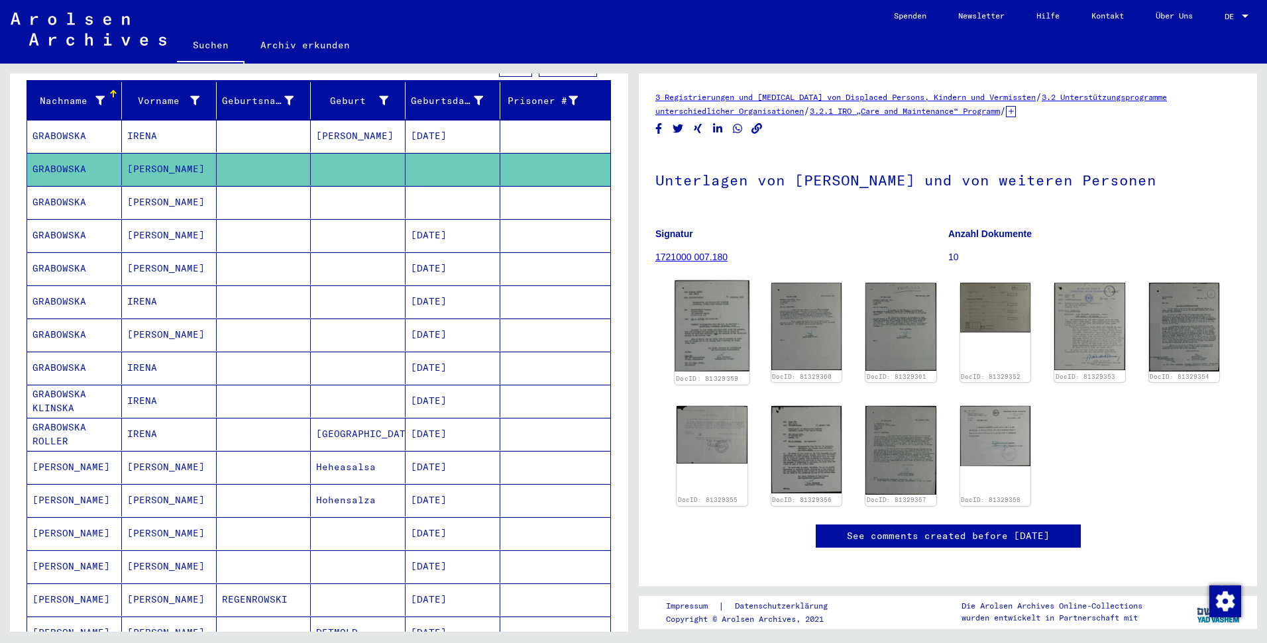
click at [714, 319] on img at bounding box center [712, 325] width 74 height 91
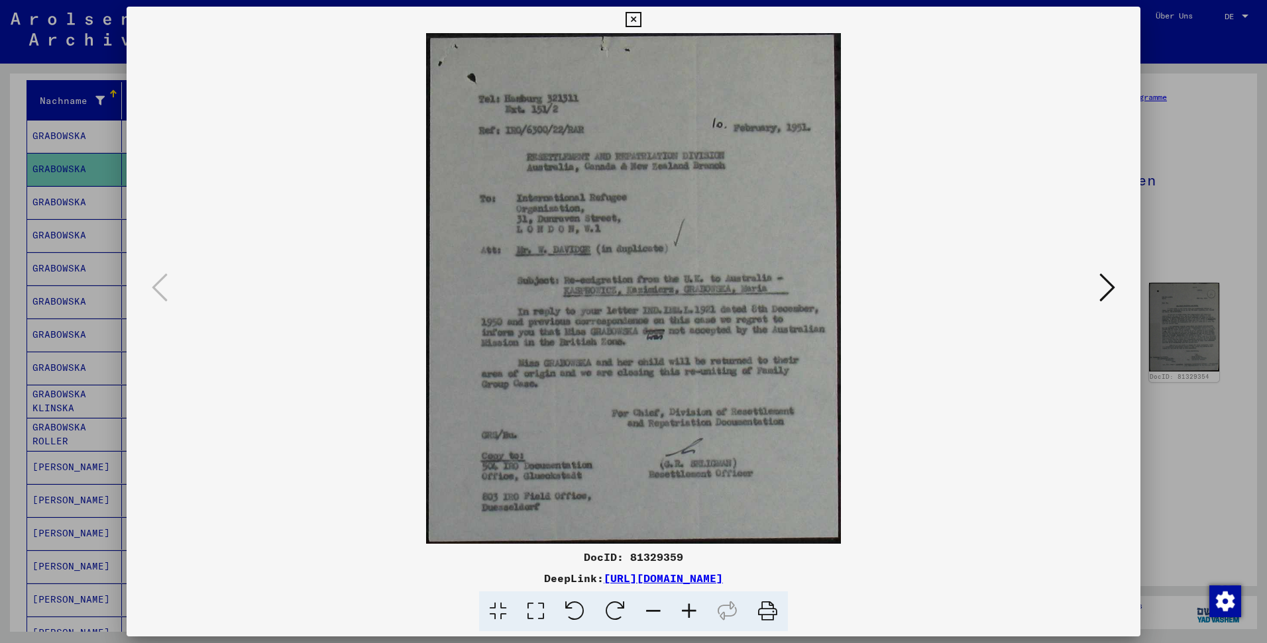
click at [1106, 284] on icon at bounding box center [1107, 288] width 16 height 32
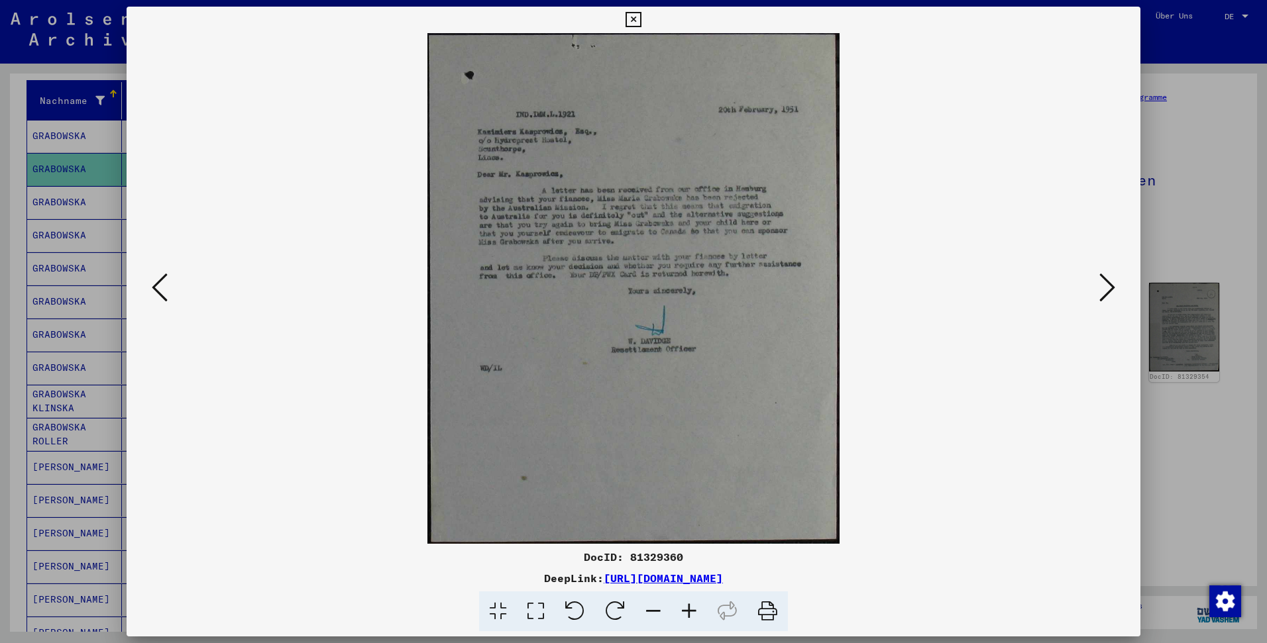
click at [1103, 283] on icon at bounding box center [1107, 288] width 16 height 32
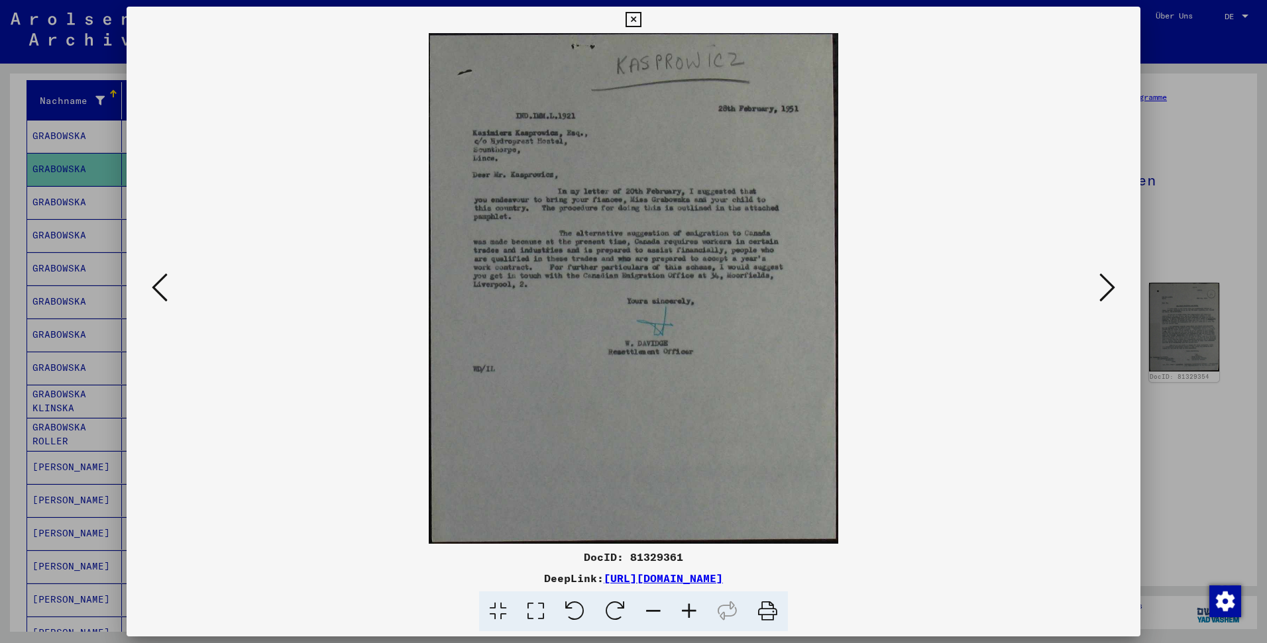
click at [1103, 283] on icon at bounding box center [1107, 288] width 16 height 32
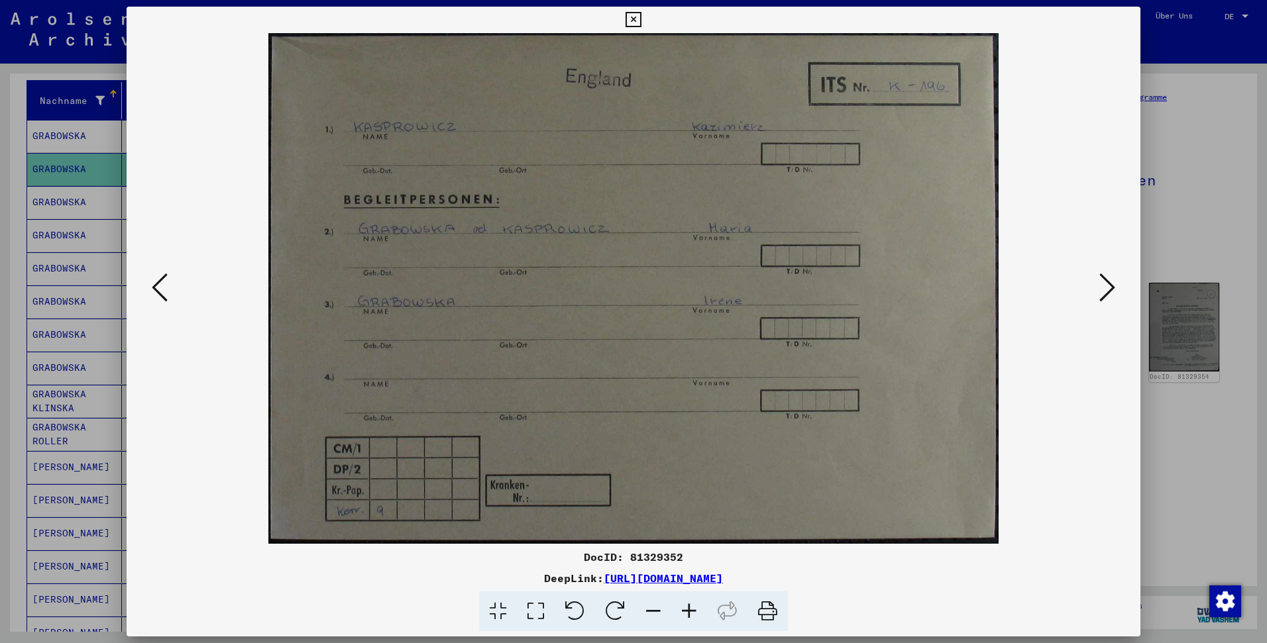
click at [1105, 284] on icon at bounding box center [1107, 288] width 16 height 32
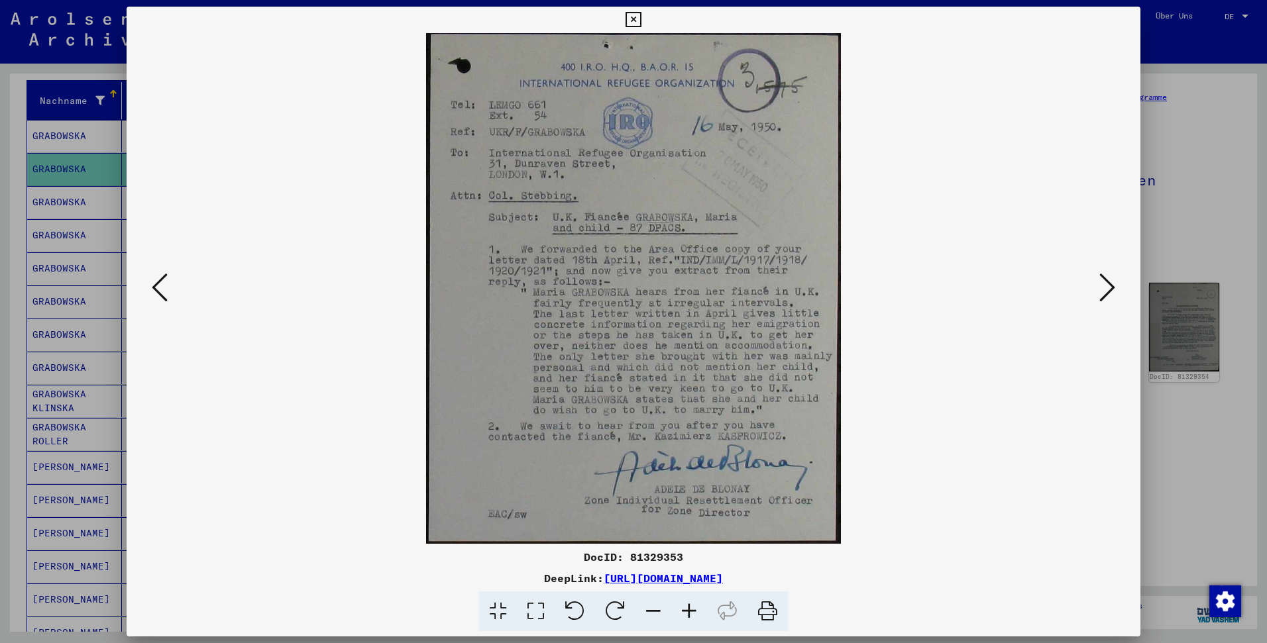
click at [1105, 284] on icon at bounding box center [1107, 288] width 16 height 32
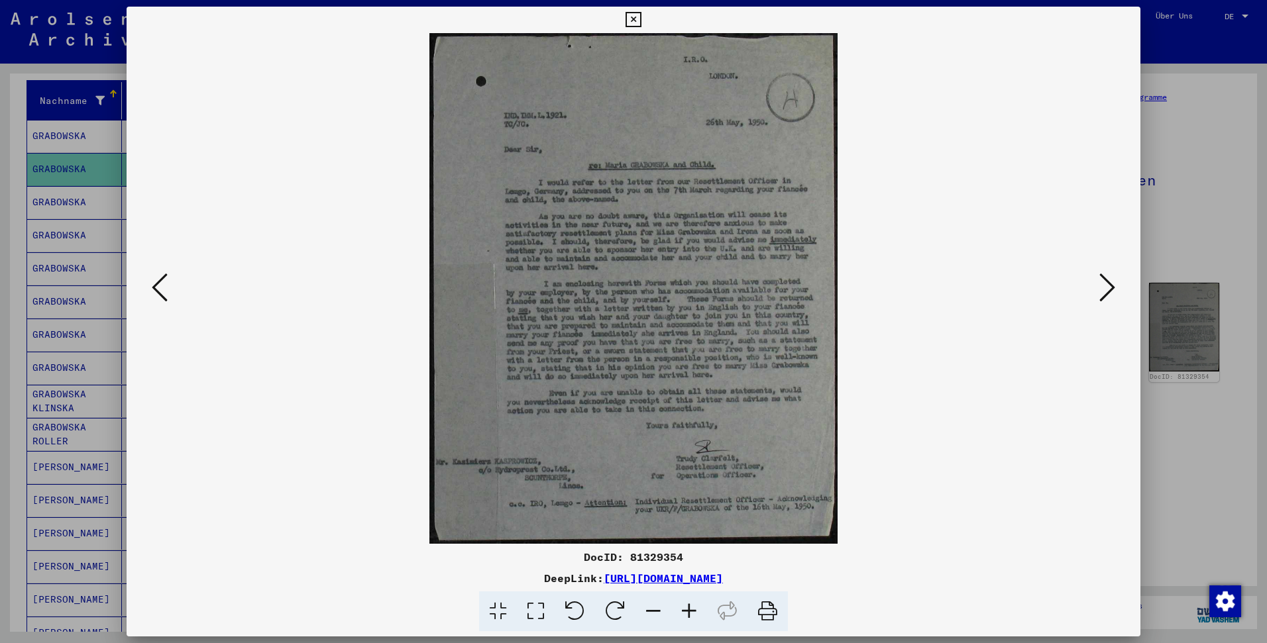
click at [1105, 284] on icon at bounding box center [1107, 288] width 16 height 32
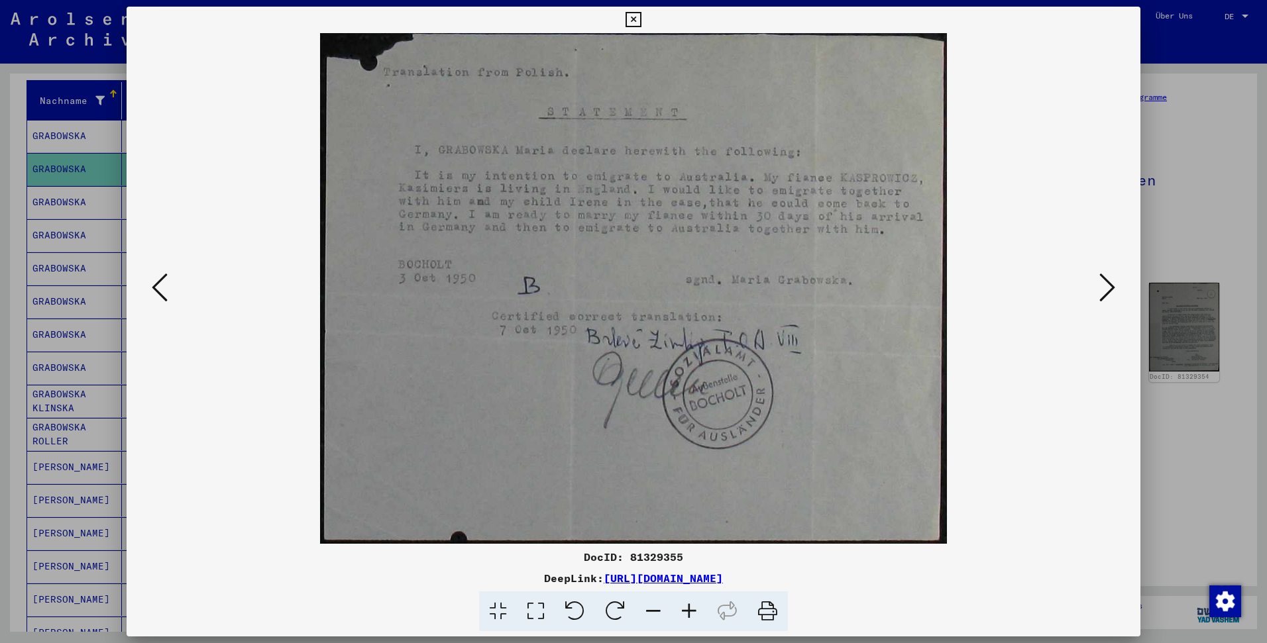
click at [1104, 284] on icon at bounding box center [1107, 288] width 16 height 32
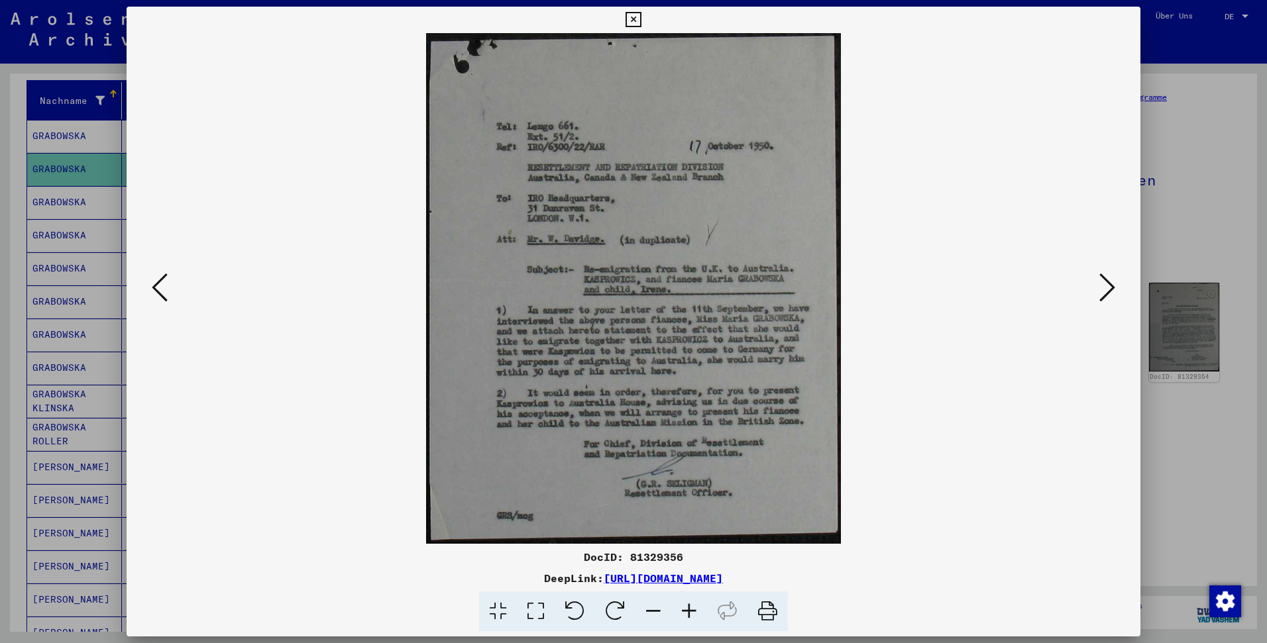
click at [1104, 284] on icon at bounding box center [1107, 288] width 16 height 32
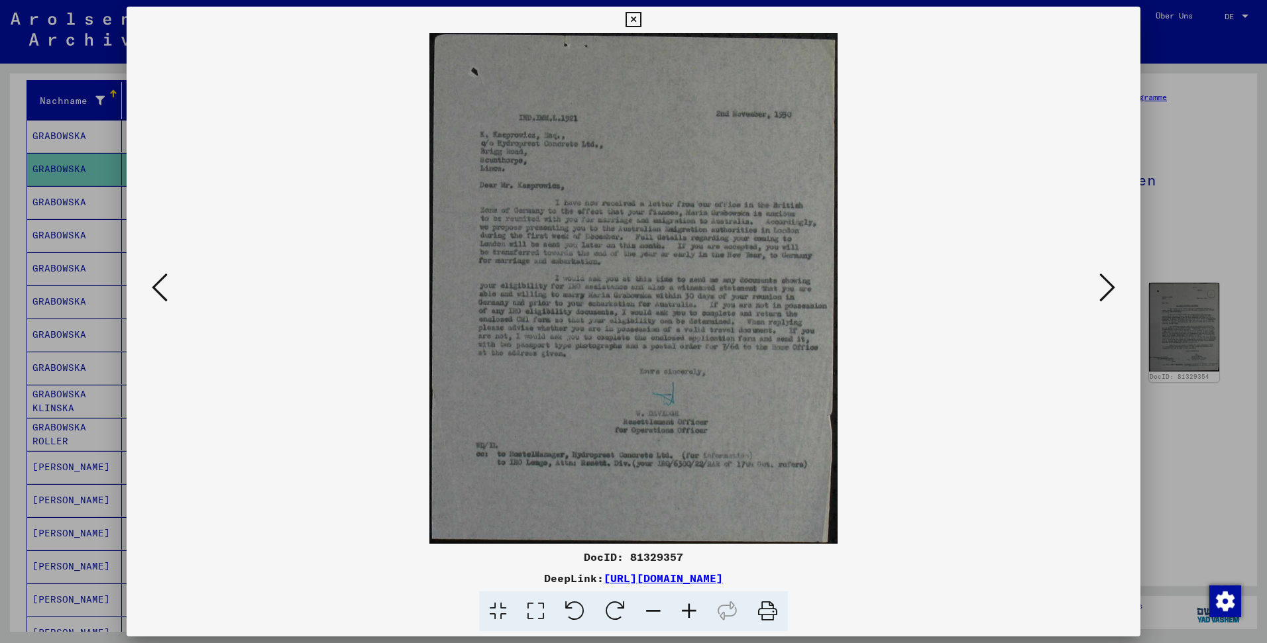
click at [1104, 284] on icon at bounding box center [1107, 288] width 16 height 32
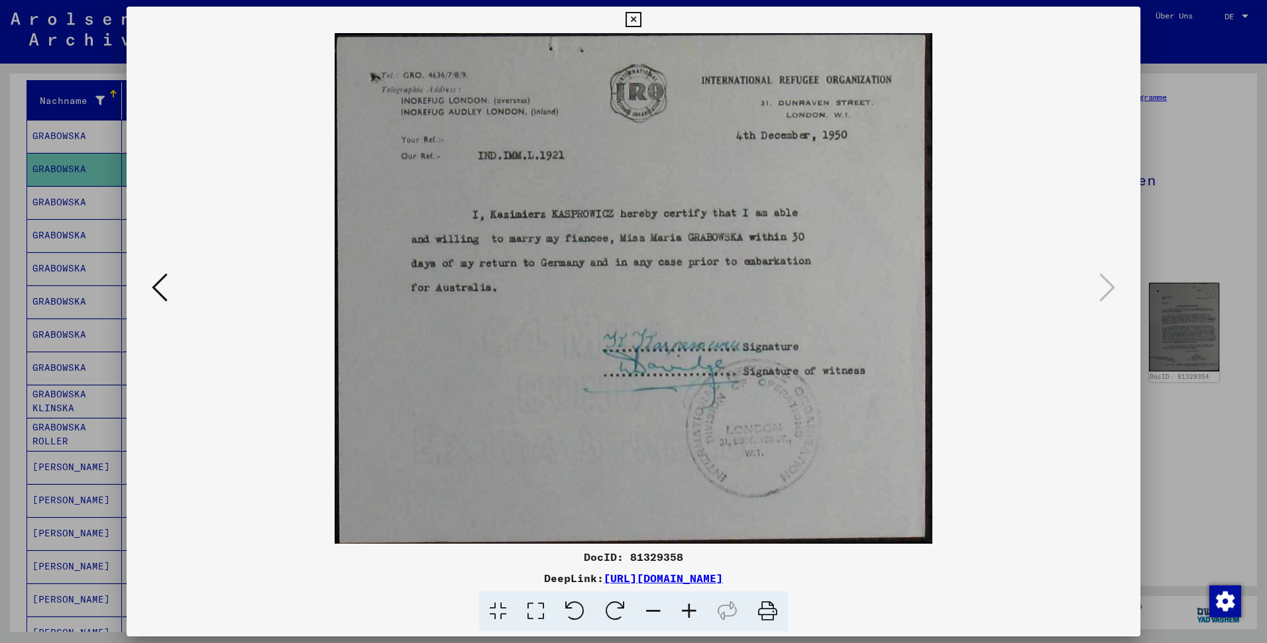
click at [1205, 389] on div at bounding box center [633, 321] width 1267 height 643
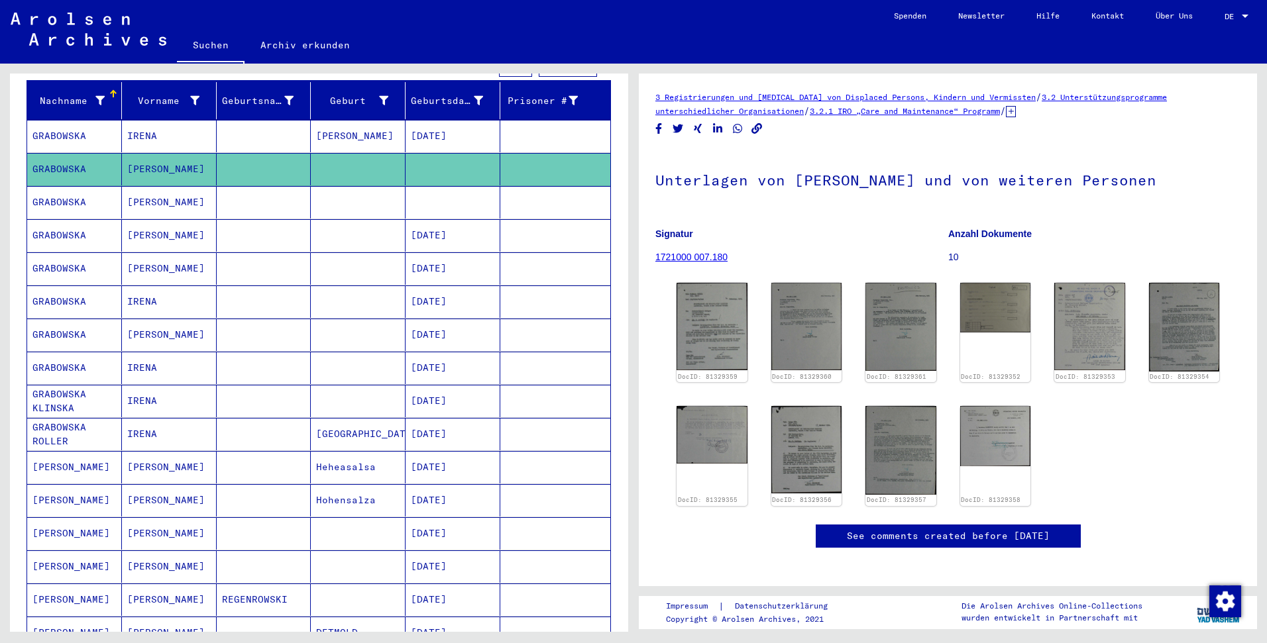
click at [244, 134] on mat-cell at bounding box center [264, 136] width 95 height 32
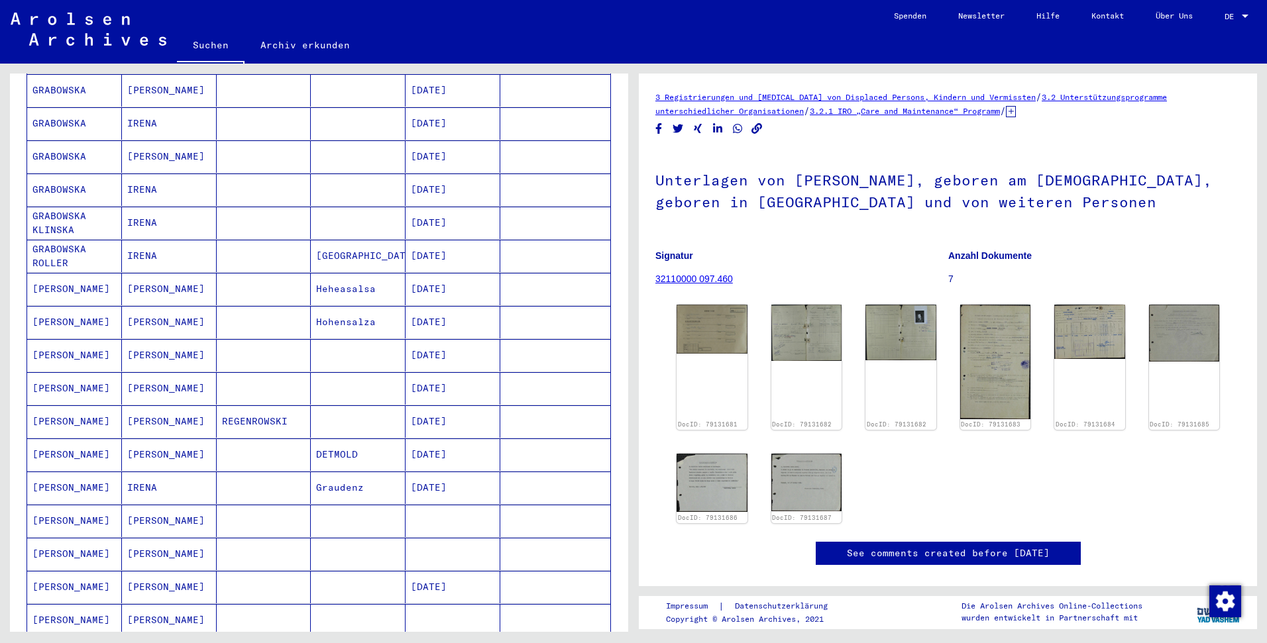
scroll to position [360, 0]
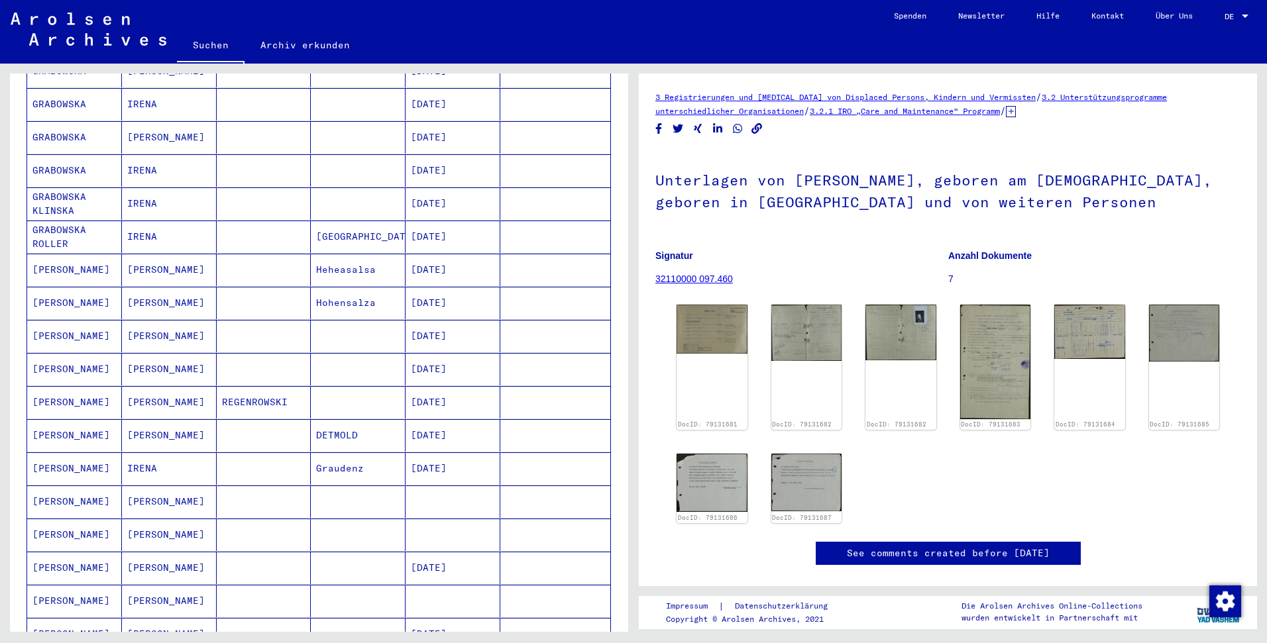
click at [447, 488] on mat-cell at bounding box center [453, 502] width 95 height 32
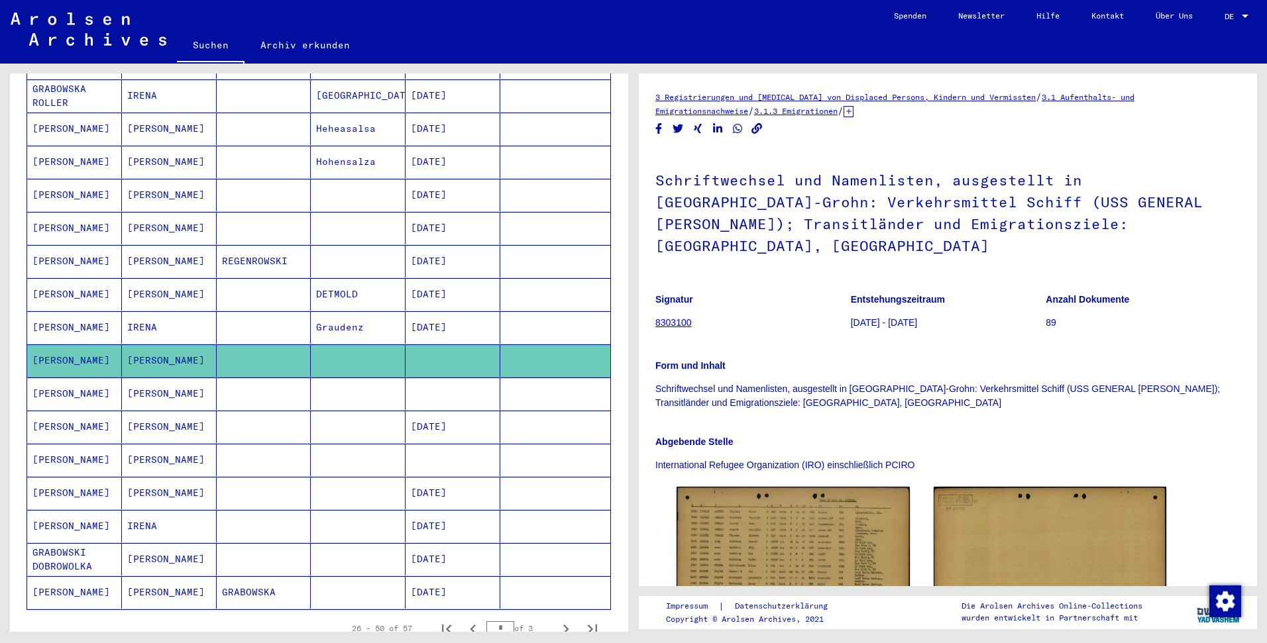
scroll to position [570, 0]
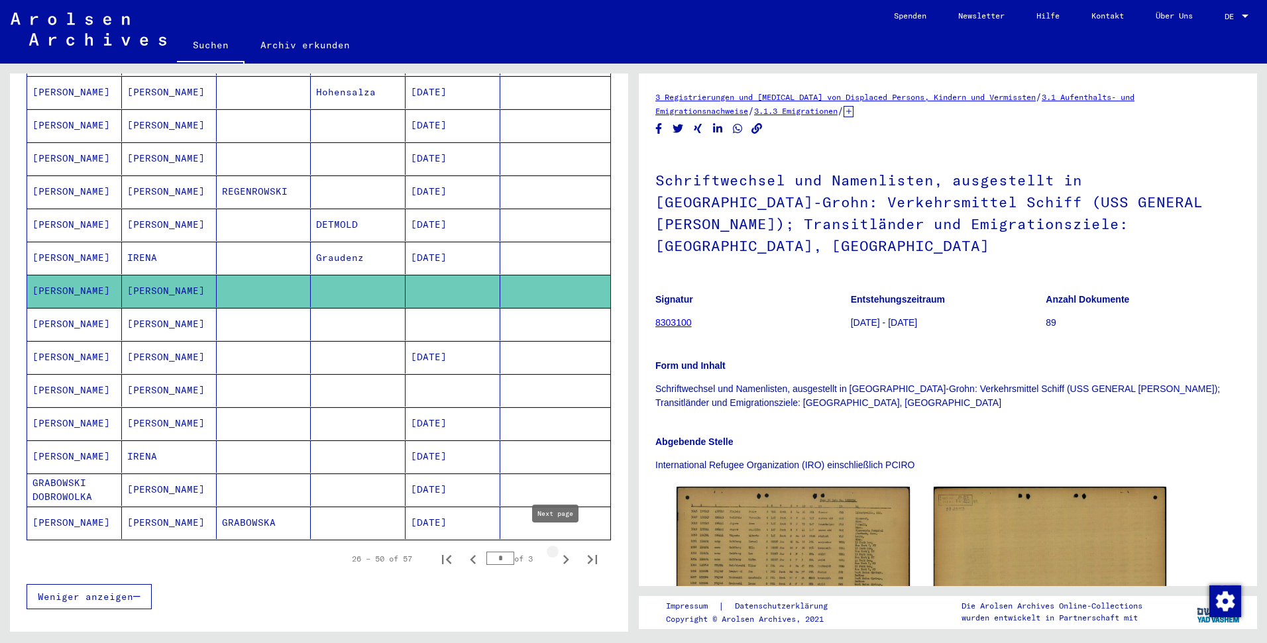
click at [557, 551] on icon "Next page" at bounding box center [566, 560] width 19 height 19
type input "*"
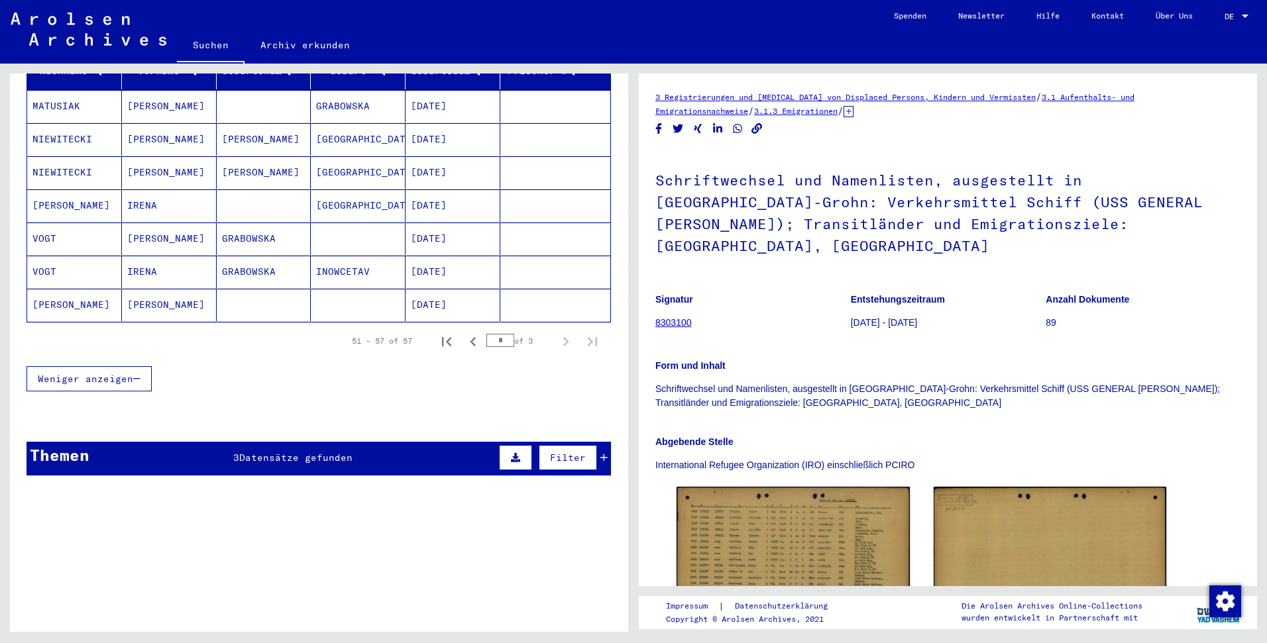
scroll to position [179, 0]
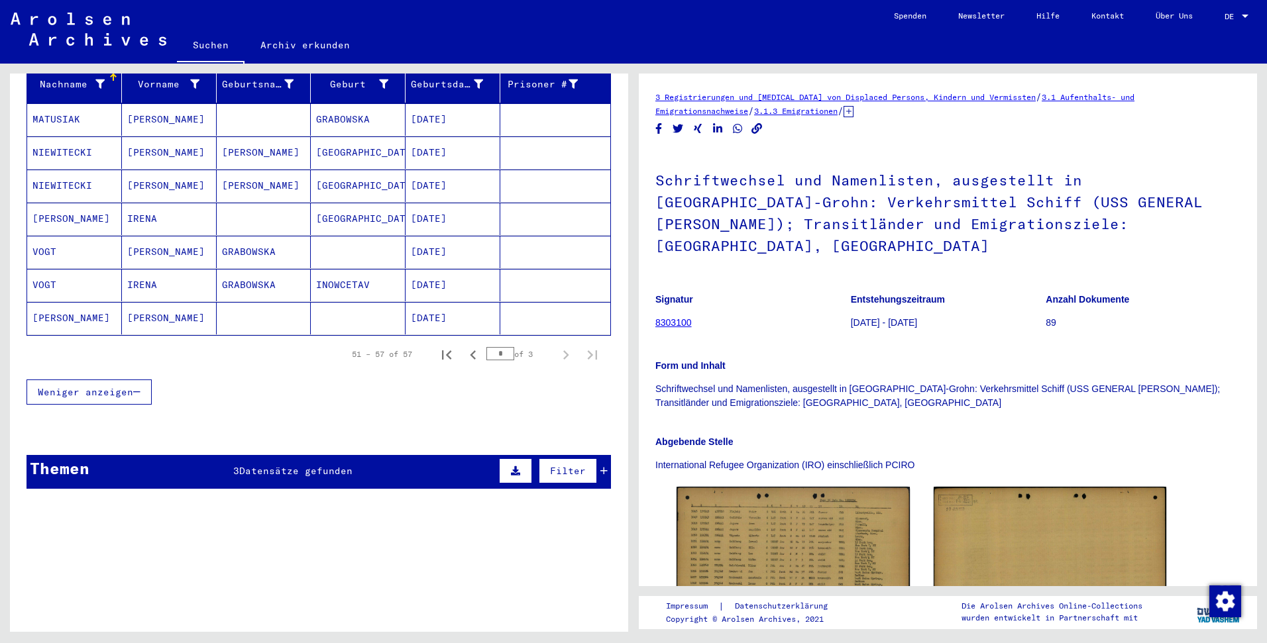
click at [416, 114] on mat-cell "[DATE]" at bounding box center [453, 119] width 95 height 32
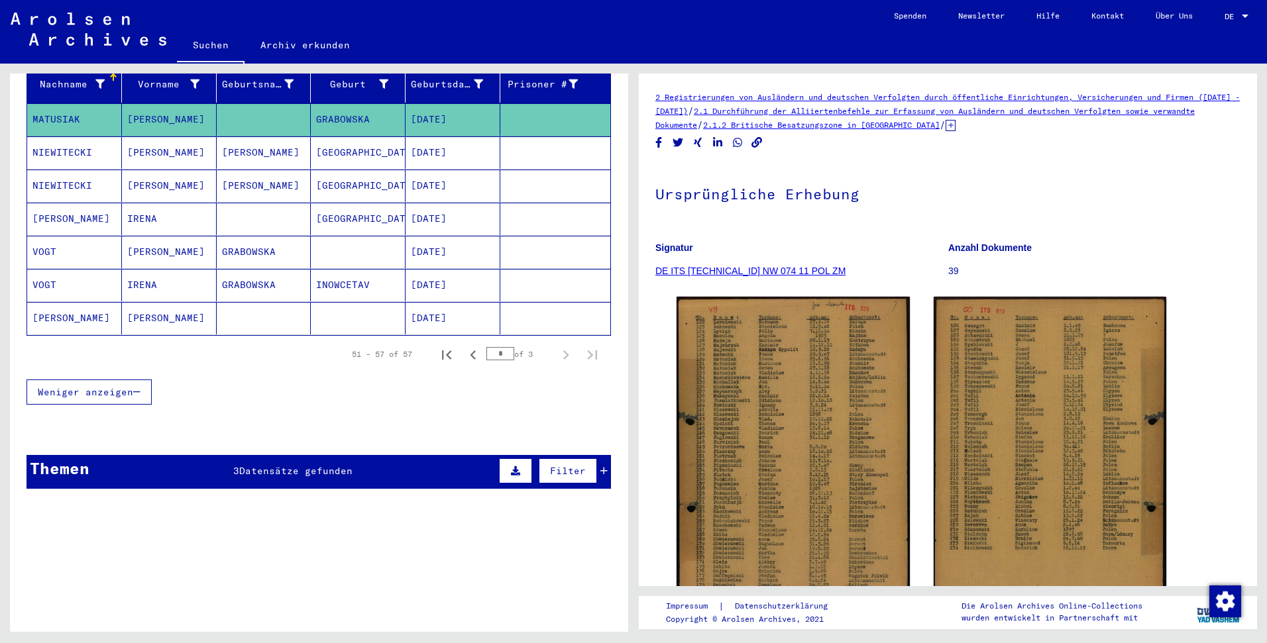
click at [466, 241] on mat-cell "[DATE]" at bounding box center [453, 252] width 95 height 32
